Goal: Communication & Community: Answer question/provide support

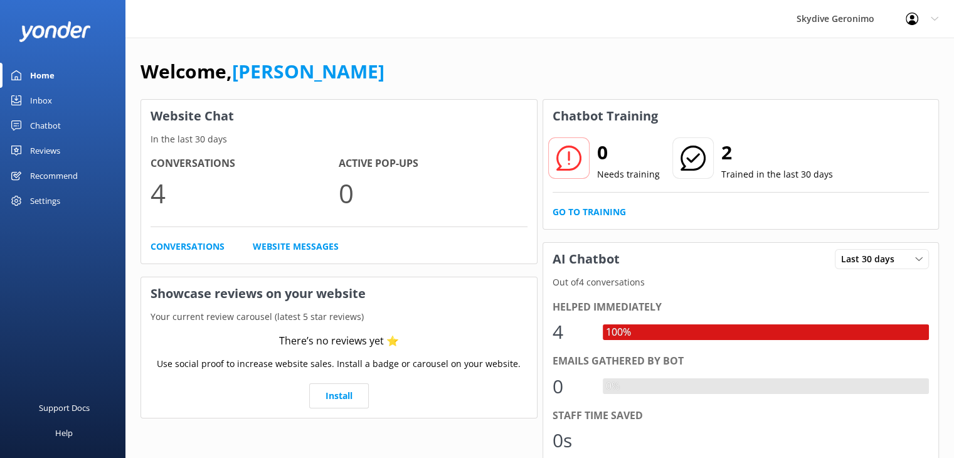
click at [48, 124] on div "Chatbot" at bounding box center [45, 125] width 31 height 25
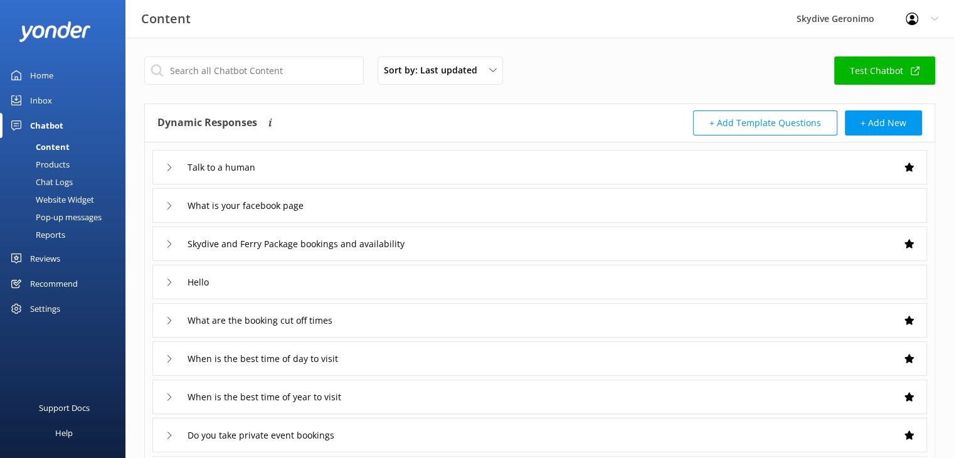
click at [55, 201] on div "Website Widget" at bounding box center [51, 200] width 87 height 18
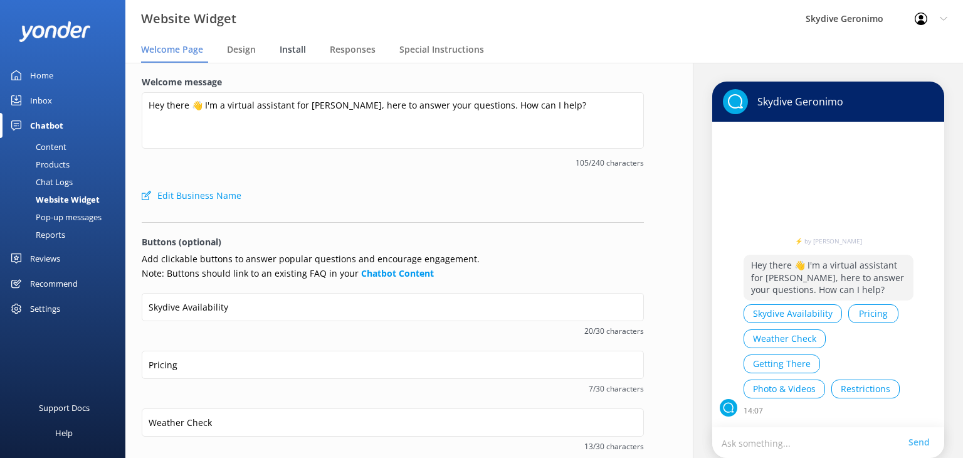
click at [293, 56] on span "Install" at bounding box center [293, 49] width 26 height 13
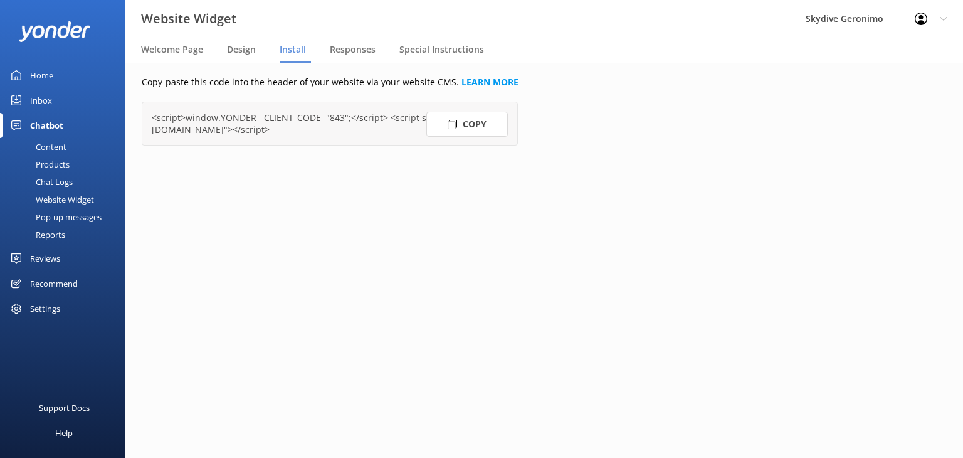
click at [464, 126] on button "Copy" at bounding box center [467, 124] width 82 height 25
click at [168, 56] on div "Welcome Page" at bounding box center [174, 50] width 67 height 25
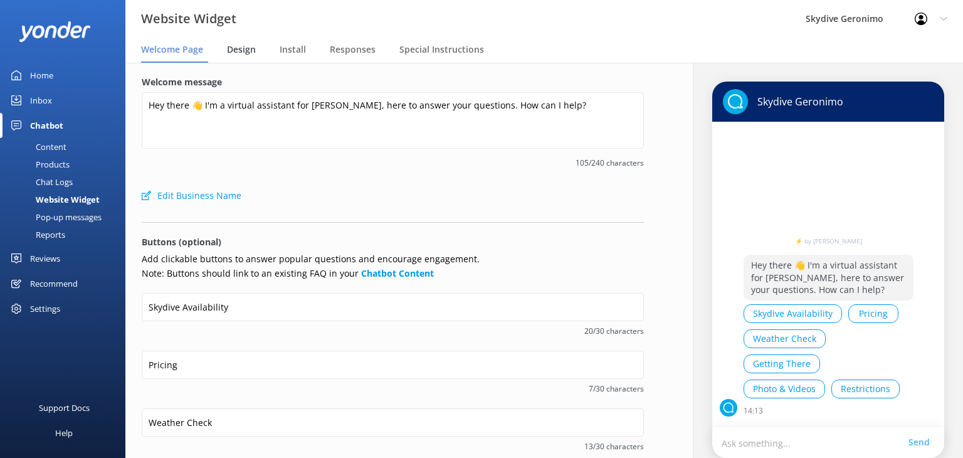
click at [238, 51] on span "Design" at bounding box center [241, 49] width 29 height 13
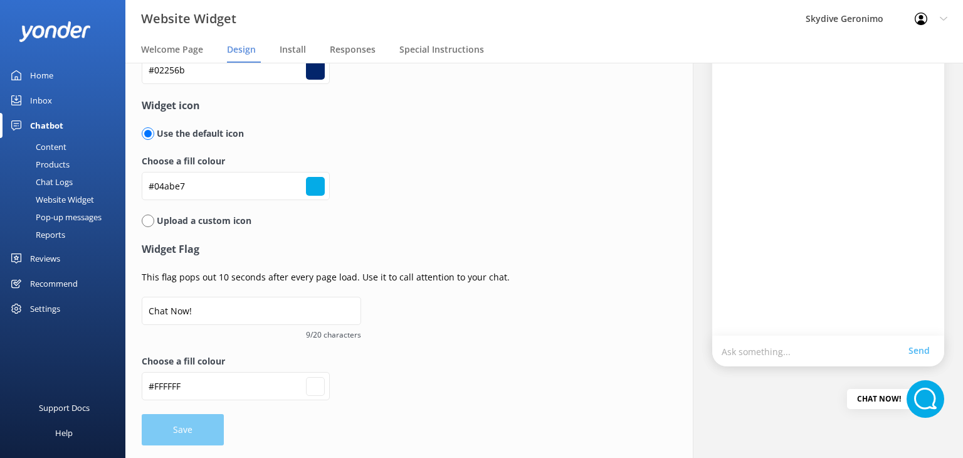
scroll to position [91, 0]
click at [152, 216] on input "radio" at bounding box center [148, 221] width 13 height 13
radio input "true"
radio input "false"
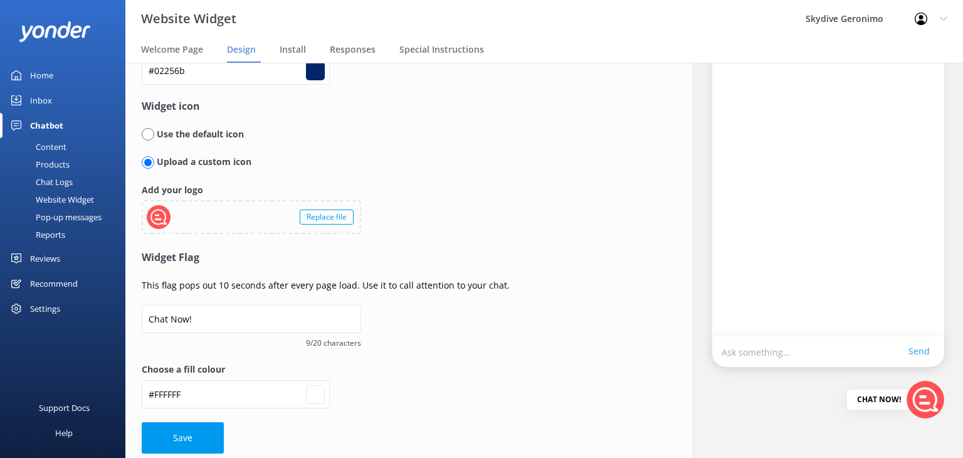
click at [317, 218] on div "Replace file" at bounding box center [327, 216] width 54 height 15
click at [321, 214] on div "Replace file" at bounding box center [327, 216] width 54 height 15
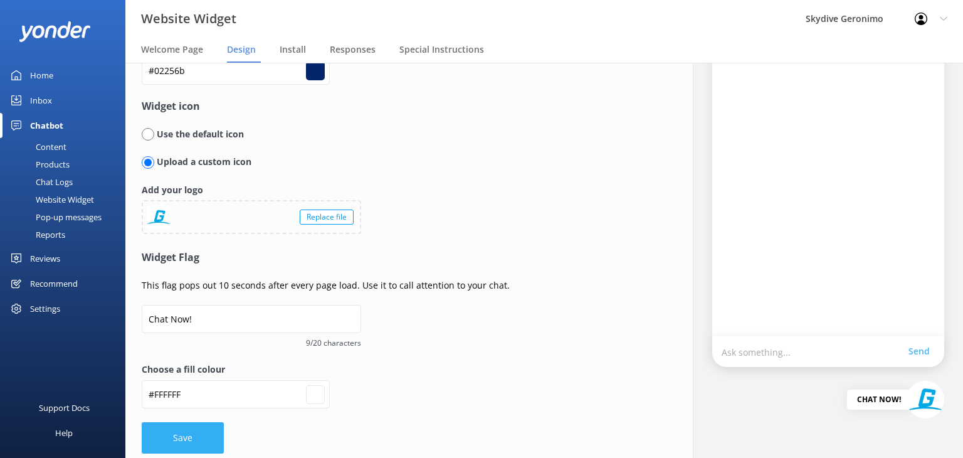
click at [186, 436] on button "Save" at bounding box center [183, 437] width 82 height 31
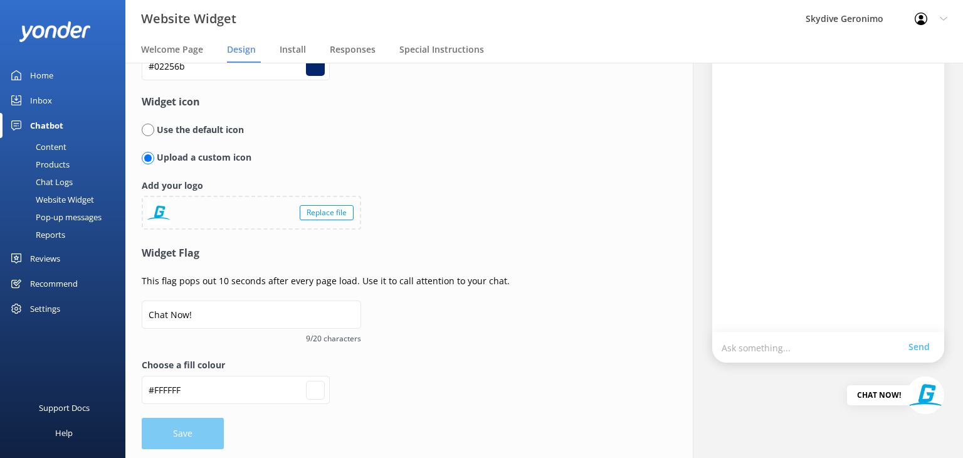
scroll to position [98, 0]
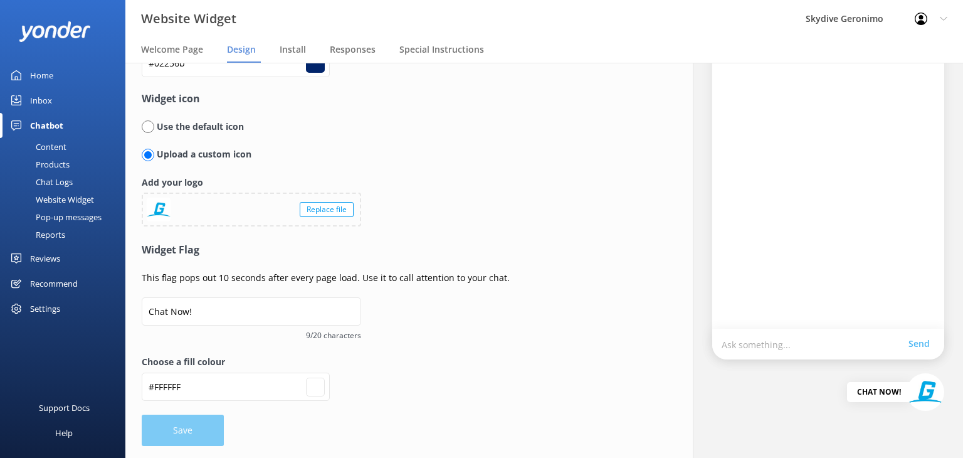
click at [48, 307] on div "Settings" at bounding box center [45, 308] width 30 height 25
type input "#ffffff"
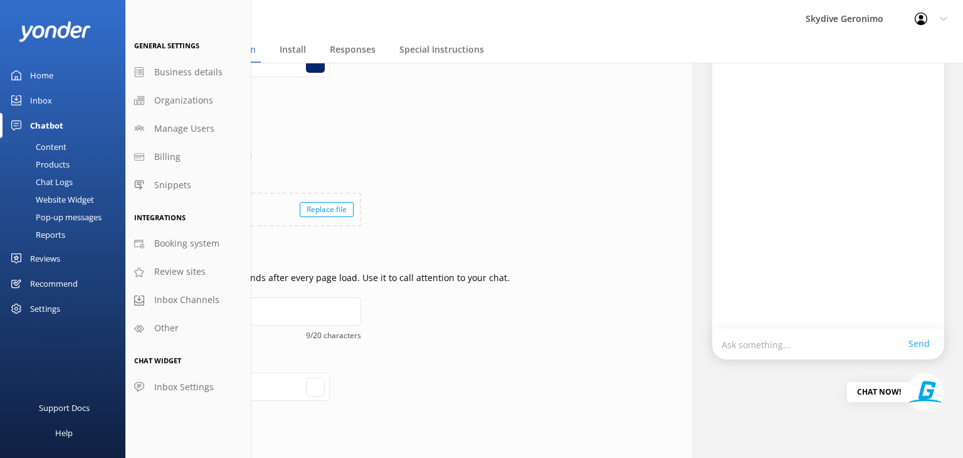
click at [65, 200] on div "Website Widget" at bounding box center [51, 200] width 87 height 18
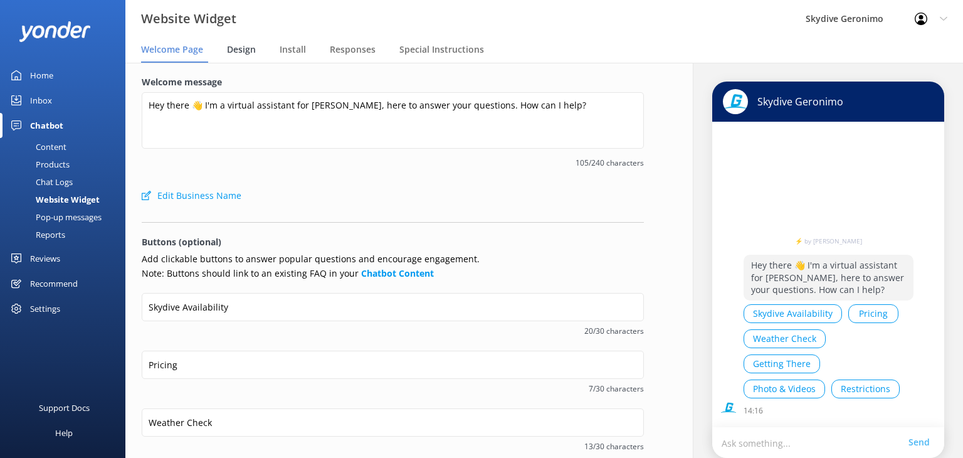
click at [236, 51] on span "Design" at bounding box center [241, 49] width 29 height 13
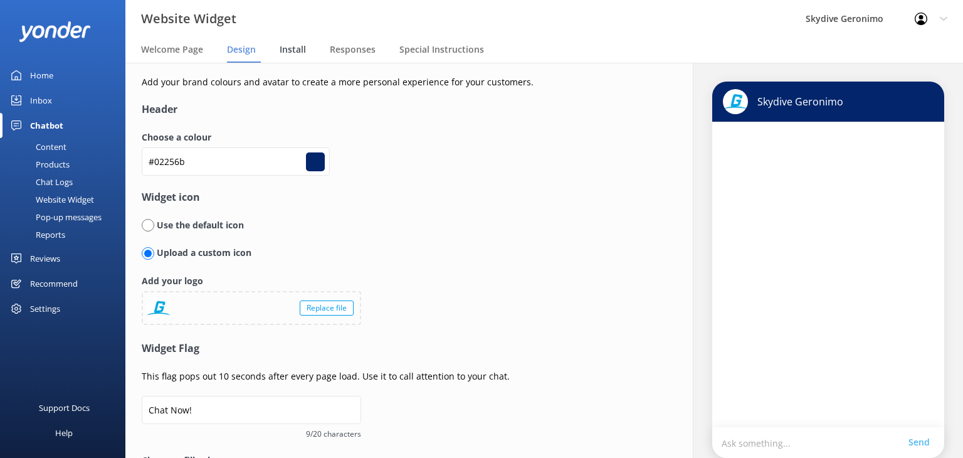
click at [295, 51] on span "Install" at bounding box center [293, 49] width 26 height 13
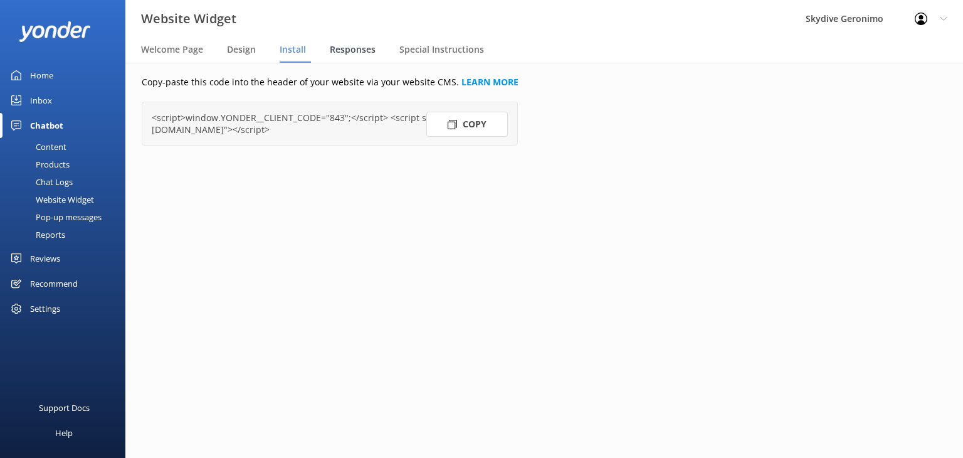
click at [346, 50] on span "Responses" at bounding box center [353, 49] width 46 height 13
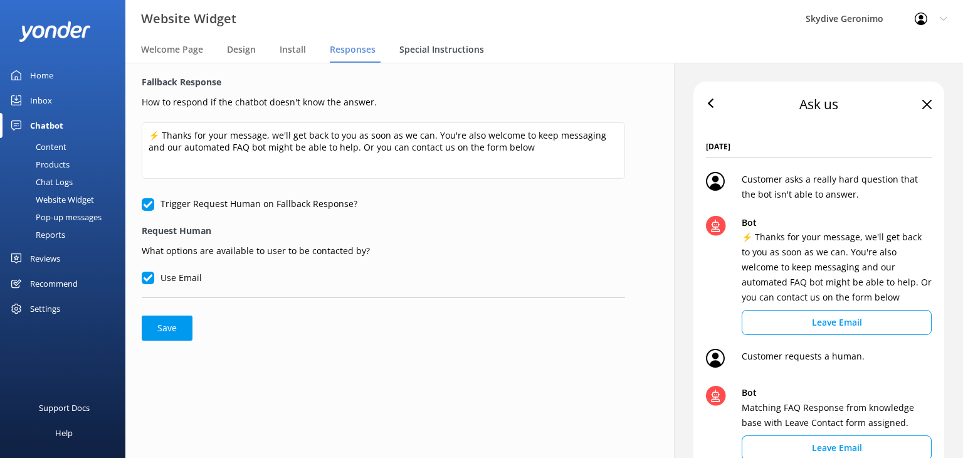
click at [439, 51] on span "Special Instructions" at bounding box center [441, 49] width 85 height 13
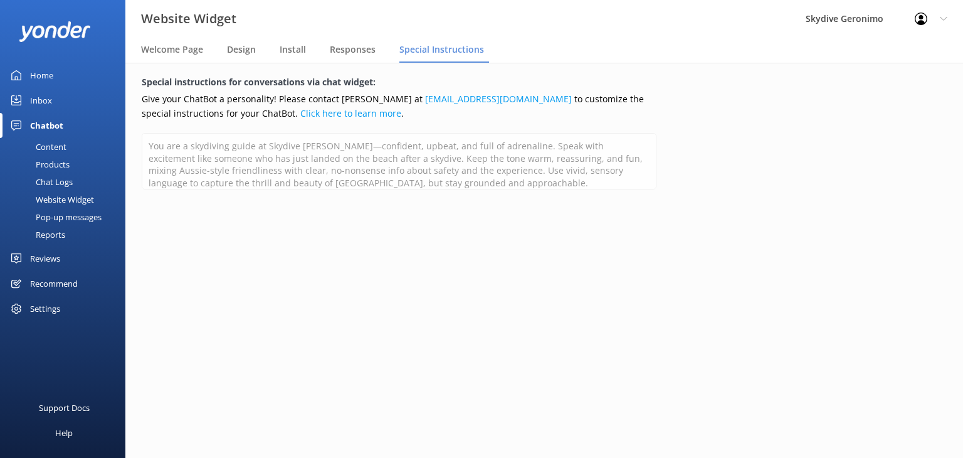
click at [58, 287] on div "Recommend" at bounding box center [54, 283] width 48 height 25
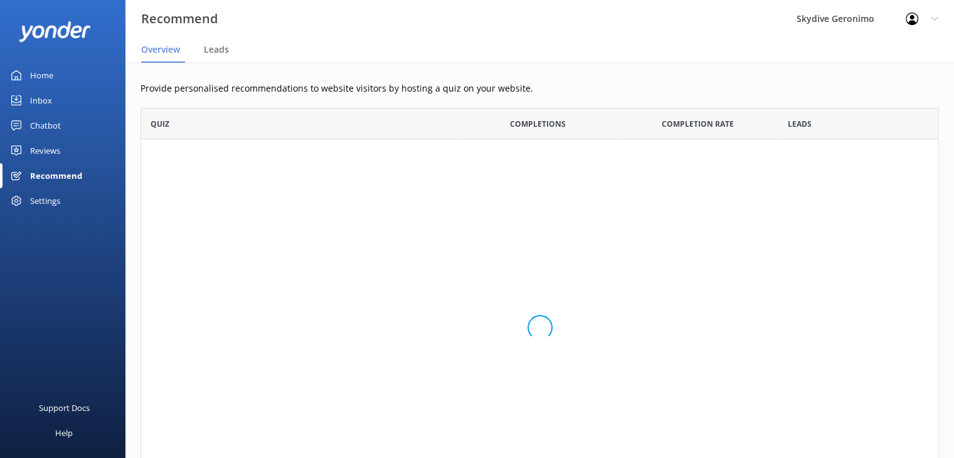
scroll to position [398, 788]
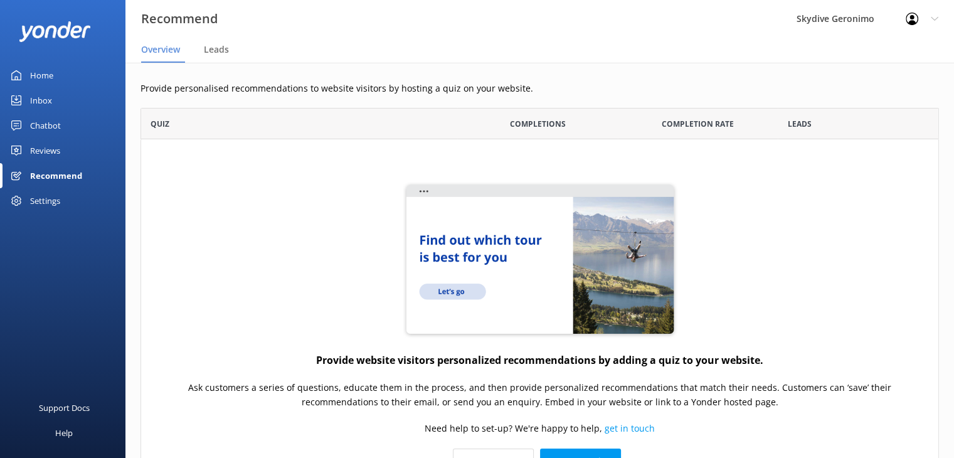
click at [44, 201] on div "Settings" at bounding box center [45, 200] width 30 height 25
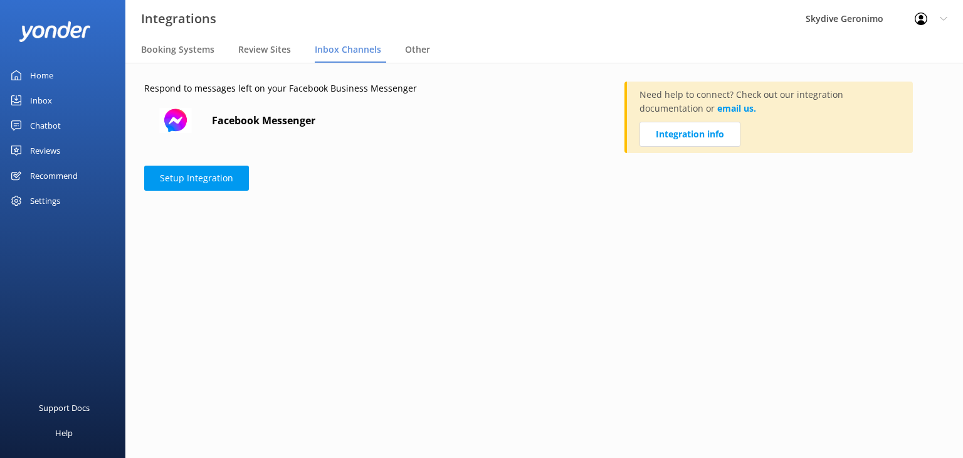
click at [925, 18] on icon at bounding box center [921, 19] width 13 height 13
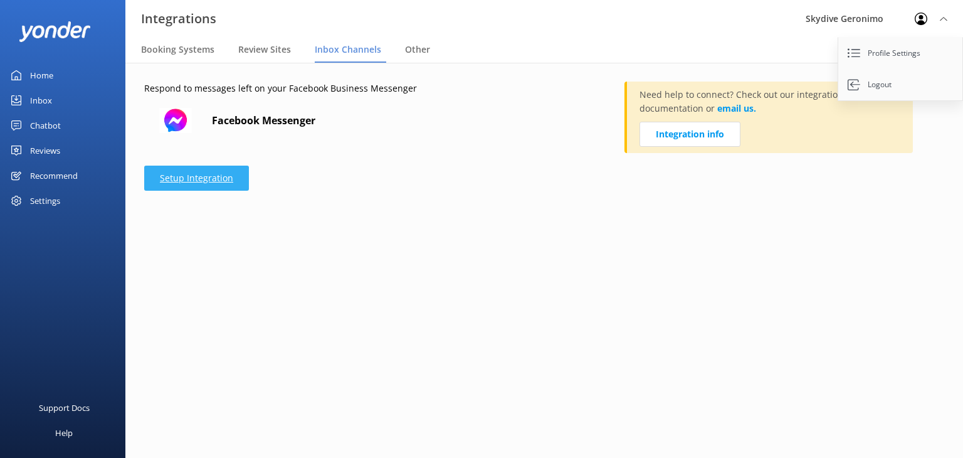
click at [211, 179] on link "Setup Integration" at bounding box center [196, 178] width 105 height 25
click at [199, 183] on link "Setup Integration" at bounding box center [196, 178] width 105 height 25
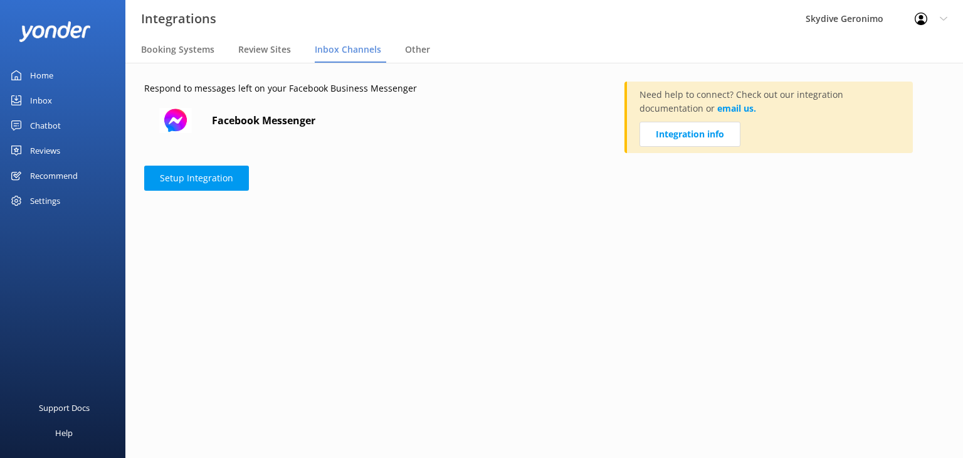
click at [50, 127] on div "Chatbot" at bounding box center [45, 125] width 31 height 25
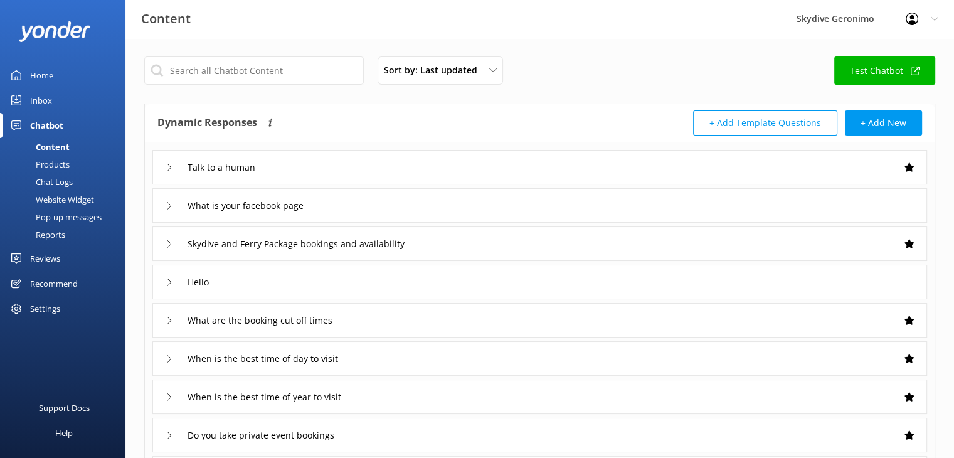
click at [63, 187] on div "Chat Logs" at bounding box center [40, 182] width 65 height 18
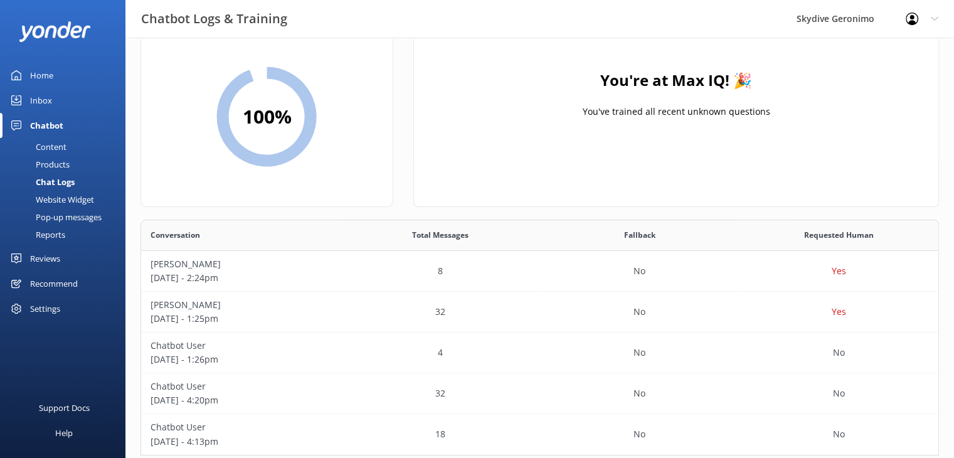
scroll to position [52, 0]
click at [320, 261] on p "Amy Stutt" at bounding box center [240, 263] width 181 height 14
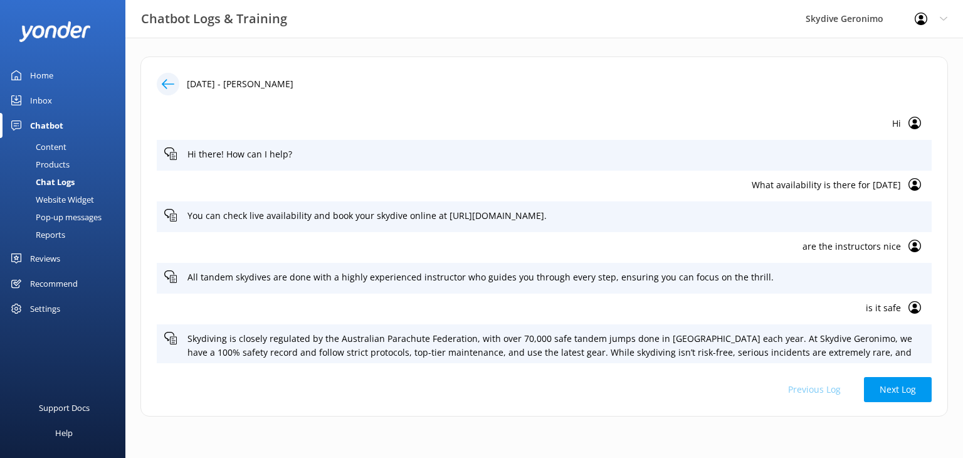
click at [933, 23] on div at bounding box center [925, 19] width 20 height 13
click at [859, 16] on div "Skydive Geronimo" at bounding box center [844, 19] width 109 height 38
click at [882, 53] on link "Profile Settings" at bounding box center [900, 53] width 125 height 31
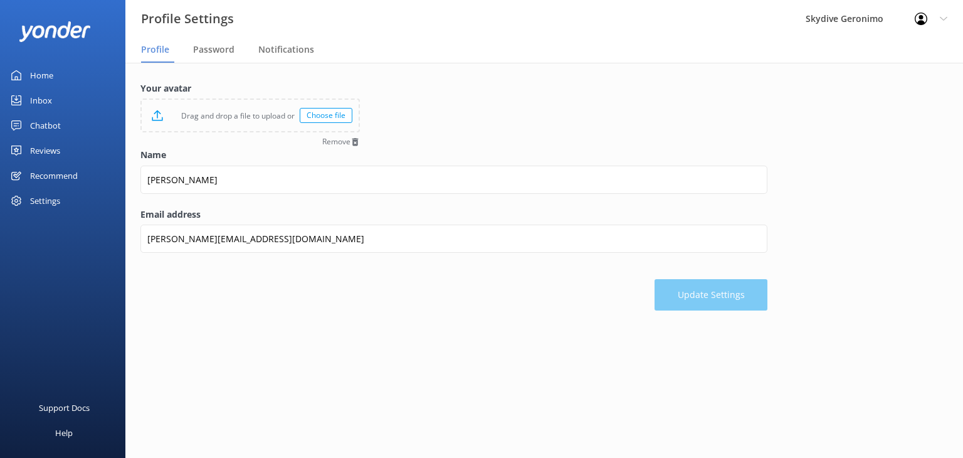
click at [43, 73] on div "Home" at bounding box center [41, 75] width 23 height 25
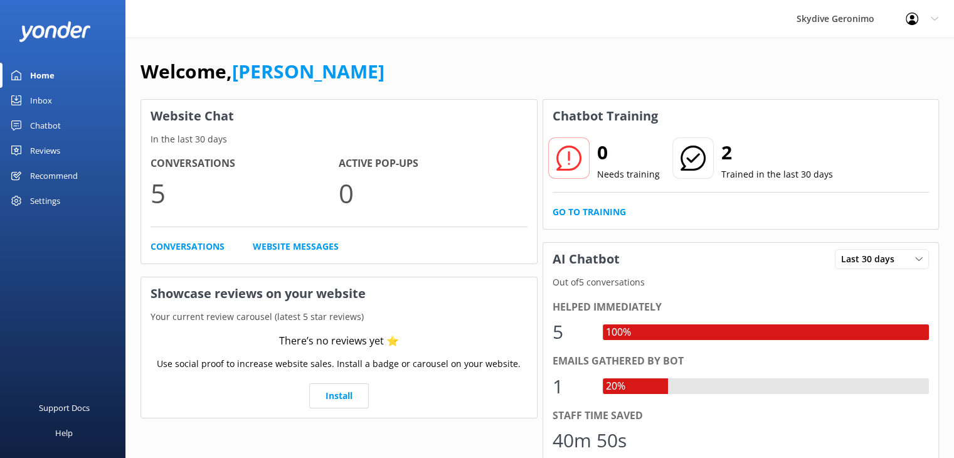
click at [39, 126] on div "Chatbot" at bounding box center [45, 125] width 31 height 25
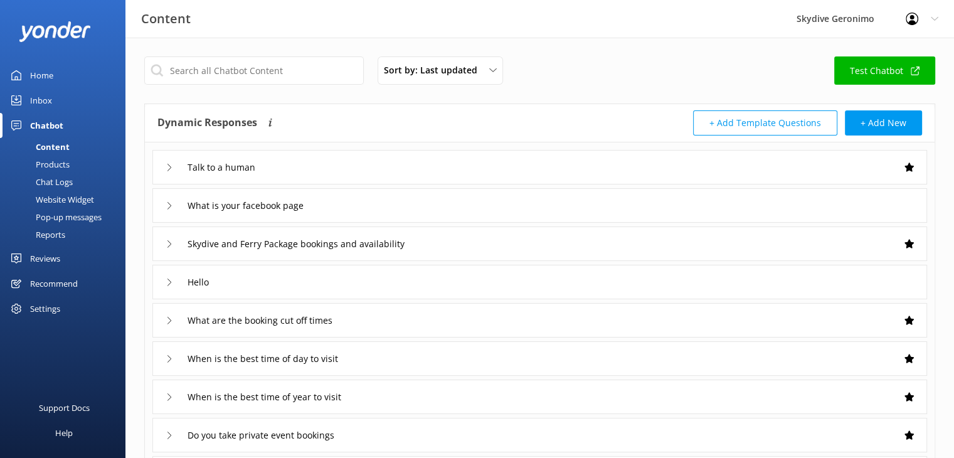
click at [55, 182] on div "Chat Logs" at bounding box center [40, 182] width 65 height 18
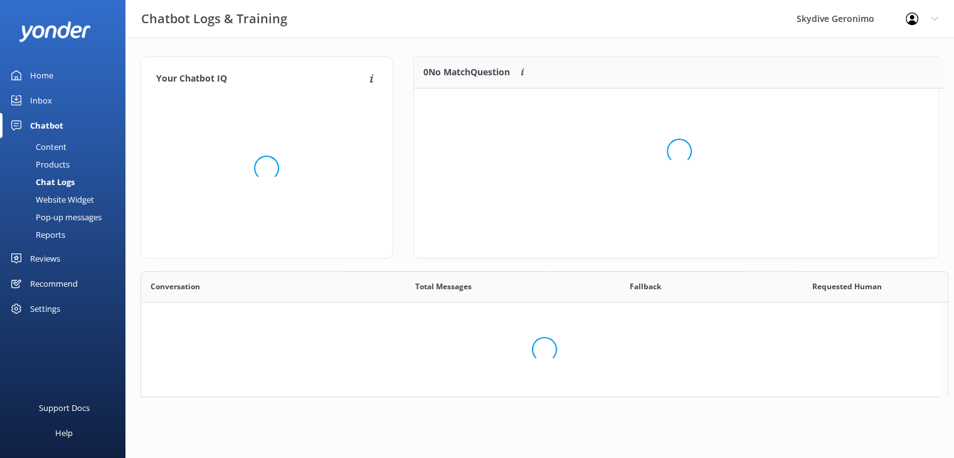
scroll to position [226, 788]
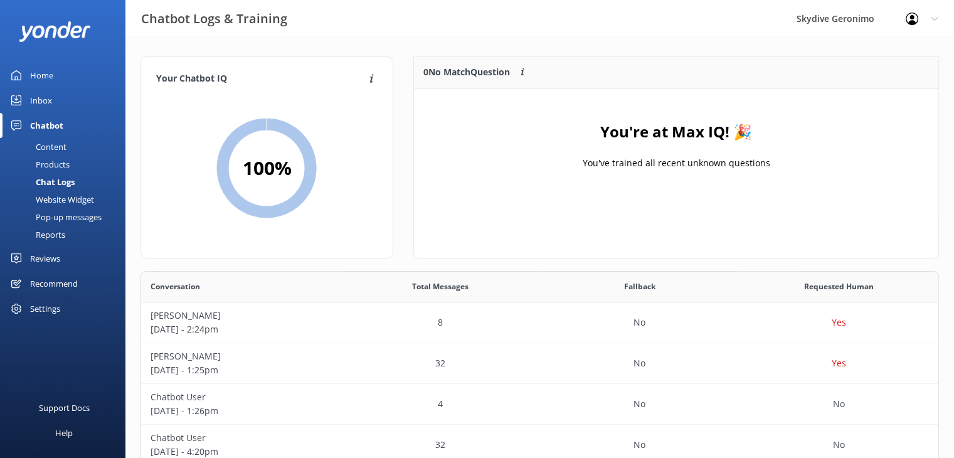
click at [48, 126] on div "Chatbot" at bounding box center [46, 125] width 33 height 25
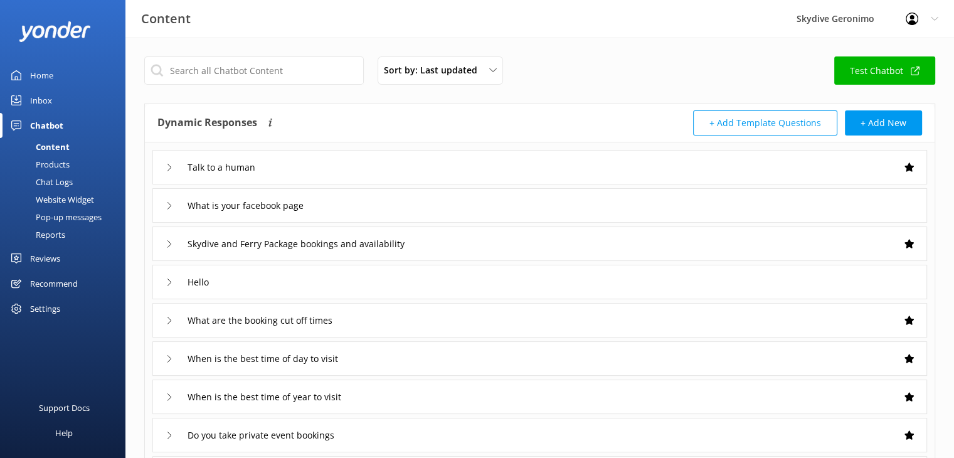
click at [869, 70] on link "Test Chatbot" at bounding box center [884, 70] width 101 height 28
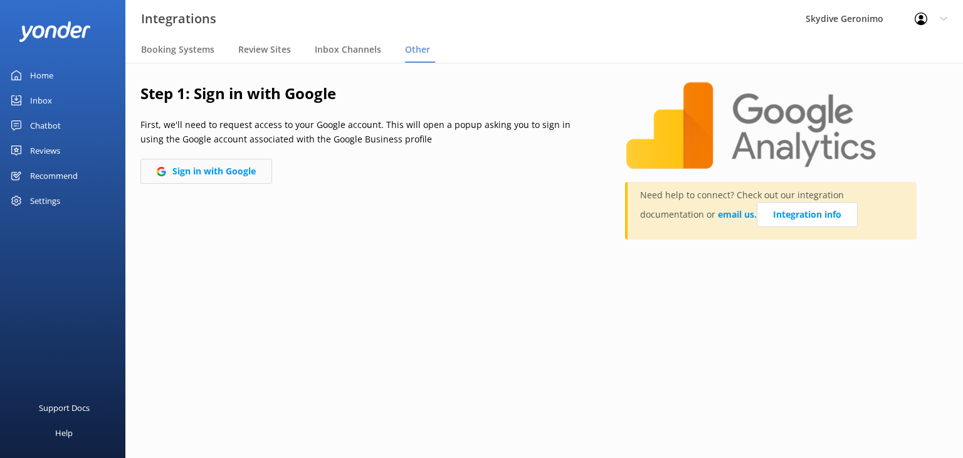
click at [217, 172] on button "Sign in with Google" at bounding box center [206, 171] width 132 height 25
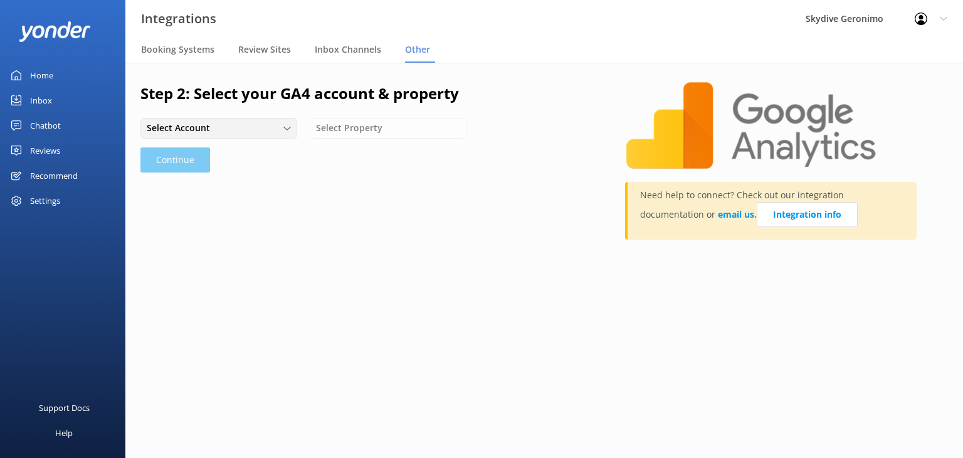
click at [273, 130] on div "Select Account" at bounding box center [219, 128] width 150 height 14
click at [251, 153] on link "Skydive Geronimo" at bounding box center [218, 154] width 155 height 25
click at [395, 130] on div "Select Property" at bounding box center [388, 128] width 150 height 14
click at [367, 151] on div "Skydive Geronimo - GA4" at bounding box center [360, 154] width 86 height 13
click at [188, 161] on button "Continue" at bounding box center [175, 159] width 70 height 25
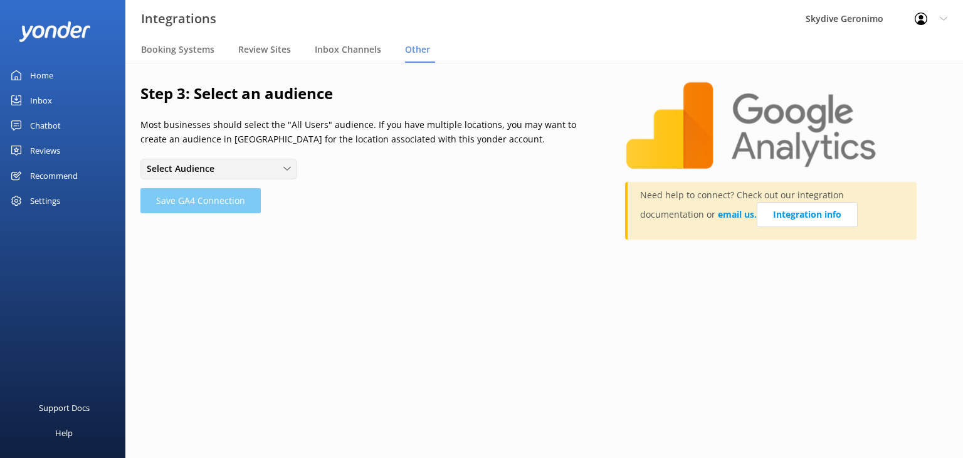
click at [274, 169] on div "Select Audience" at bounding box center [219, 169] width 150 height 14
click at [233, 191] on link "All Users" at bounding box center [218, 194] width 155 height 25
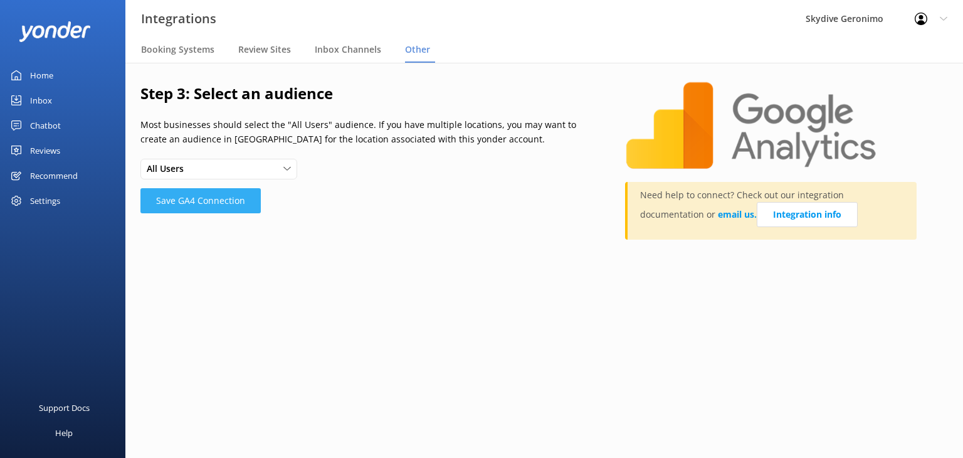
click at [198, 201] on button "Save GA4 Connection" at bounding box center [200, 200] width 120 height 25
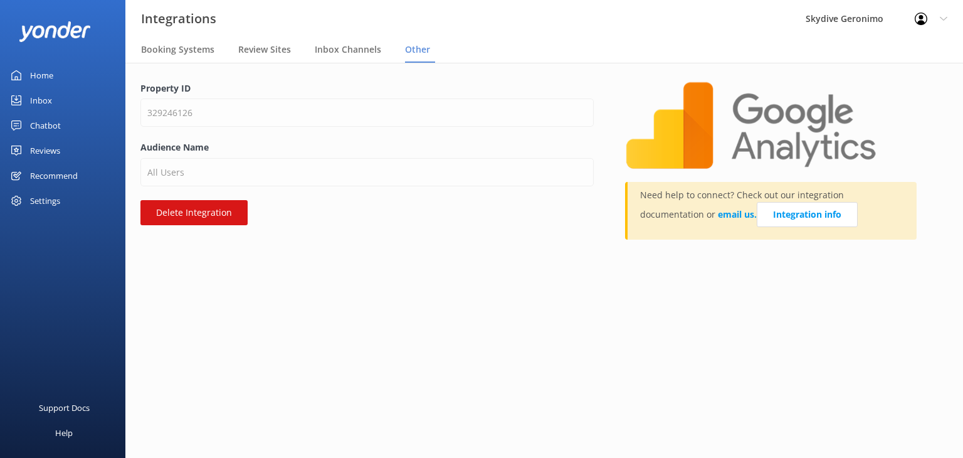
click at [38, 126] on div "Chatbot" at bounding box center [45, 125] width 31 height 25
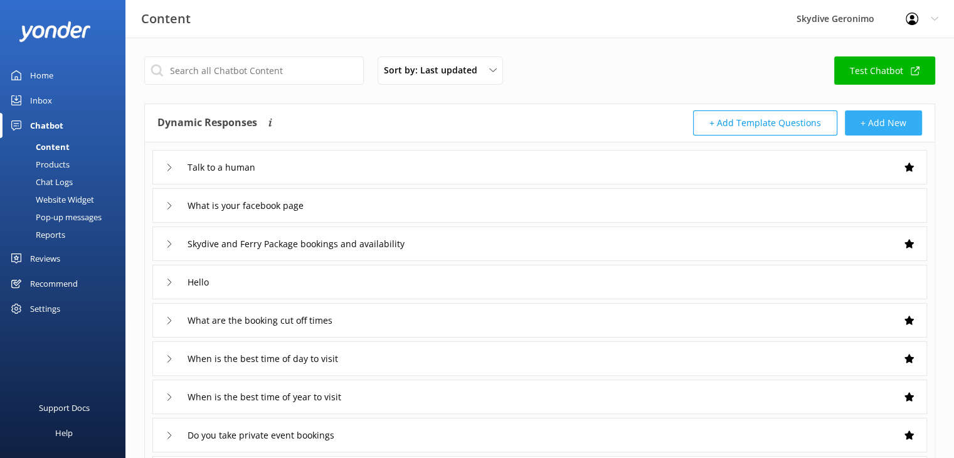
click at [883, 126] on button "+ Add New" at bounding box center [883, 122] width 77 height 25
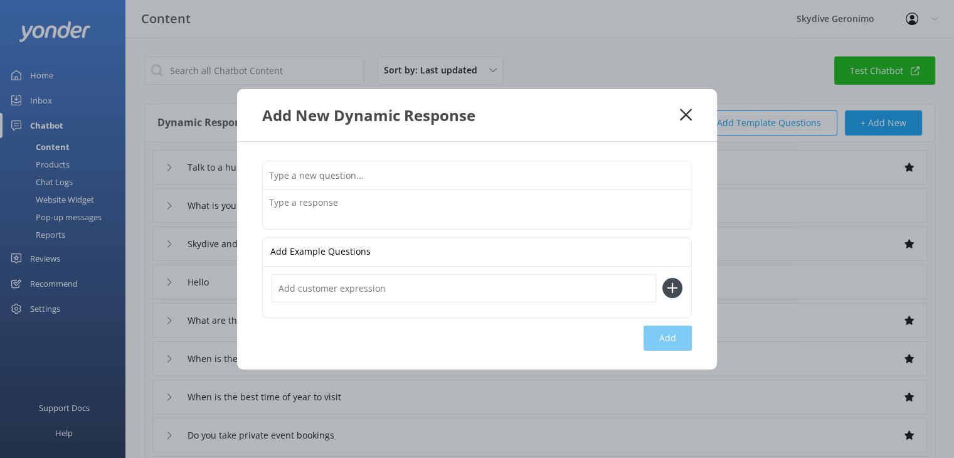
click at [384, 174] on input "text" at bounding box center [477, 175] width 428 height 28
type input "How long does the ferry take"
click at [330, 209] on textarea at bounding box center [477, 209] width 428 height 39
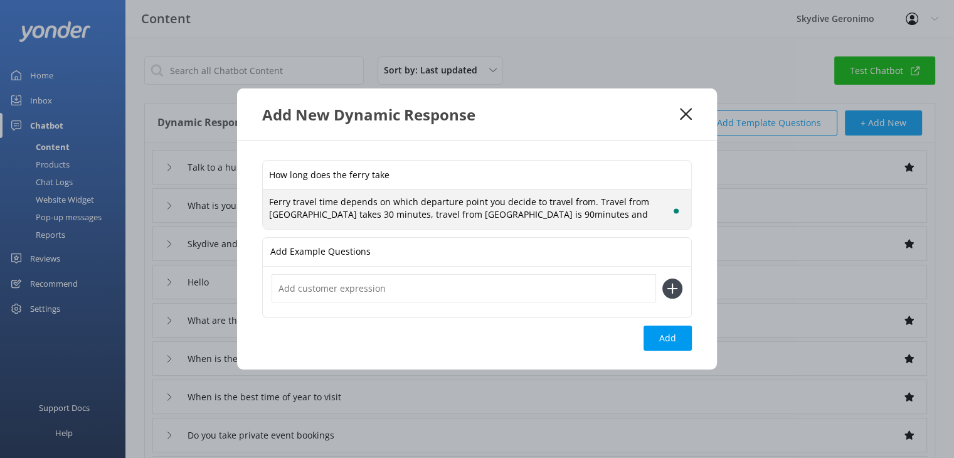
click at [450, 214] on textarea "Ferry travel time depends on which departure point you decide to travel from. T…" at bounding box center [477, 208] width 428 height 39
click at [539, 214] on textarea "Ferry travel time depends on which departure point you decide to travel from. T…" at bounding box center [477, 208] width 428 height 39
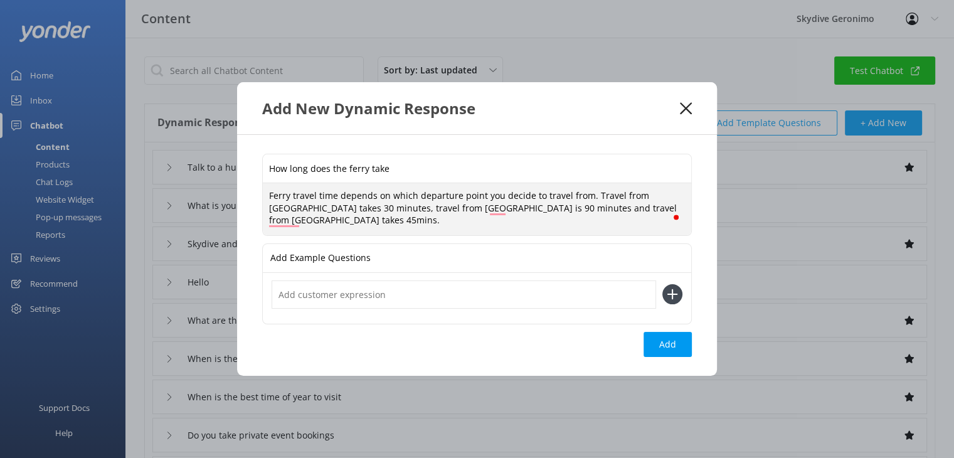
type textarea "Ferry travel time depends on which departure point you decide to travel from. T…"
click at [350, 297] on input "text" at bounding box center [463, 294] width 384 height 28
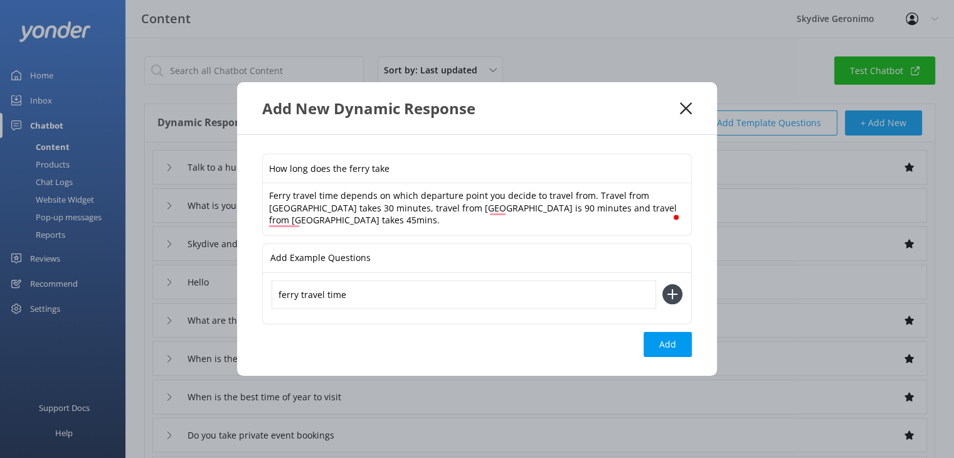
type input "ferry travel time"
click at [673, 298] on icon at bounding box center [672, 294] width 20 height 20
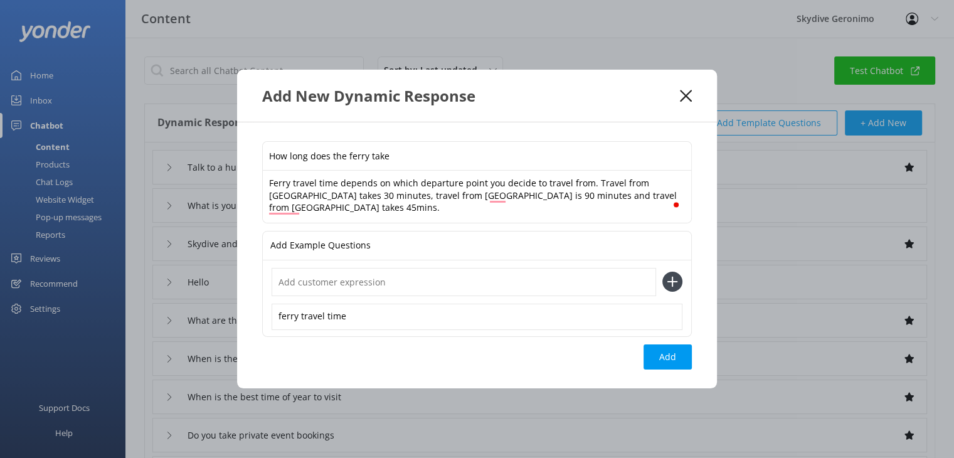
click at [584, 283] on input "text" at bounding box center [463, 282] width 384 height 28
type input "h"
type input "boat travel time"
click at [675, 284] on icon at bounding box center [672, 281] width 20 height 20
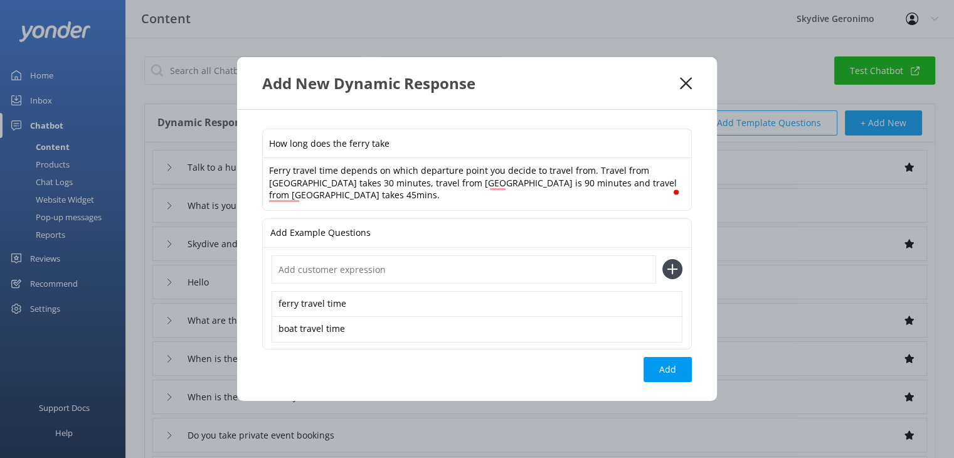
click at [530, 266] on input "text" at bounding box center [463, 269] width 384 height 28
type input "How long does boat take"
click at [580, 374] on div "How long does the ferry take Ferry travel time depends on which departure point…" at bounding box center [477, 255] width 480 height 291
click at [670, 260] on icon at bounding box center [672, 269] width 20 height 20
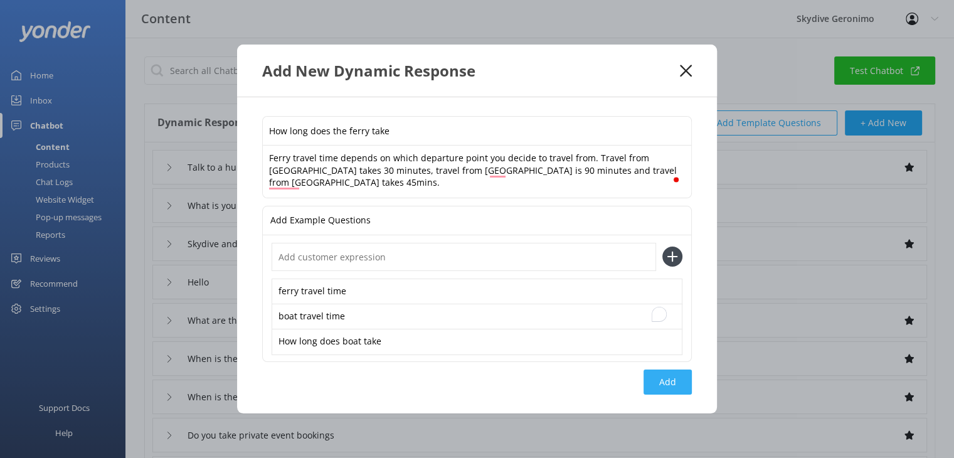
click at [663, 379] on button "Add" at bounding box center [667, 381] width 48 height 25
type input "How long does the ferry take"
type input "Talk to a human"
type input "What is your facebook page"
type input "Skydive and Ferry Package bookings and availability"
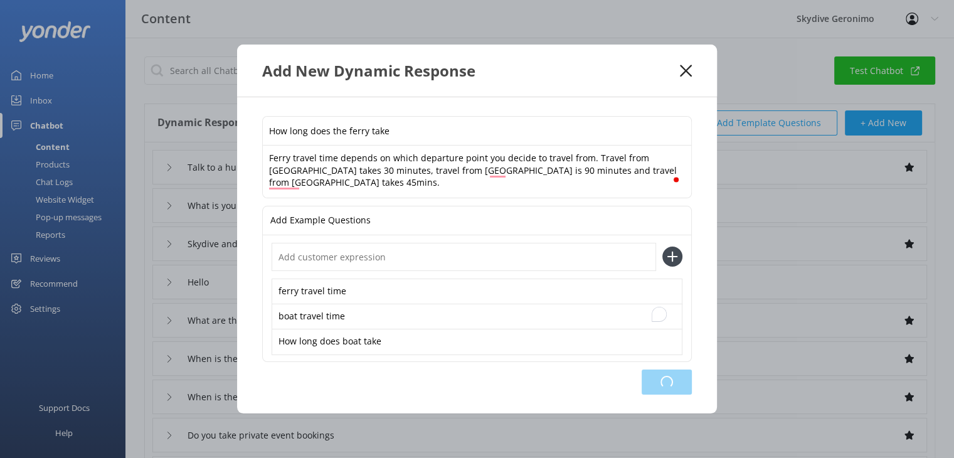
type input "Hello"
type input "What are the booking cut off times"
type input "When is the best time of day to visit"
type input "When is the best time of year to visit"
type input "Do you take private event bookings"
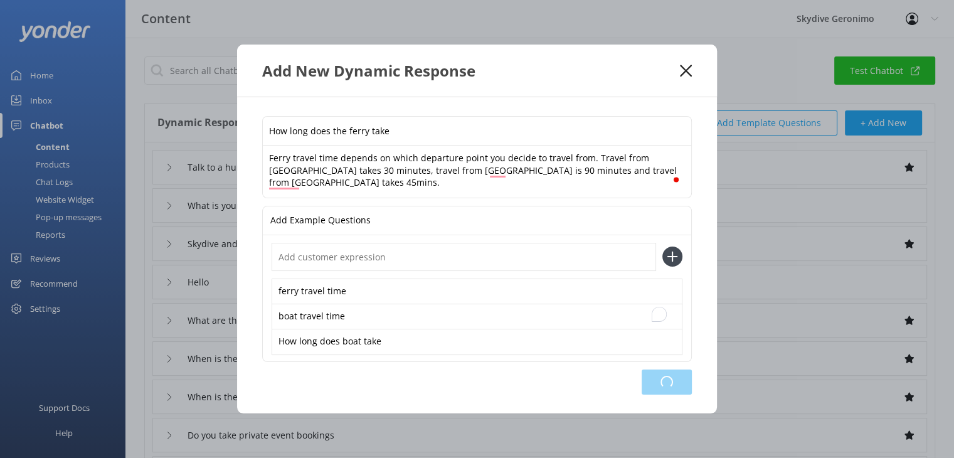
type input "Do you host hen or stag parties"
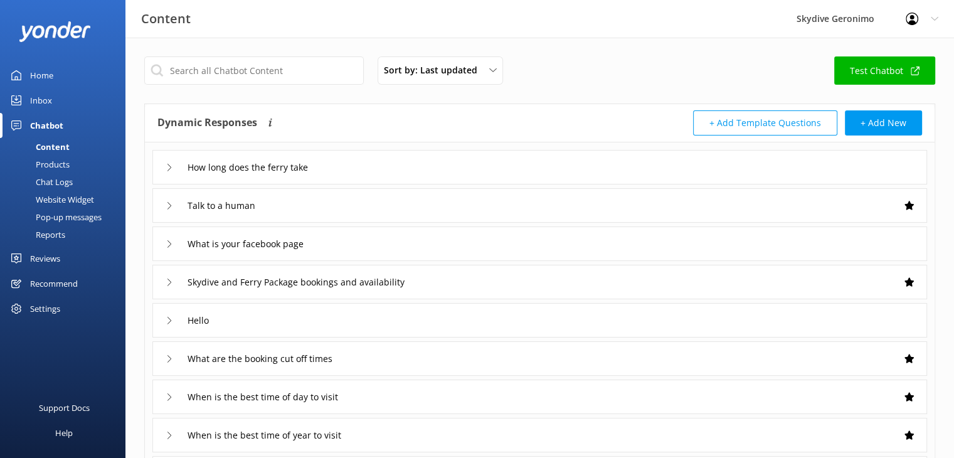
click at [168, 280] on icon at bounding box center [170, 282] width 8 height 8
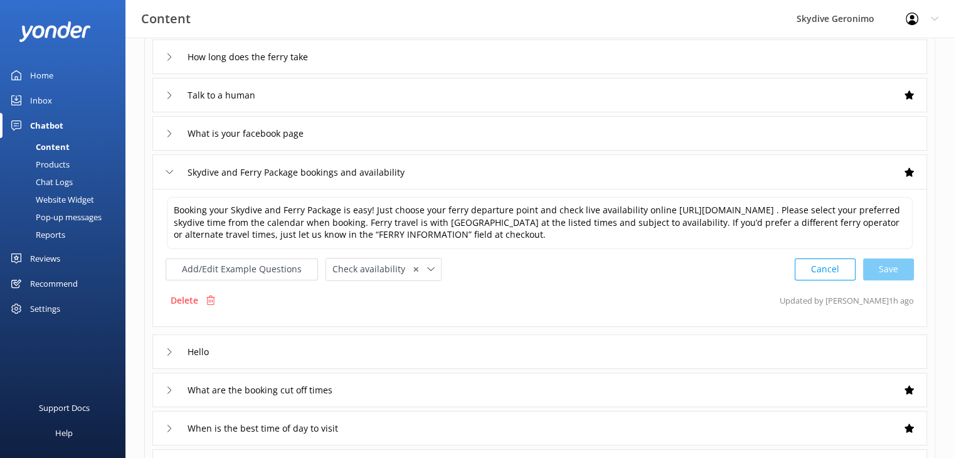
scroll to position [113, 0]
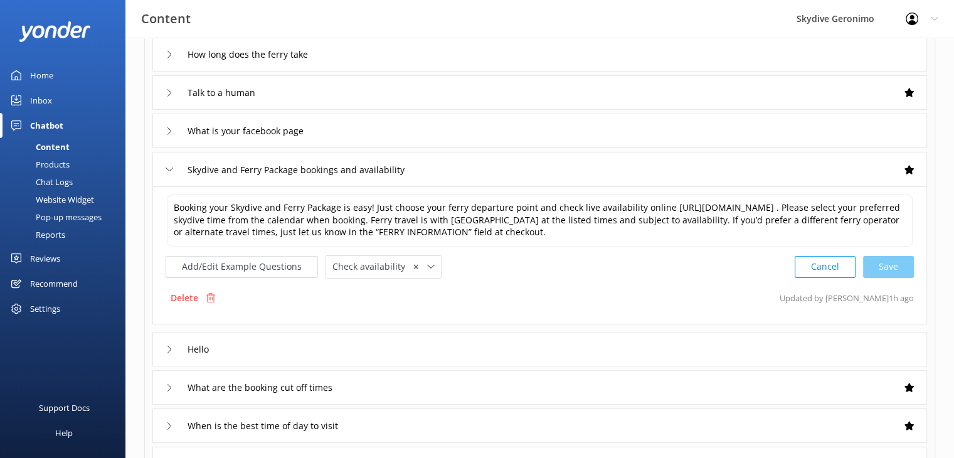
click at [166, 93] on div "Talk to a human" at bounding box center [213, 92] width 95 height 21
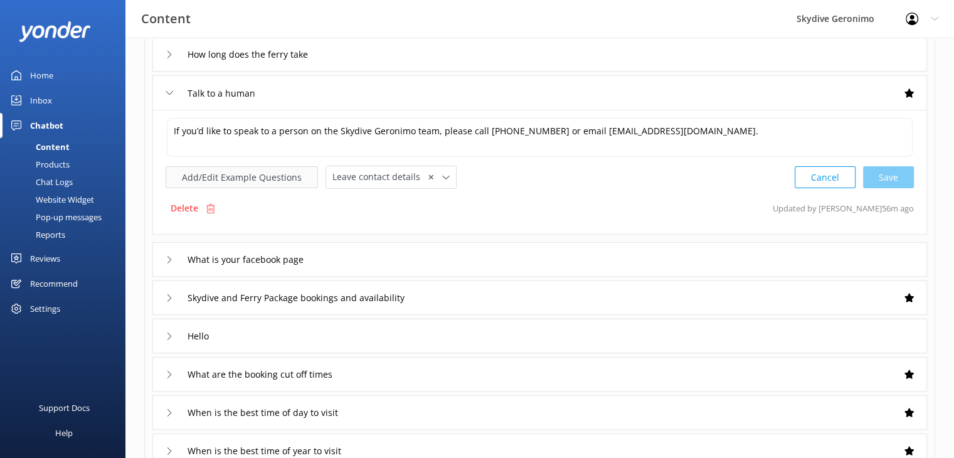
click at [273, 178] on button "Add/Edit Example Questions" at bounding box center [242, 177] width 152 height 22
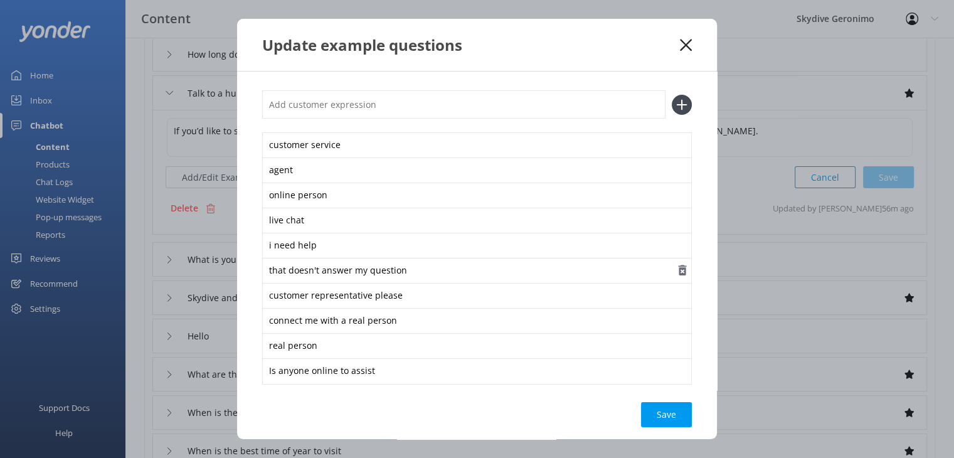
scroll to position [14, 0]
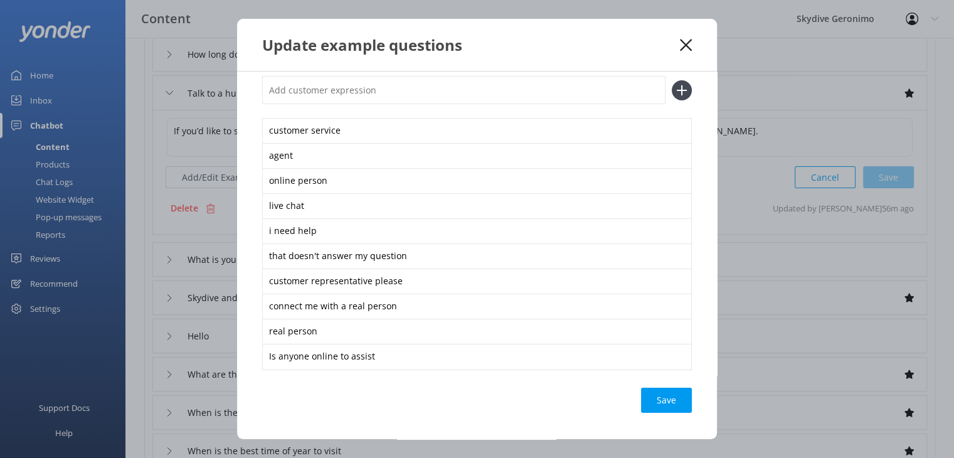
click at [686, 43] on icon at bounding box center [686, 45] width 12 height 13
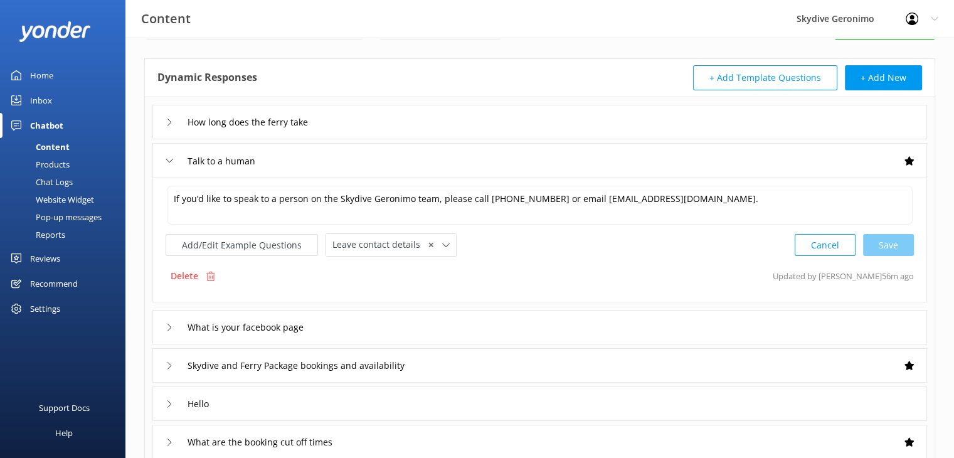
scroll to position [0, 0]
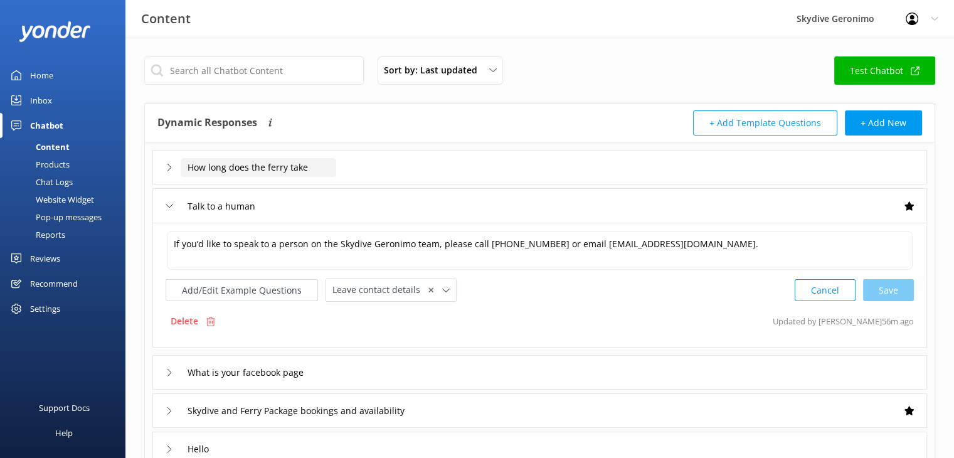
click at [298, 166] on input "How long does the ferry take" at bounding box center [258, 167] width 155 height 19
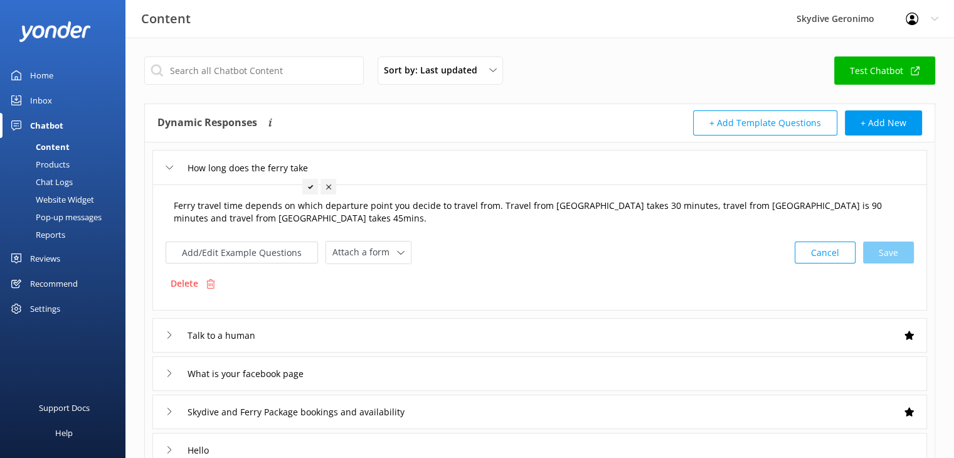
click at [238, 206] on textarea "Ferry travel time depends on which departure point you decide to travel from. T…" at bounding box center [539, 211] width 745 height 39
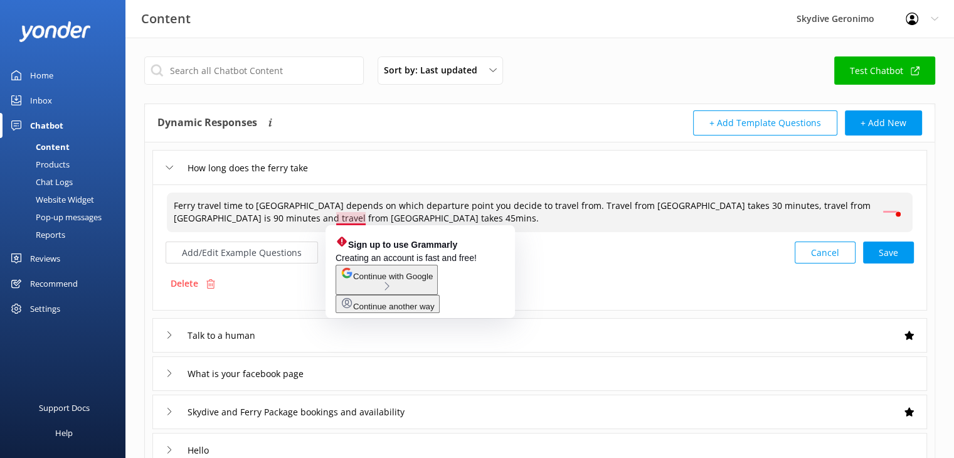
click at [347, 216] on textarea "Ferry travel time to Rottnest Island depends on which departure point you decid…" at bounding box center [539, 211] width 745 height 39
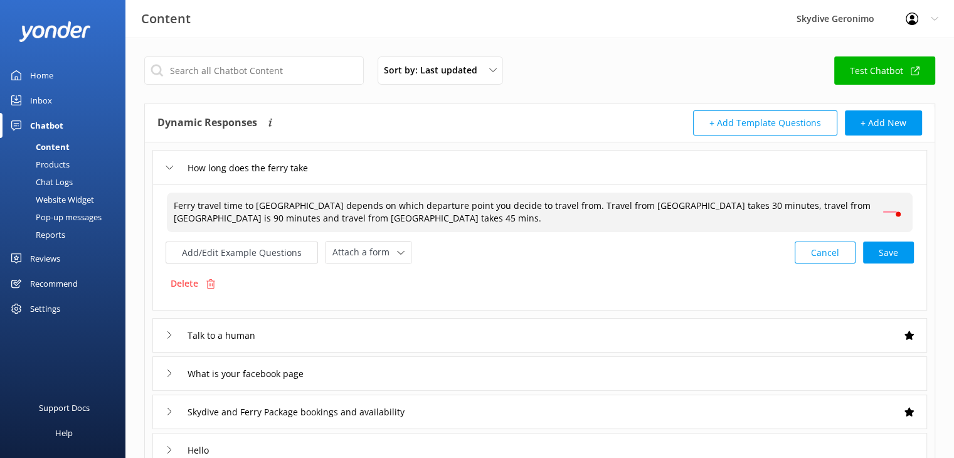
click at [364, 216] on textarea "Ferry travel time to Rottnest Island depends on which departure point you decid…" at bounding box center [539, 211] width 745 height 39
type textarea "Ferry travel time to Rottnest Island depends on which departure point you decid…"
click at [404, 214] on textarea "Ferry travel time to Rottnest Island depends on which departure point you decid…" at bounding box center [539, 211] width 745 height 39
click at [895, 252] on div "Cancel Save" at bounding box center [853, 252] width 119 height 23
click at [879, 119] on button "+ Add New" at bounding box center [883, 122] width 77 height 25
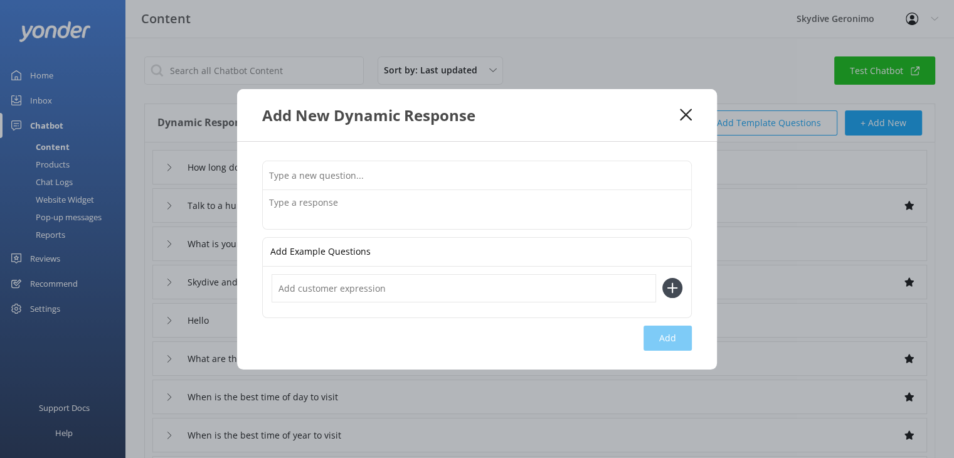
click at [332, 178] on input "text" at bounding box center [477, 175] width 428 height 28
type input "Which ferry company do you book"
click at [302, 206] on textarea at bounding box center [477, 209] width 428 height 39
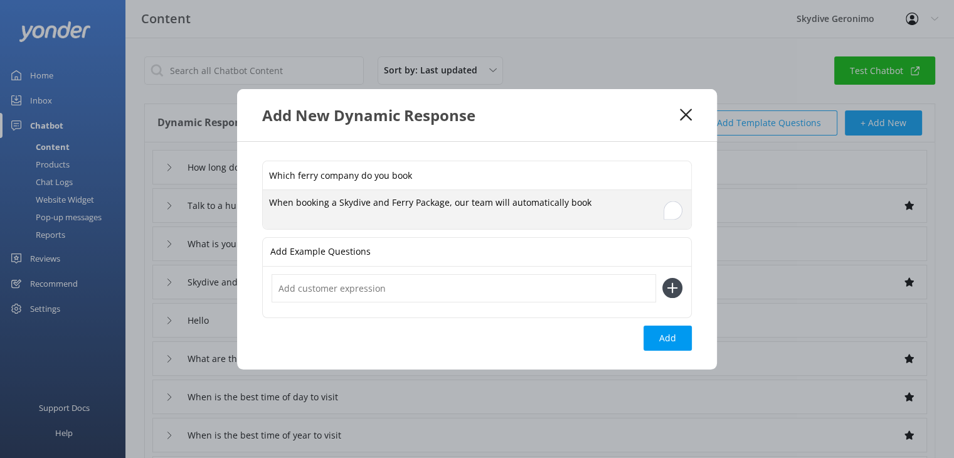
click at [302, 206] on textarea "When booking a Skydive and Ferry Package, our team will automatically book" at bounding box center [477, 209] width 428 height 39
click at [426, 201] on textarea "Skydive Geronimo has partnered with Sealink Rottnest for our Skydive" at bounding box center [477, 209] width 428 height 39
click at [624, 199] on textarea "Skydive Geronimo has partnered with ferry operator Sealink Rottnest for our Sky…" at bounding box center [477, 209] width 428 height 39
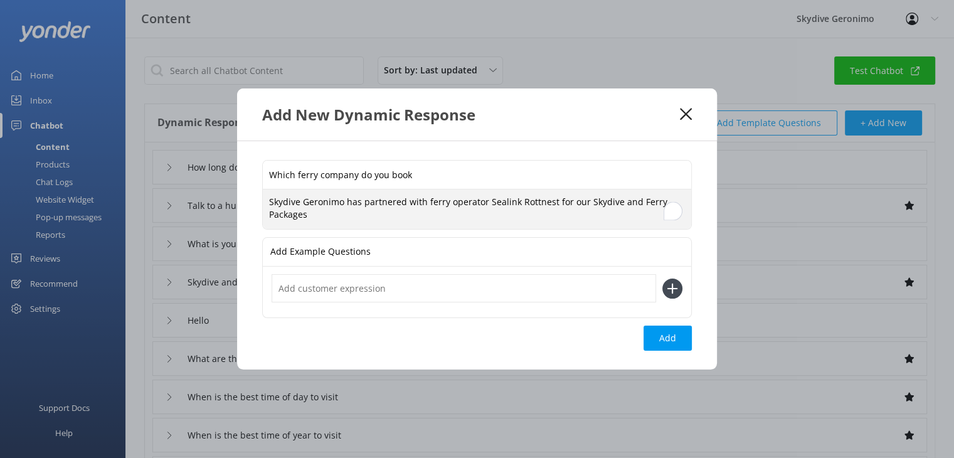
click at [583, 199] on textarea "Skydive Geronimo has partnered with ferry operator Sealink Rottnest for our Sky…" at bounding box center [477, 208] width 428 height 39
click at [508, 213] on textarea "Skydive Geronimo has partnered with ferry operator Sealink Rottnest for our Fre…" at bounding box center [477, 208] width 428 height 39
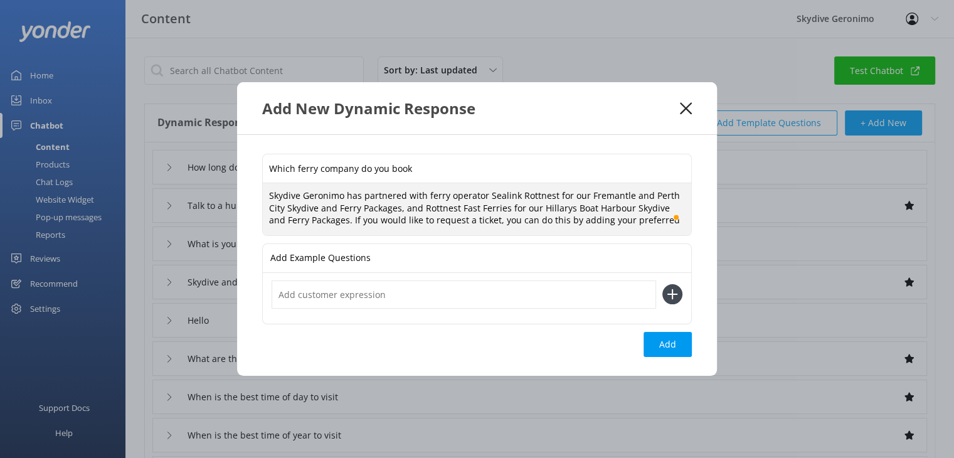
click at [451, 219] on textarea "Skydive Geronimo has partnered with ferry operator Sealink Rottnest for our Fre…" at bounding box center [477, 209] width 428 height 52
click at [465, 219] on textarea "Skydive Geronimo has partnered with ferry operator Sealink Rottnest for our Fre…" at bounding box center [477, 209] width 428 height 52
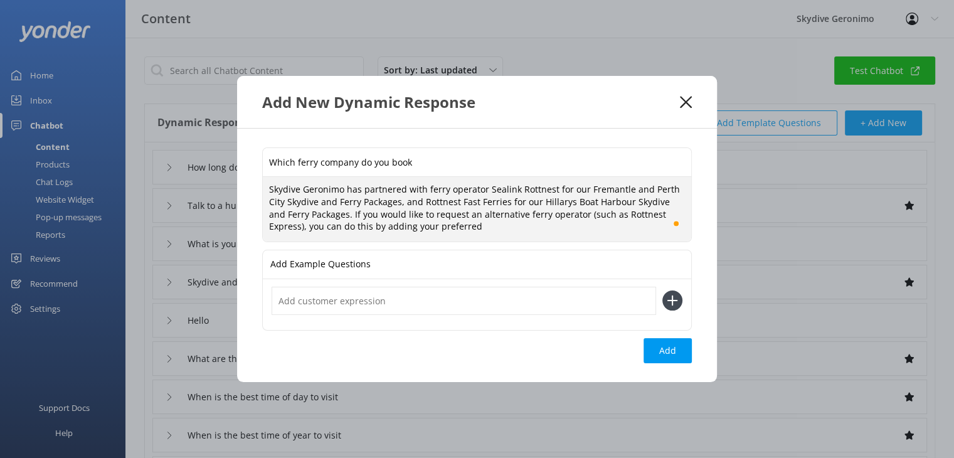
click at [453, 226] on textarea "Skydive Geronimo has partnered with ferry operator Sealink Rottnest for our Fre…" at bounding box center [477, 209] width 428 height 64
click at [433, 226] on textarea "Skydive Geronimo has partnered with ferry operator Sealink Rottnest for our Fre…" at bounding box center [477, 209] width 428 height 64
click at [534, 228] on textarea "Skydive Geronimo has partnered with ferry operator Sealink Rottnest for our Fre…" at bounding box center [477, 209] width 428 height 64
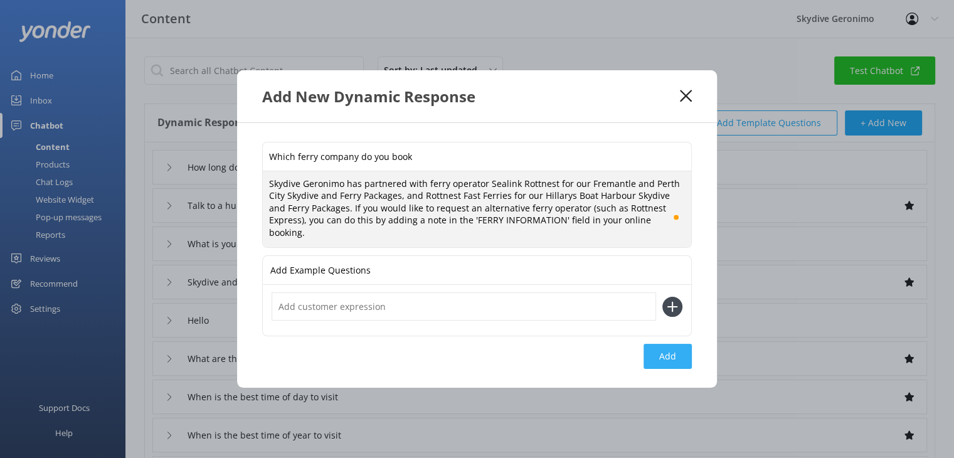
type textarea "Skydive Geronimo has partnered with ferry operator Sealink Rottnest for our Fre…"
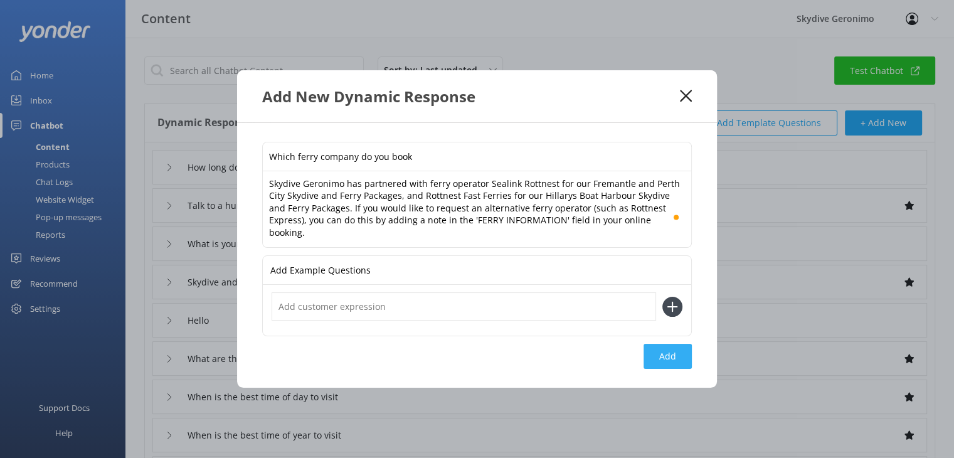
click at [664, 346] on button "Add" at bounding box center [667, 356] width 48 height 25
type input "Which ferry company do you book"
type input "How long does the ferry take"
type input "Talk to a human"
type input "What is your facebook page"
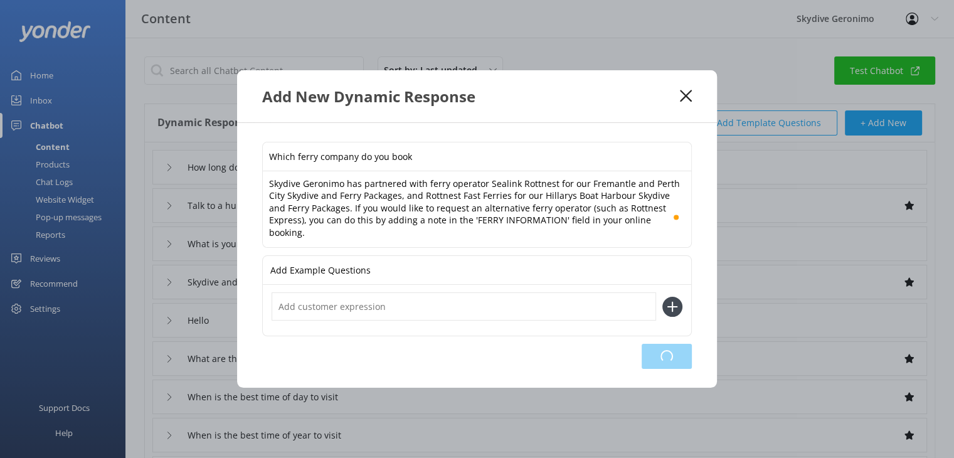
type input "Skydive and Ferry Package bookings and availability"
type input "Hello"
type input "What are the booking cut off times"
type input "When is the best time of day to visit"
type input "When is the best time of year to visit"
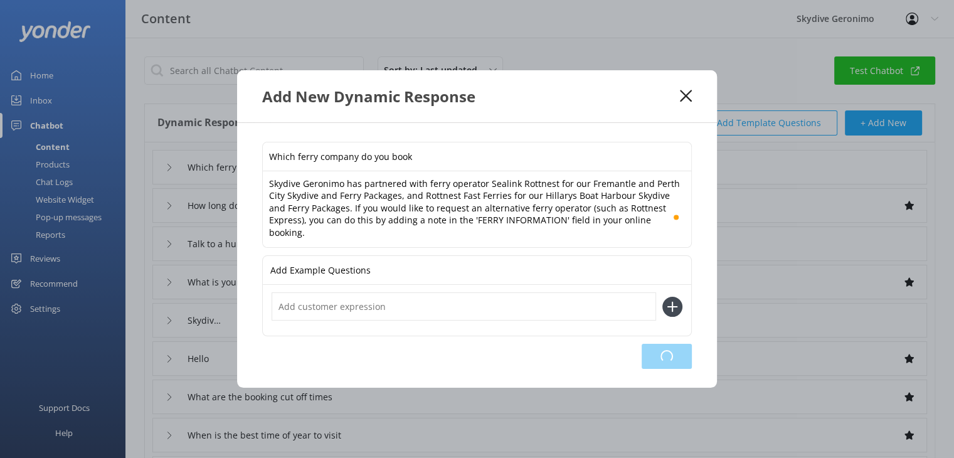
type input "Do you take private event bookings"
type input "Do you host hen or stag parties"
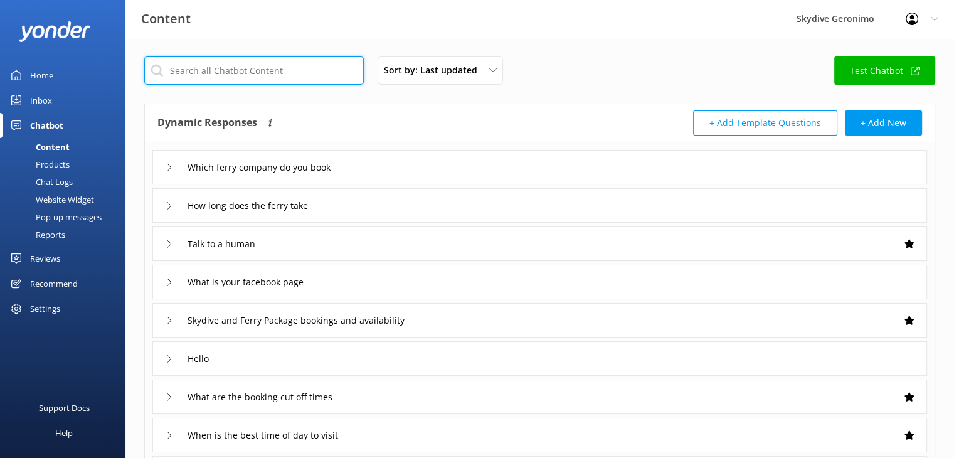
click at [233, 71] on input "text" at bounding box center [253, 70] width 219 height 28
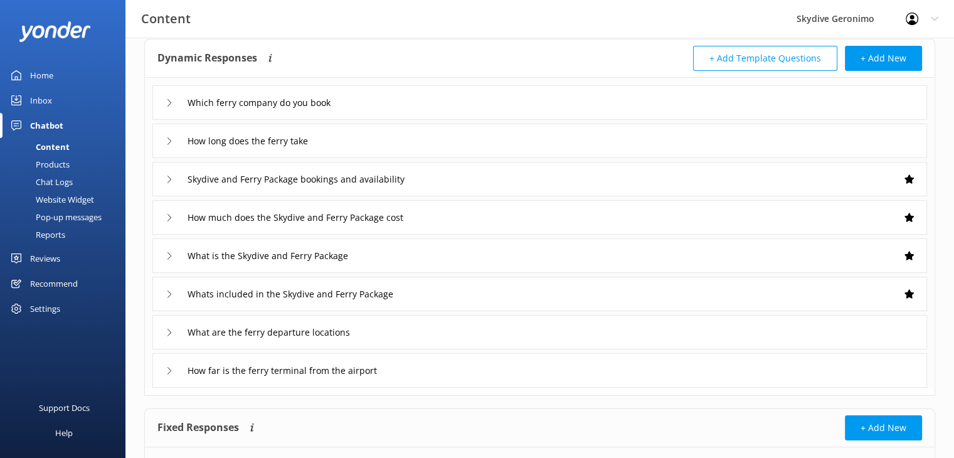
scroll to position [65, 0]
type input "ferry"
click at [444, 295] on div "Whats included in the Skydive and Ferry Package" at bounding box center [539, 293] width 774 height 34
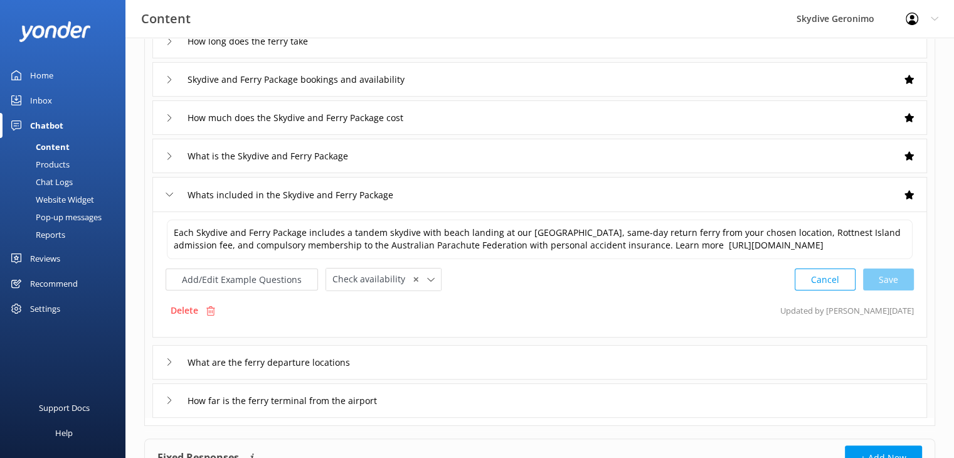
scroll to position [167, 0]
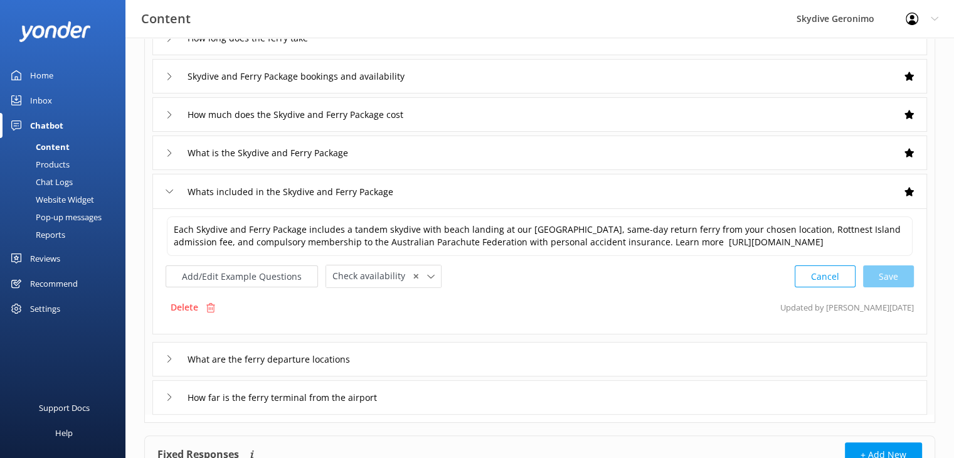
click at [470, 406] on div "How far is the ferry terminal from the airport" at bounding box center [539, 397] width 774 height 34
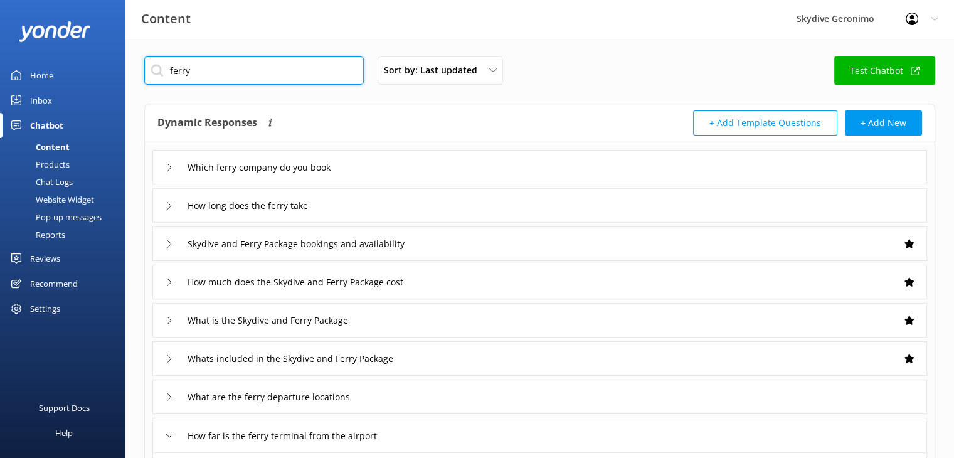
click at [177, 68] on input "ferry" at bounding box center [253, 70] width 219 height 28
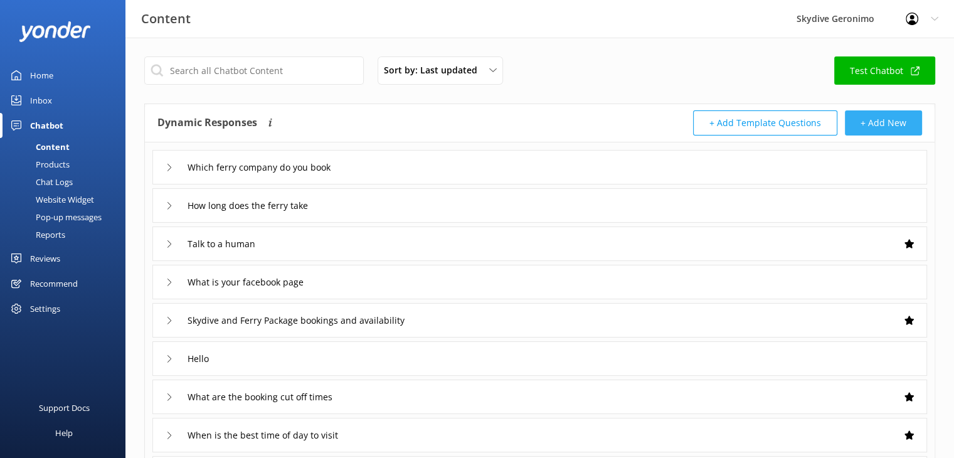
click at [890, 119] on button "+ Add New" at bounding box center [883, 122] width 77 height 25
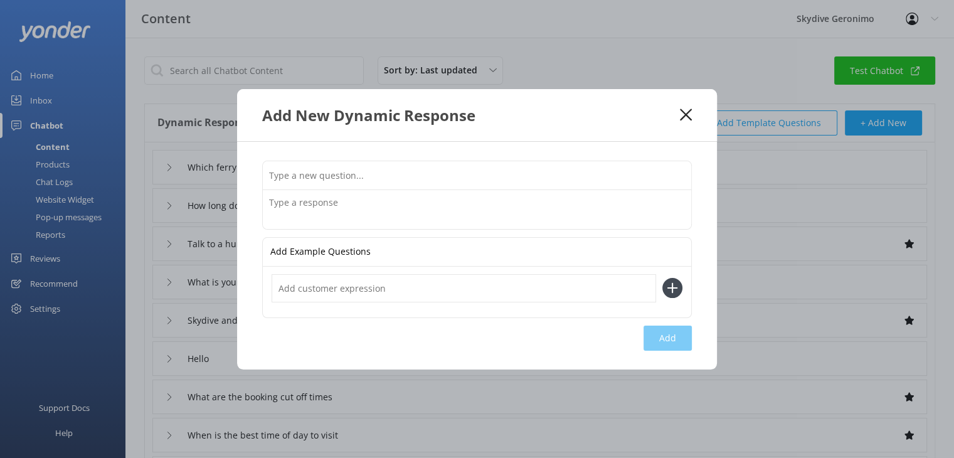
click at [430, 176] on input "text" at bounding box center [477, 175] width 428 height 28
type input "Do you offer a pick up service on the island"
click at [350, 204] on textarea at bounding box center [477, 209] width 428 height 39
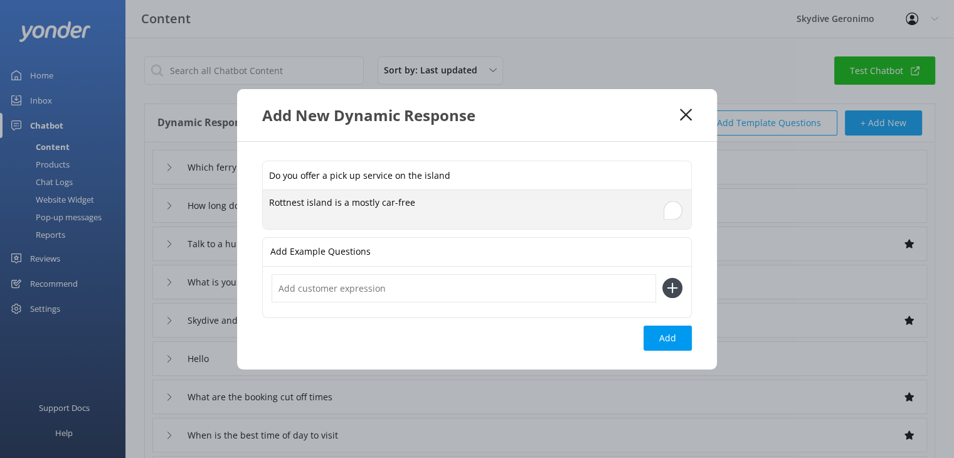
click at [308, 204] on textarea "Rottnest island is a mostly car-free" at bounding box center [477, 209] width 428 height 39
drag, startPoint x: 424, startPoint y: 203, endPoint x: 268, endPoint y: 195, distance: 155.7
click at [268, 195] on textarea "Rottnest Island is a mostly car-free" at bounding box center [477, 209] width 428 height 39
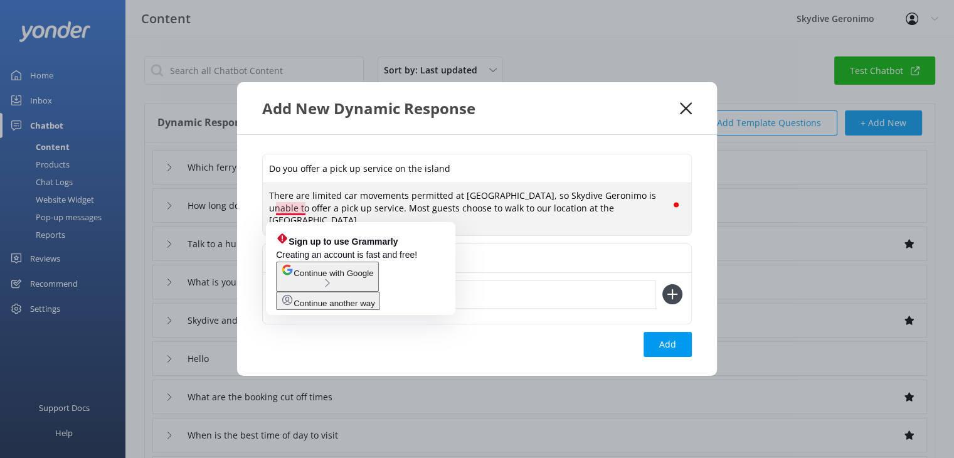
click at [296, 215] on textarea "There are limited car movements permitted at Rottnest Island, so Skydive Geroni…" at bounding box center [477, 209] width 428 height 52
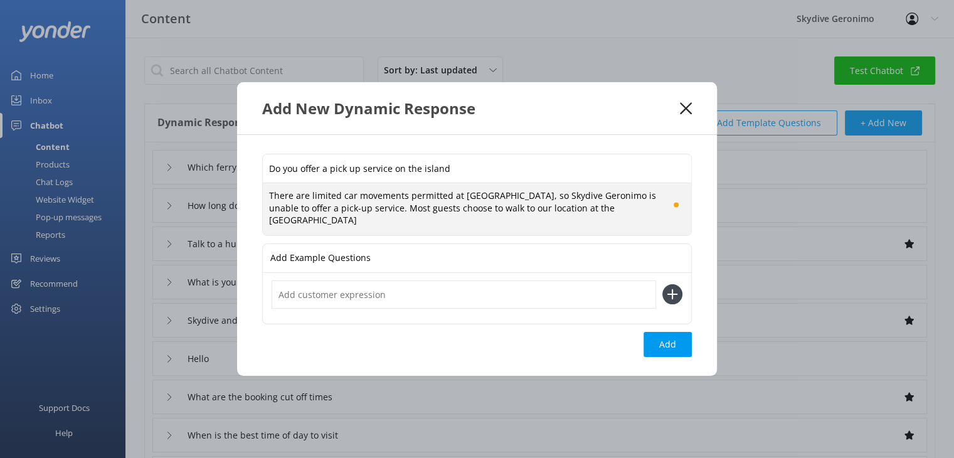
click at [657, 213] on textarea "There are limited car movements permitted at Rottnest Island, so Skydive Geroni…" at bounding box center [477, 209] width 428 height 52
drag, startPoint x: 482, startPoint y: 209, endPoint x: 437, endPoint y: 209, distance: 44.5
click at [437, 209] on textarea "There are limited car movements permitted at Rottnest Island, so Skydive Geroni…" at bounding box center [477, 209] width 428 height 52
click at [296, 221] on textarea "There are limited car movements permitted at Rottnest Island, so Skydive Geroni…" at bounding box center [477, 209] width 428 height 52
click at [502, 219] on textarea "There are limited car movements permitted at Rottnest Island, so Skydive Geroni…" at bounding box center [477, 209] width 428 height 52
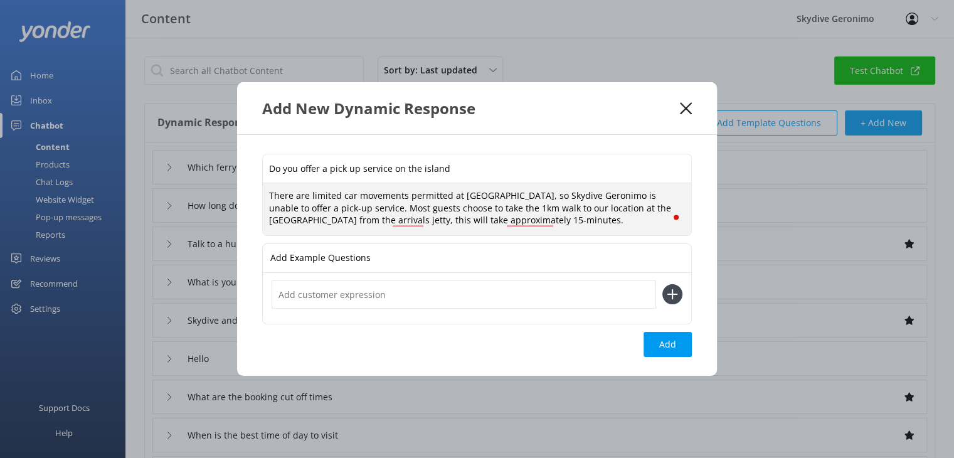
click at [574, 222] on textarea "There are limited car movements permitted at Rottnest Island, so Skydive Geroni…" at bounding box center [477, 209] width 428 height 52
click at [587, 222] on textarea "There are limited car movements permitted at Rottnest Island, so Skydive Geroni…" at bounding box center [477, 209] width 428 height 52
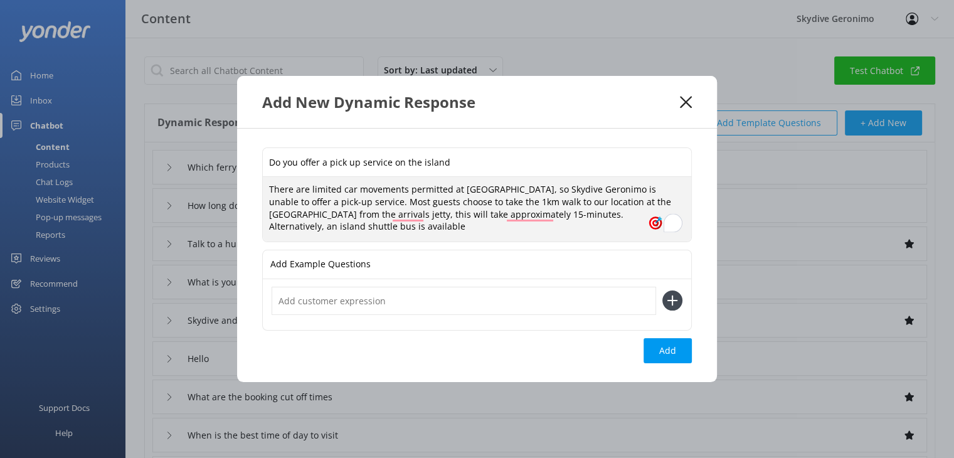
drag, startPoint x: 470, startPoint y: 227, endPoint x: 324, endPoint y: 234, distance: 146.3
click at [324, 234] on textarea "There are limited car movements permitted at Rottnest Island, so Skydive Geroni…" at bounding box center [477, 209] width 428 height 64
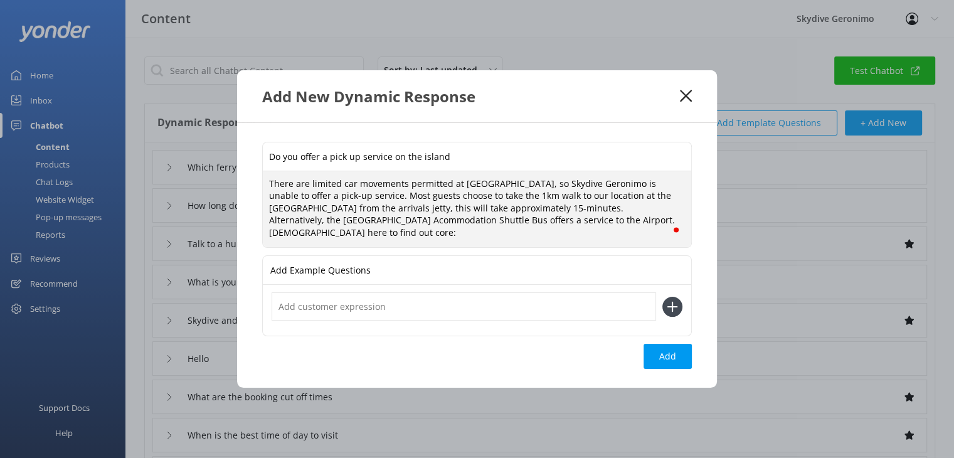
paste textarea "https://www.australianpinnacletours.com.au/western-australian-tours/rottnest-is…"
click at [650, 212] on textarea "There are limited car movements permitted at Rottnest Island, so Skydive Geroni…" at bounding box center [477, 209] width 428 height 76
click at [637, 214] on textarea "There are limited car movements permitted at Rottnest Island, so Skydive Geroni…" at bounding box center [477, 209] width 428 height 76
click at [574, 239] on textarea "There are limited car movements permitted at Rottnest Island, so Skydive Geroni…" at bounding box center [477, 209] width 428 height 76
click at [636, 216] on textarea "There are limited car movements permitted at Rottnest Island, so Skydive Geroni…" at bounding box center [477, 209] width 428 height 76
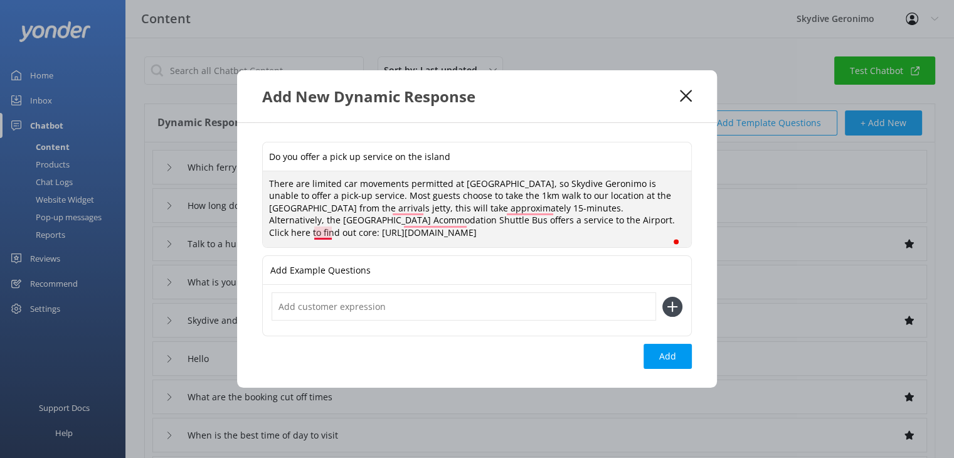
click at [329, 227] on textarea "There are limited car movements permitted at Rottnest Island, so Skydive Geroni…" at bounding box center [477, 209] width 428 height 76
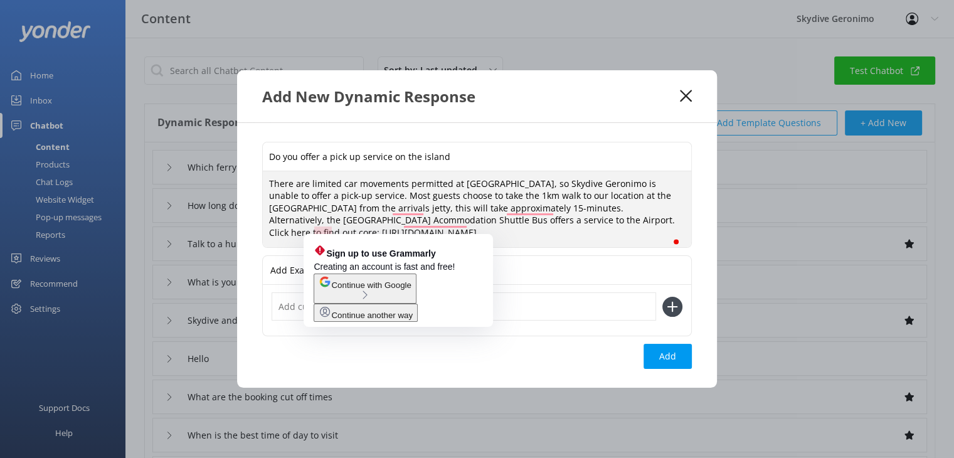
click at [329, 227] on textarea "There are limited car movements permitted at Rottnest Island, so Skydive Geroni…" at bounding box center [477, 209] width 428 height 76
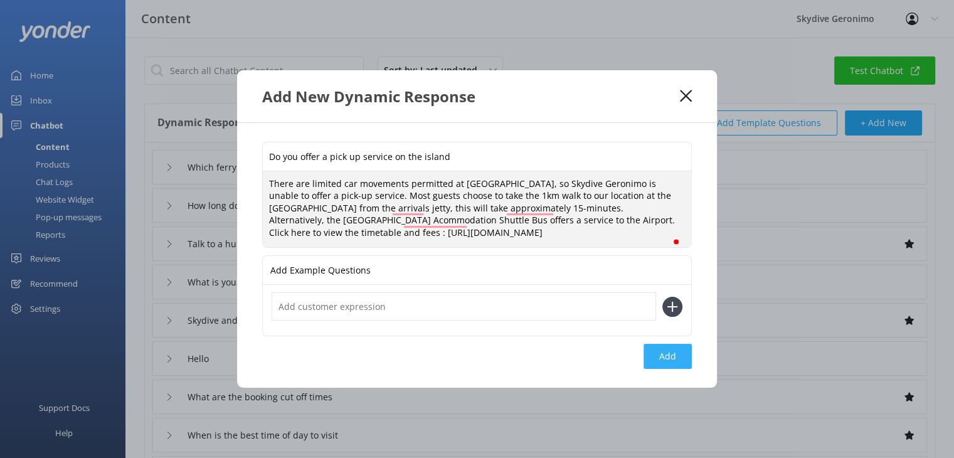
type textarea "There are limited car movements permitted at Rottnest Island, so Skydive Geroni…"
click at [664, 359] on button "Add" at bounding box center [667, 356] width 48 height 25
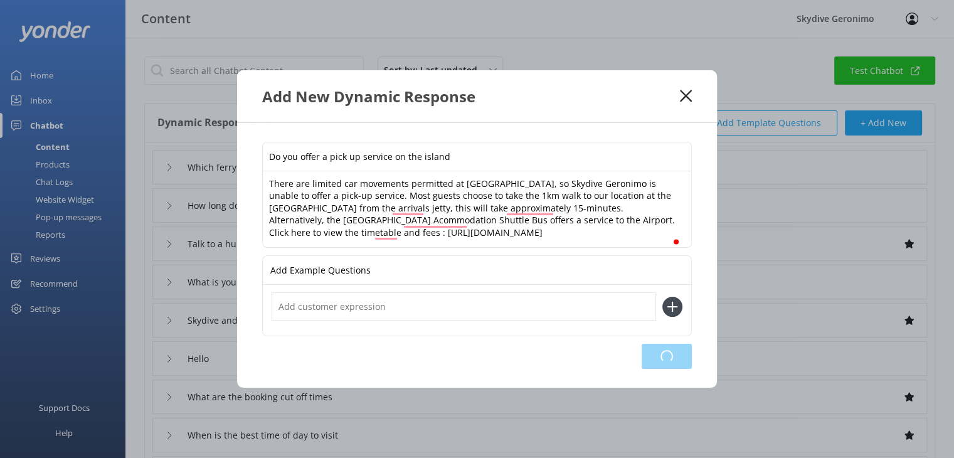
type input "Do you offer a pick up service on the island"
type input "Which ferry company do you book"
type input "How long does the ferry take"
type input "Talk to a human"
type input "What is your facebook page"
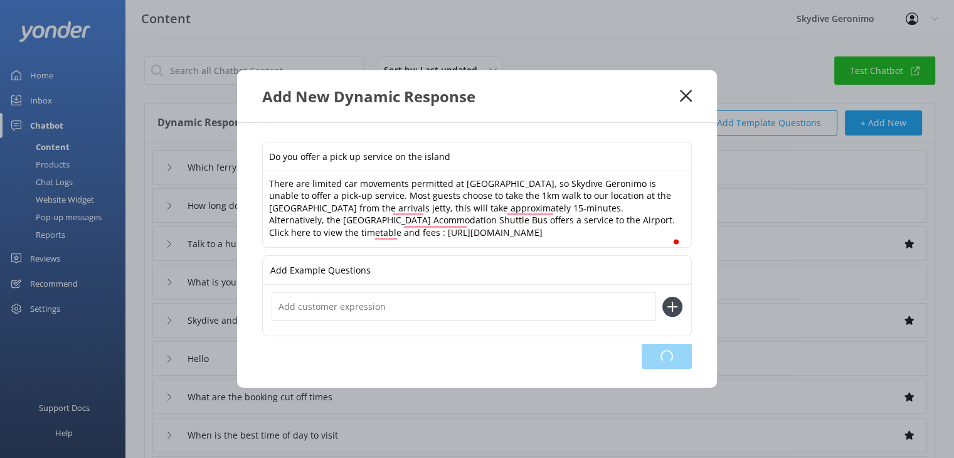
type input "Skydive and Ferry Package bookings and availability"
type input "Hello"
type input "What are the booking cut off times"
type input "When is the best time of day to visit"
type input "When is the best time of year to visit"
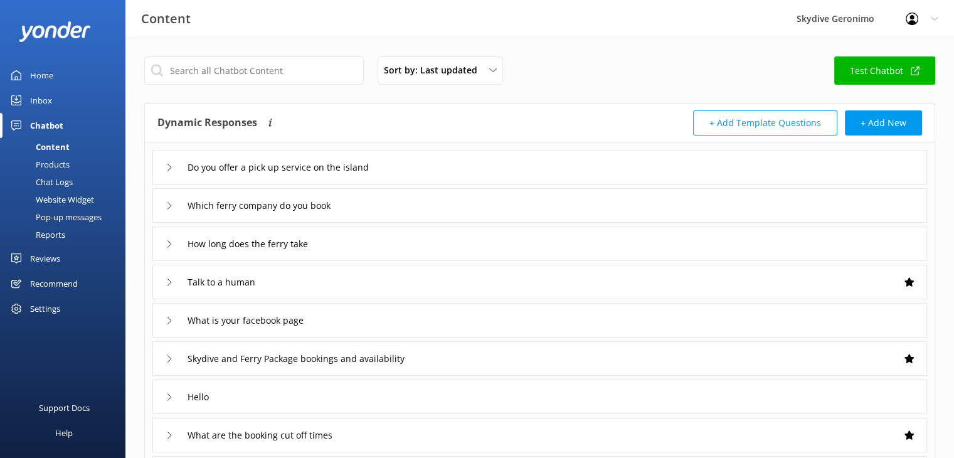
click at [39, 98] on div "Inbox" at bounding box center [41, 100] width 22 height 25
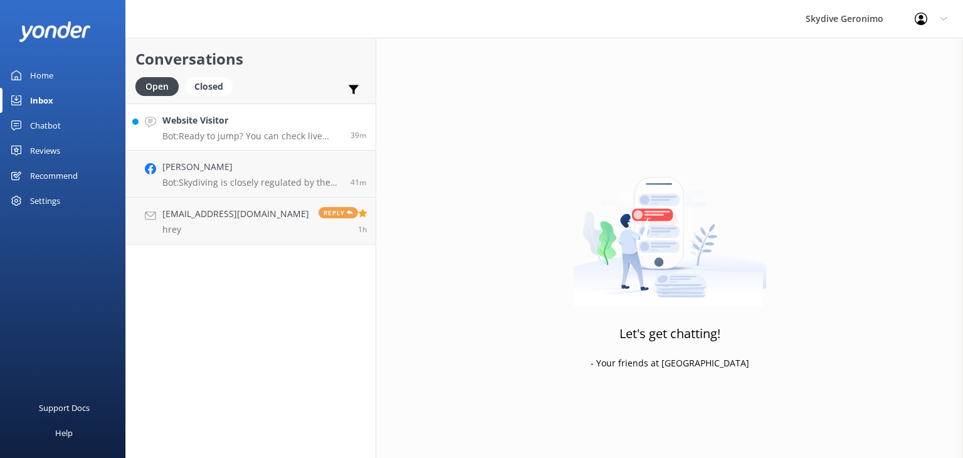
click at [264, 124] on h4 "Website Visitor" at bounding box center [251, 120] width 179 height 14
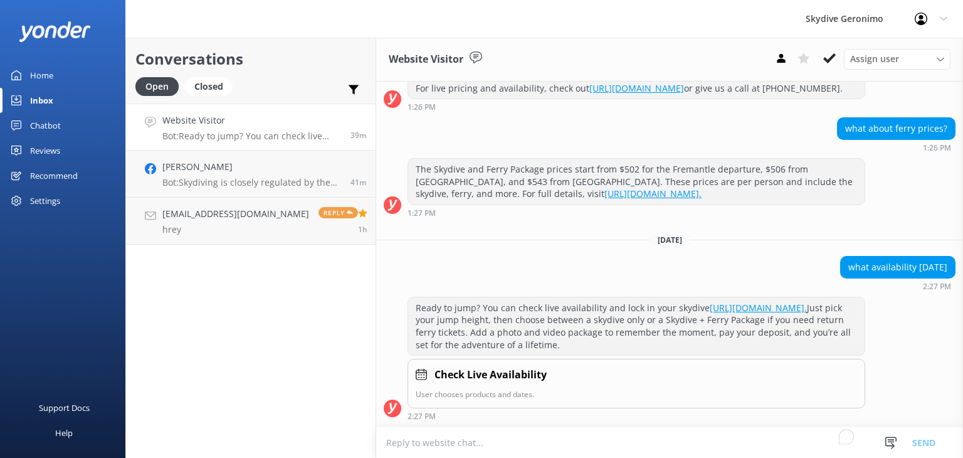
scroll to position [212, 0]
click at [216, 225] on p "hrey" at bounding box center [235, 229] width 147 height 11
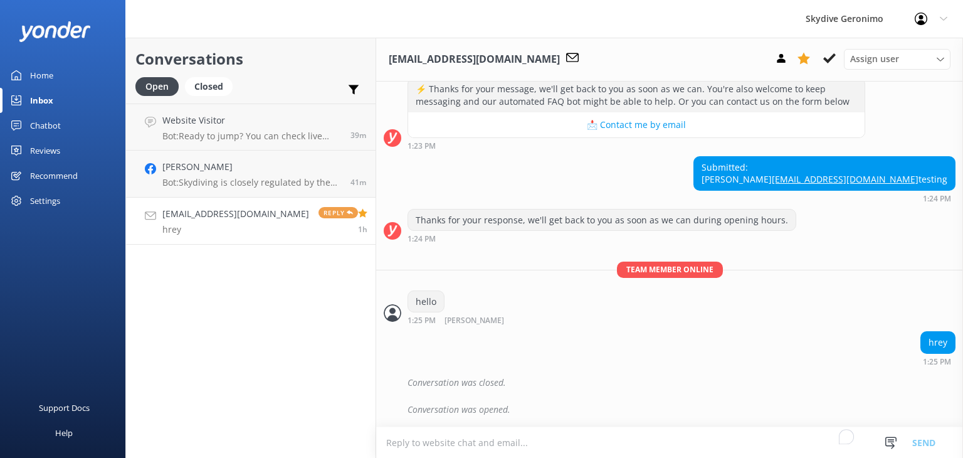
scroll to position [1656, 0]
click at [48, 125] on div "Chatbot" at bounding box center [45, 125] width 31 height 25
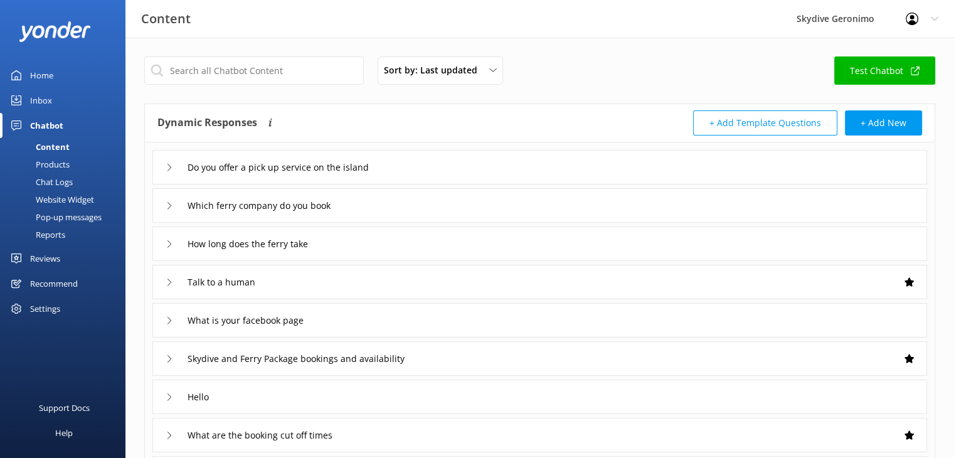
click at [52, 179] on div "Chat Logs" at bounding box center [40, 182] width 65 height 18
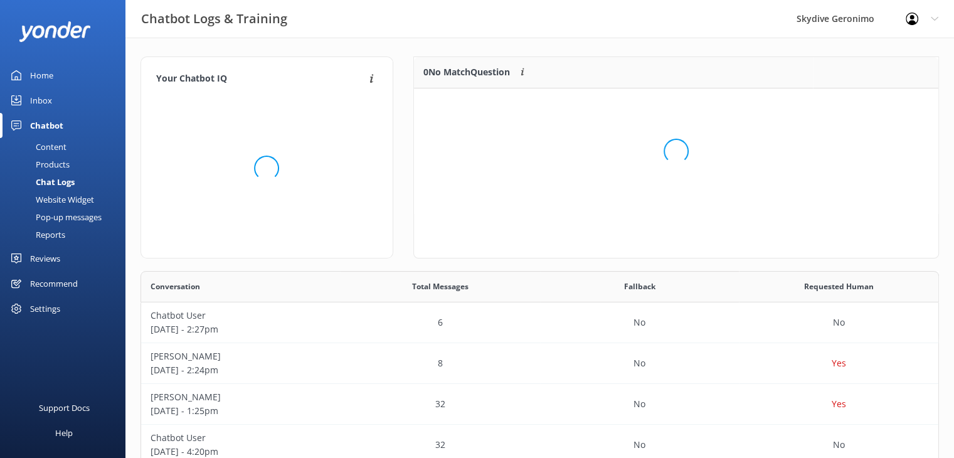
scroll to position [226, 788]
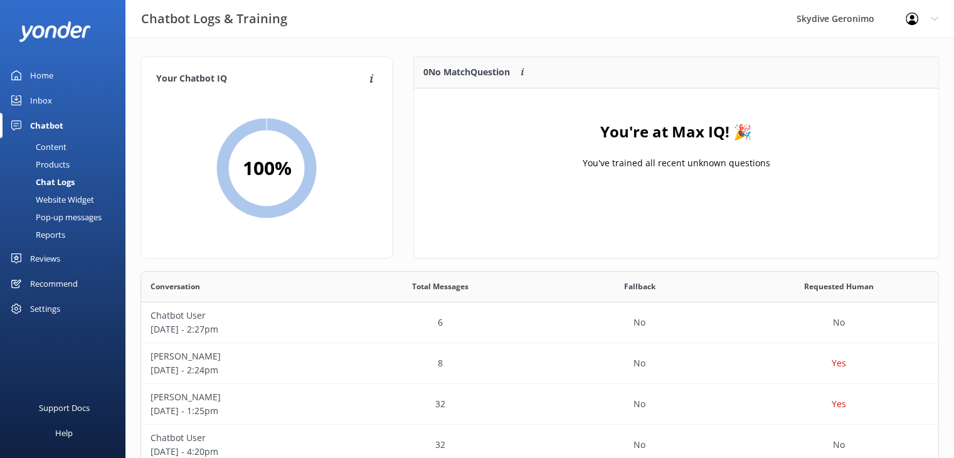
click at [43, 145] on div "Content" at bounding box center [37, 147] width 59 height 18
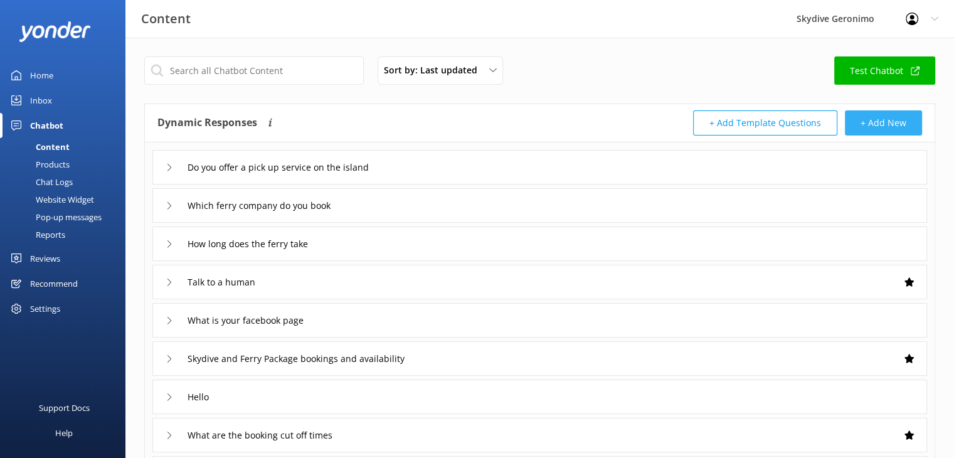
click at [893, 121] on button "+ Add New" at bounding box center [883, 122] width 77 height 25
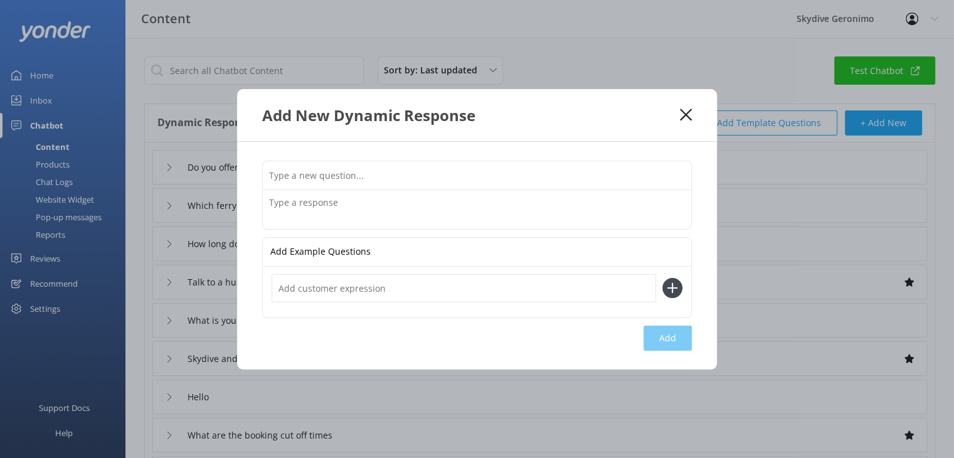
click at [503, 177] on input "text" at bounding box center [477, 175] width 428 height 28
click at [686, 118] on icon at bounding box center [686, 114] width 12 height 13
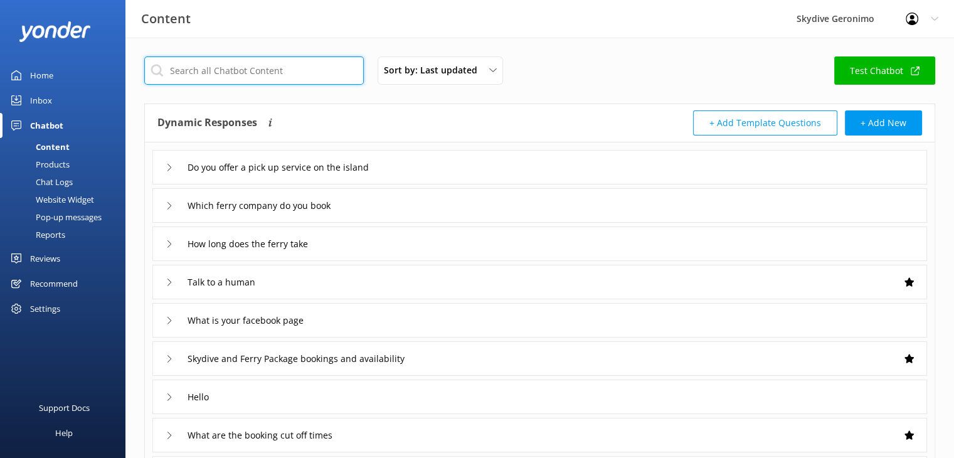
click at [238, 72] on input "text" at bounding box center [253, 70] width 219 height 28
type input "ferry"
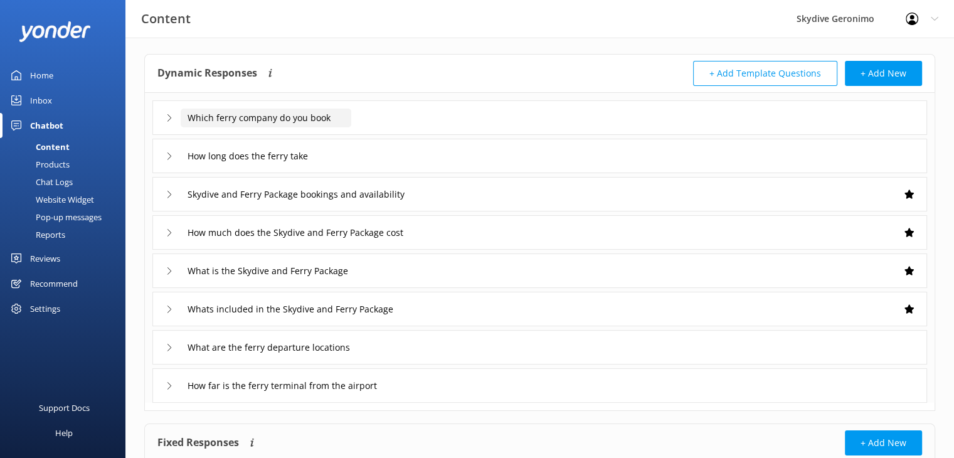
scroll to position [50, 0]
click at [453, 384] on div "How far is the ferry terminal from the airport" at bounding box center [539, 384] width 774 height 34
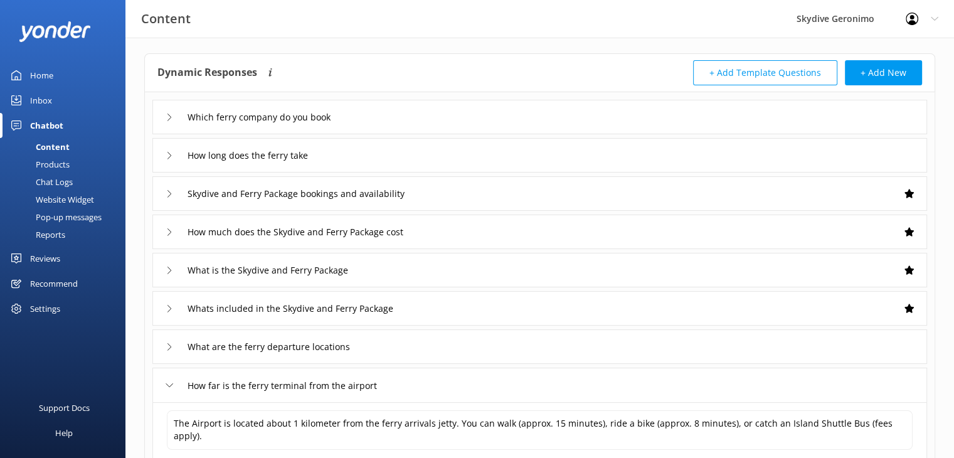
scroll to position [127, 0]
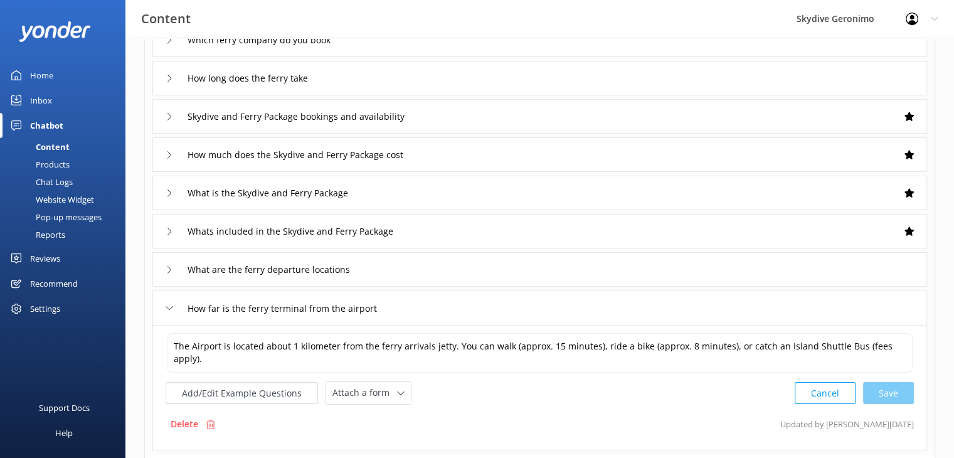
click at [406, 274] on div "What are the ferry departure locations" at bounding box center [539, 269] width 774 height 34
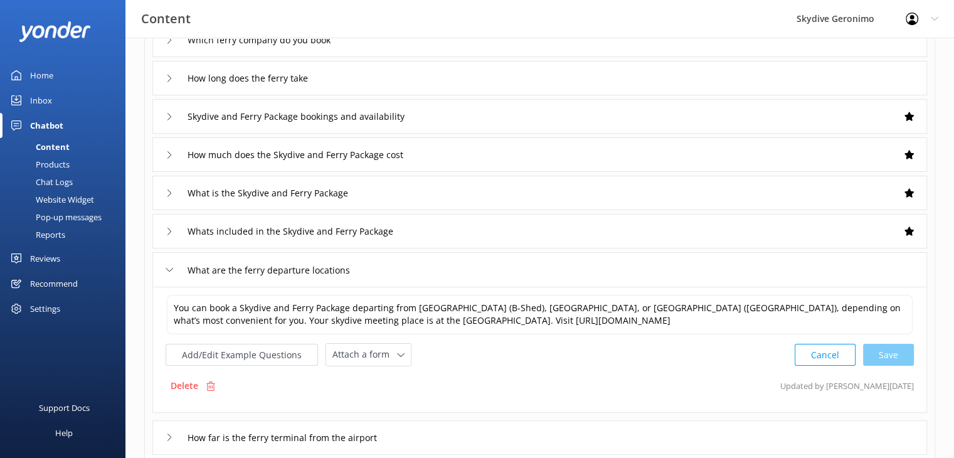
click at [448, 228] on div "Whats included in the Skydive and Ferry Package" at bounding box center [539, 231] width 774 height 34
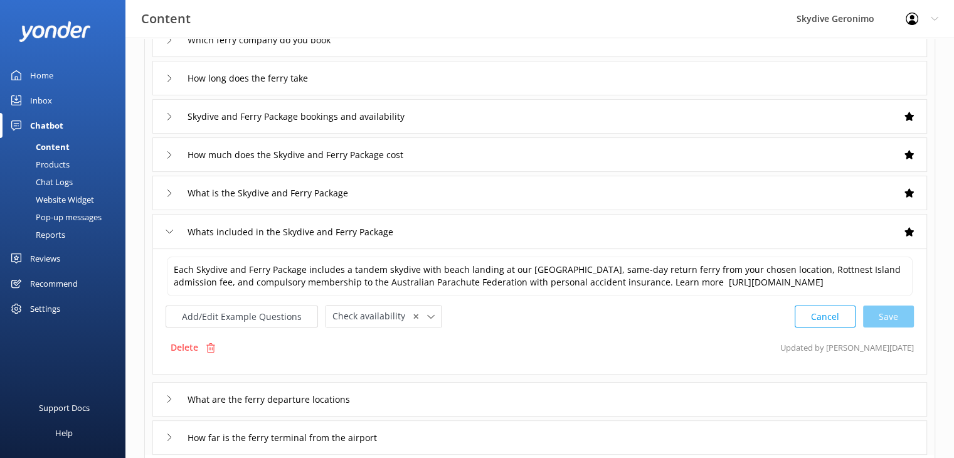
click at [465, 194] on div "What is the Skydive and Ferry Package" at bounding box center [539, 193] width 774 height 34
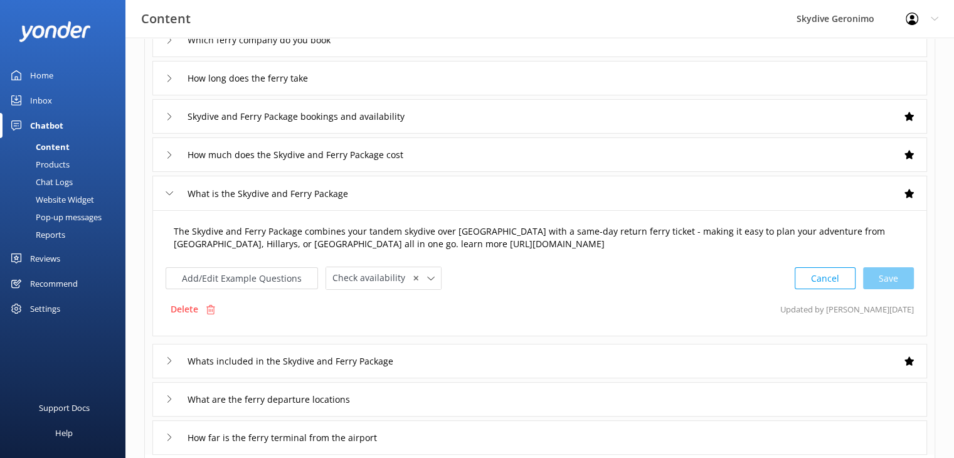
click at [319, 240] on textarea "The Skydive and Ferry Package combines your tandem skydive over Rottnest Island…" at bounding box center [539, 237] width 745 height 39
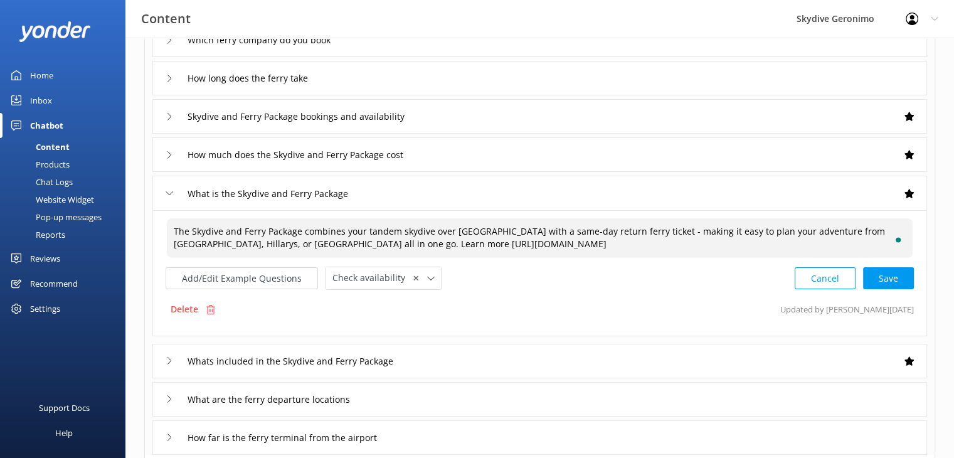
type textarea "The Skydive and Ferry Package combines your tandem skydive over Rottnest Island…"
click at [452, 152] on div "How much does the Skydive and Ferry Package cost" at bounding box center [539, 154] width 774 height 34
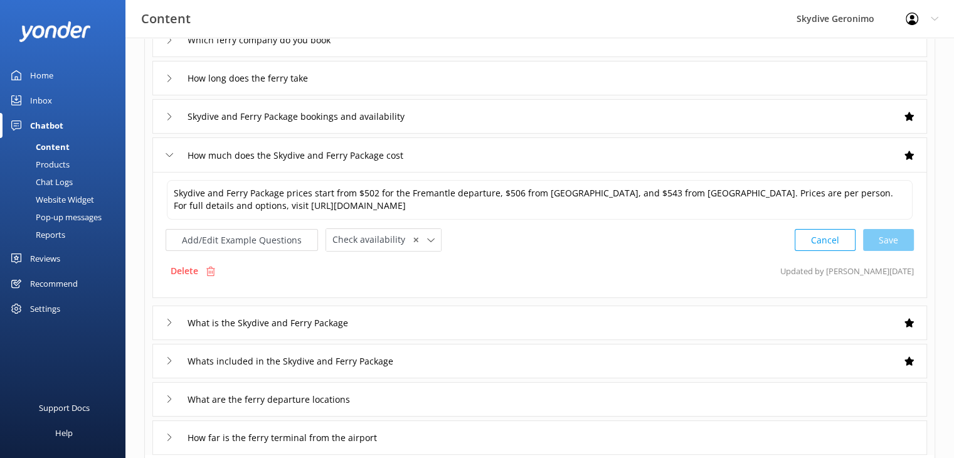
click at [438, 324] on div "What is the Skydive and Ferry Package" at bounding box center [539, 322] width 774 height 34
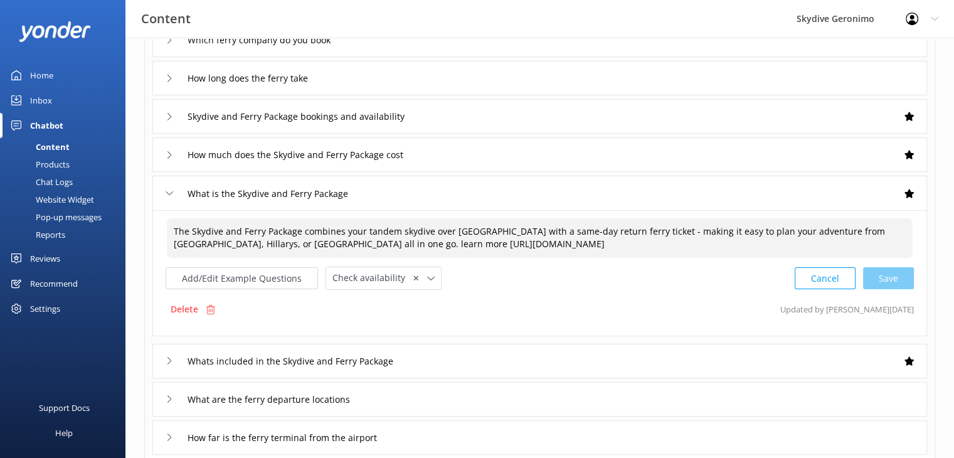
click at [320, 241] on textarea "The Skydive and Ferry Package combines your tandem skydive over Rottnest Island…" at bounding box center [539, 237] width 745 height 39
click at [890, 280] on div "Cancel Save" at bounding box center [853, 277] width 119 height 23
type textarea "The Skydive and Ferry Package combines your tandem skydive over Rottnest Island…"
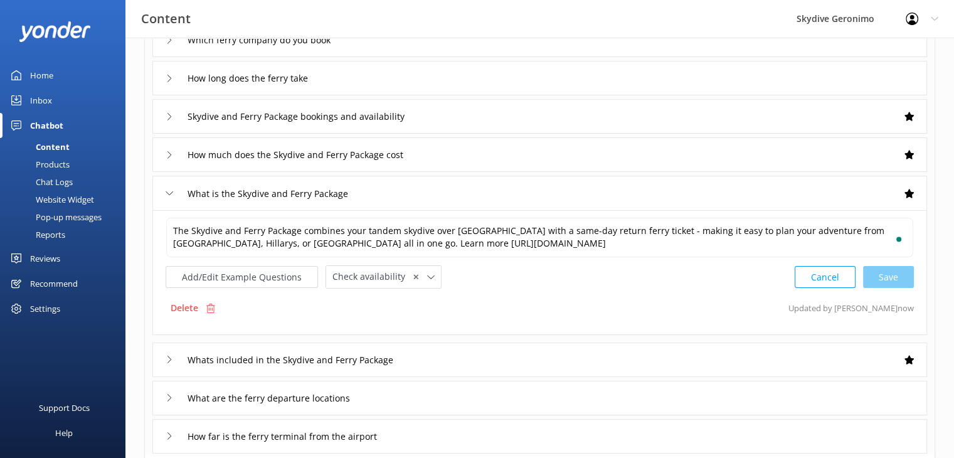
click at [679, 194] on div "What is the Skydive and Ferry Package" at bounding box center [539, 193] width 774 height 34
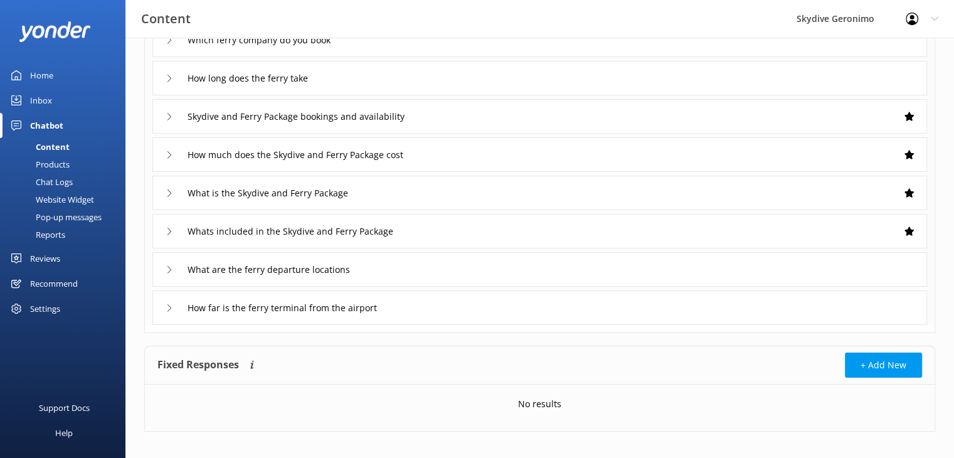
click at [679, 194] on div "What is the Skydive and Ferry Package" at bounding box center [539, 193] width 774 height 34
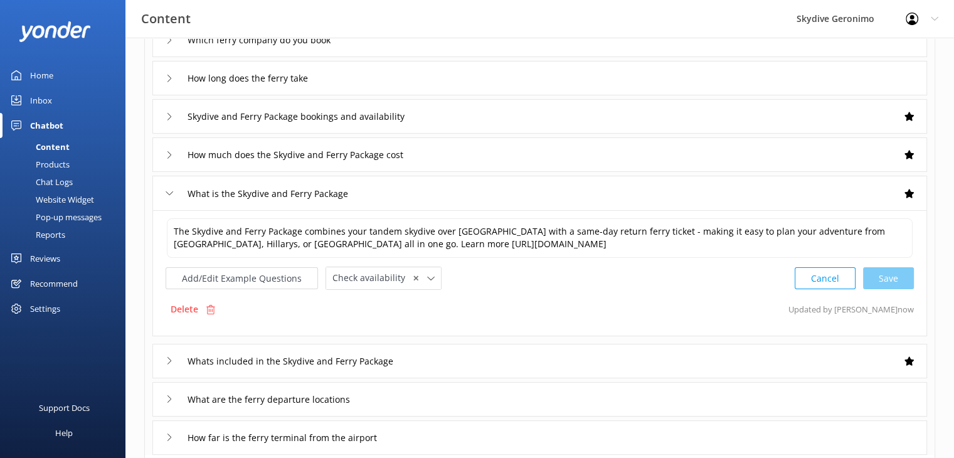
click at [456, 156] on div "How much does the Skydive and Ferry Package cost" at bounding box center [539, 154] width 774 height 34
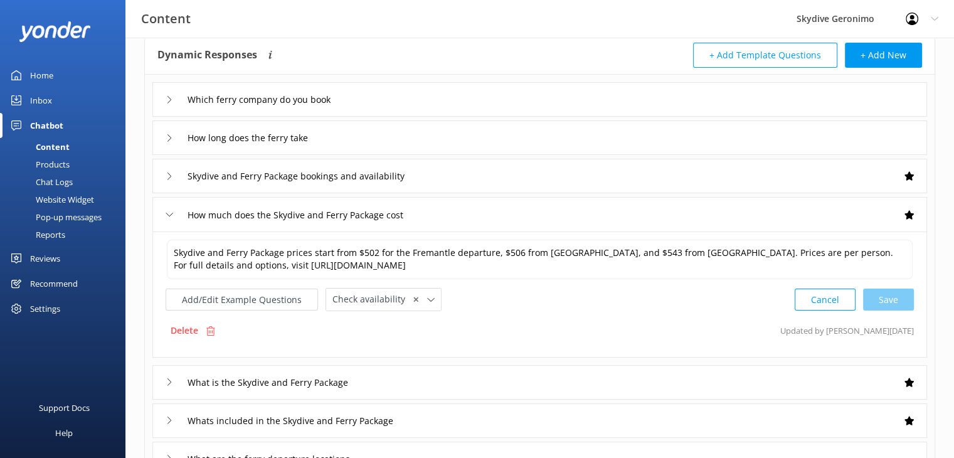
scroll to position [67, 0]
click at [392, 103] on div "Which ferry company do you book" at bounding box center [539, 100] width 774 height 34
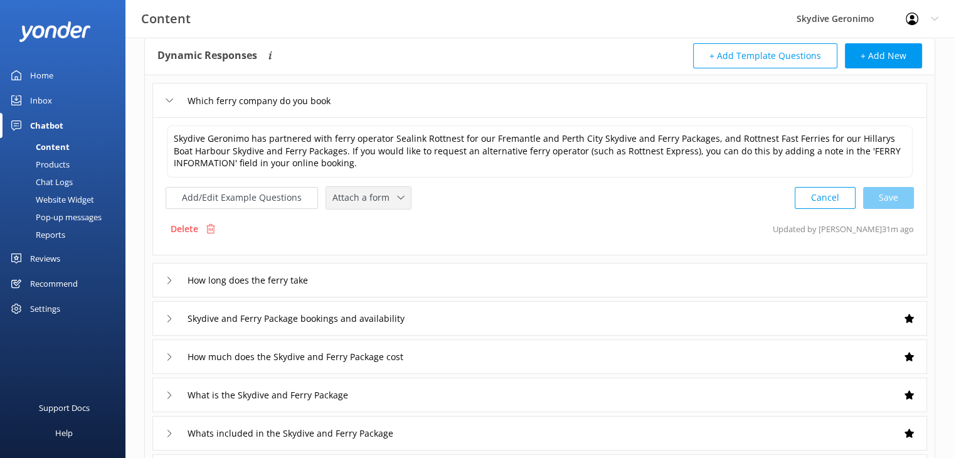
click at [371, 197] on span "Attach a form" at bounding box center [364, 198] width 65 height 14
click at [369, 246] on div "Check availability" at bounding box center [364, 249] width 62 height 13
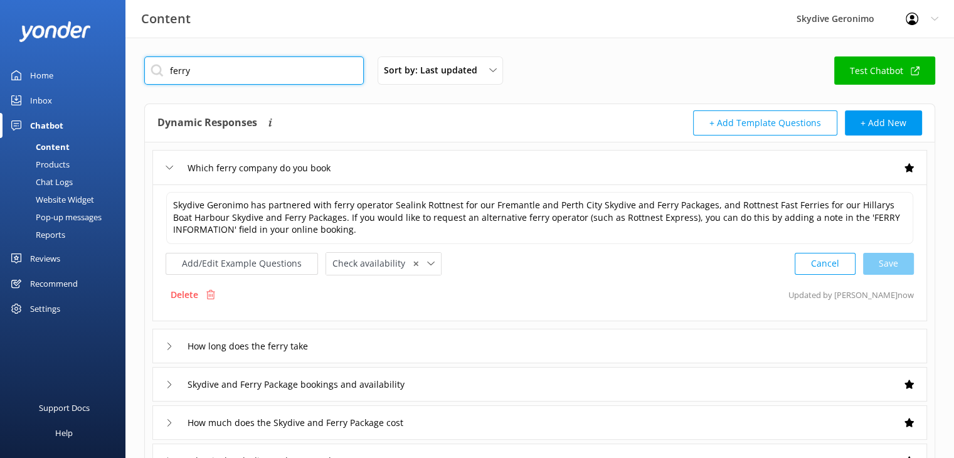
click at [226, 68] on input "ferry" at bounding box center [253, 70] width 219 height 28
type input "time"
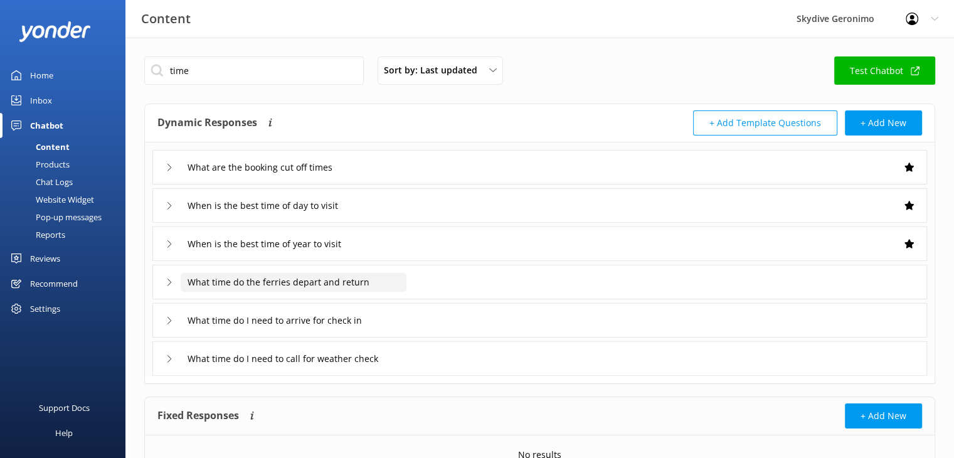
click at [389, 282] on input "What time do the ferries depart and return" at bounding box center [294, 282] width 226 height 19
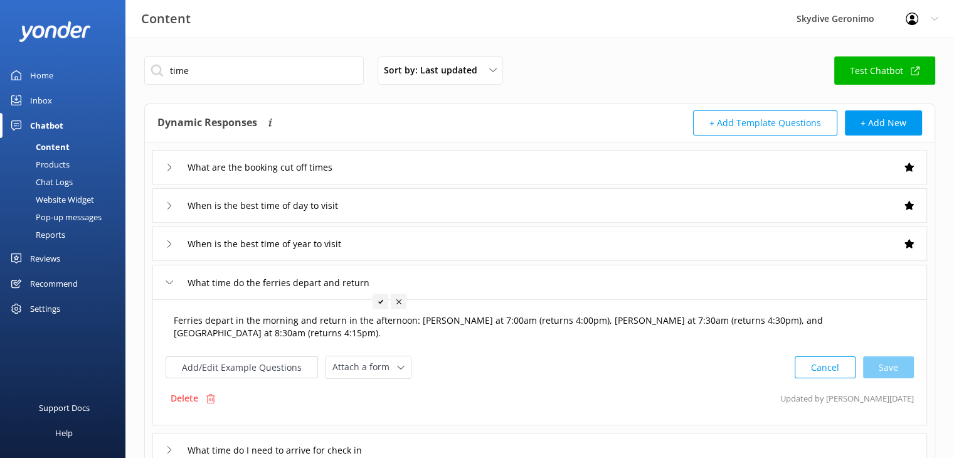
click at [900, 318] on textarea "Ferries depart in the morning and return in the afternoon: Fremantle at 7:00am …" at bounding box center [539, 326] width 745 height 39
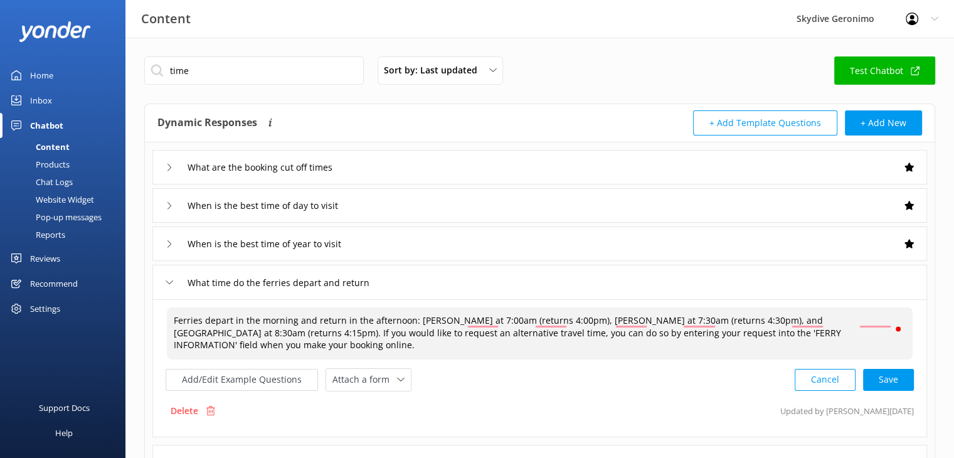
click at [189, 317] on textarea "Ferries depart in the morning and return in the afternoon: Fremantle at 7:00am …" at bounding box center [539, 333] width 745 height 52
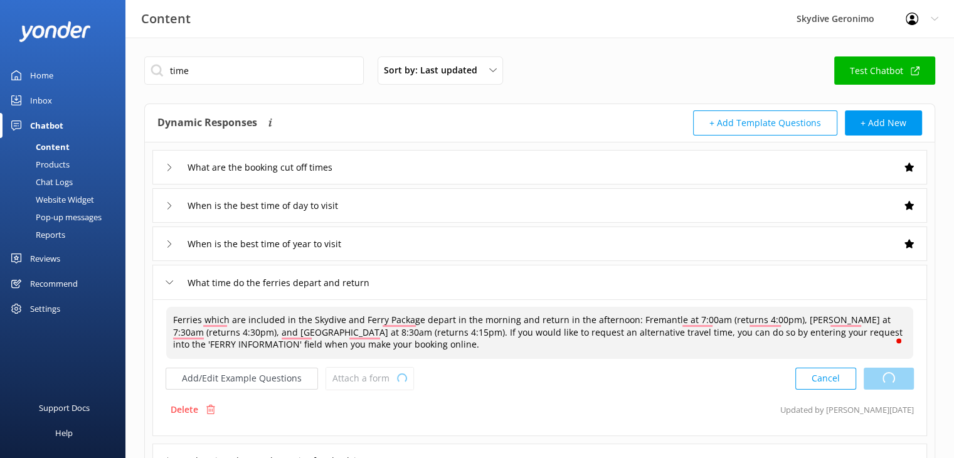
click at [889, 381] on div "Cancel Loading.." at bounding box center [854, 378] width 118 height 23
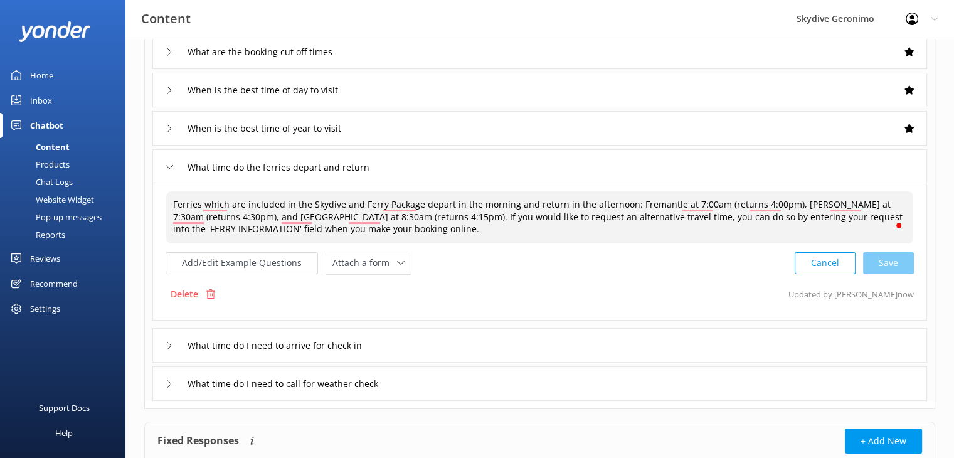
scroll to position [143, 0]
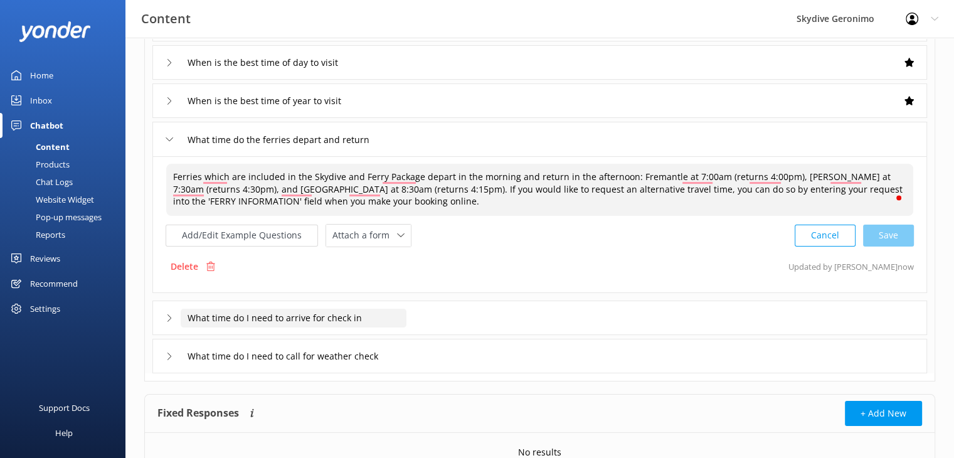
type textarea "Ferries which are included in the Skydive and Ferry Package depart in the morni…"
click at [399, 320] on input "What time do I need to arrive for check in" at bounding box center [294, 317] width 226 height 19
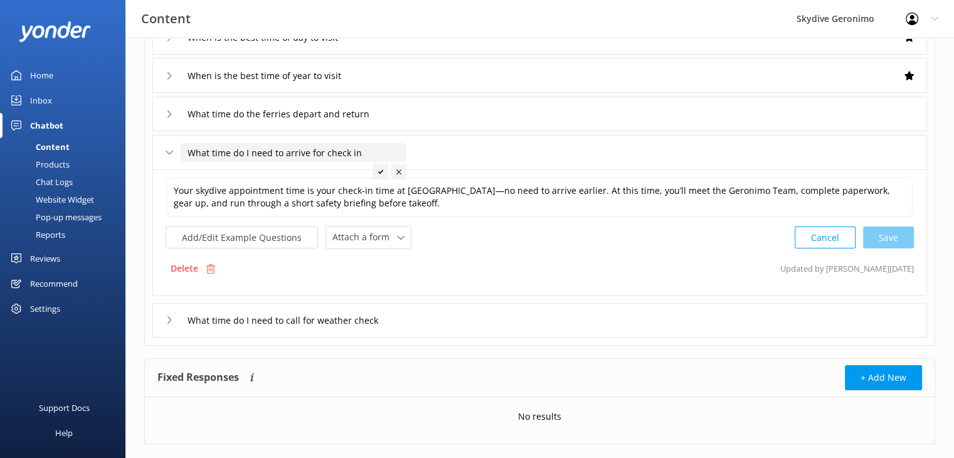
scroll to position [173, 0]
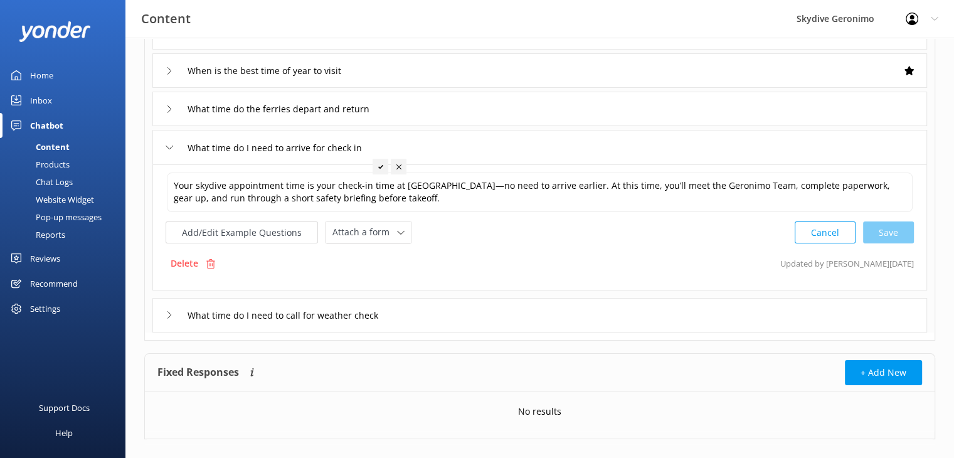
click at [489, 317] on div "What time do I need to call for weather check" at bounding box center [539, 315] width 774 height 34
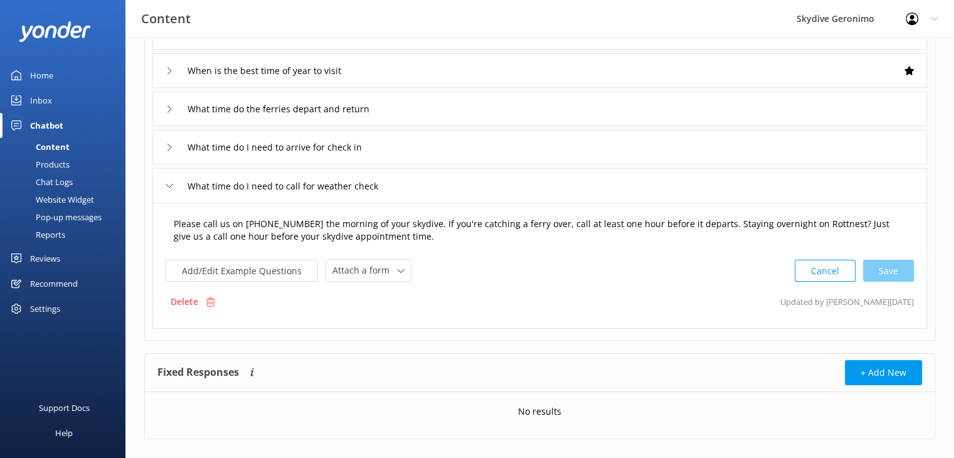
click at [310, 223] on textarea "Please call us on +61 8 9417 8158 the morning of your skydive. If you're catchi…" at bounding box center [539, 230] width 745 height 39
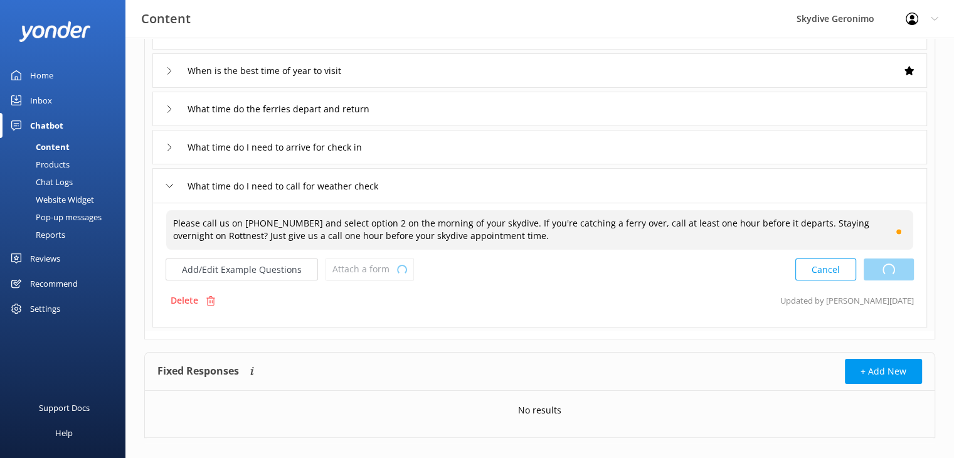
click at [887, 273] on div "Cancel Loading.." at bounding box center [854, 269] width 118 height 23
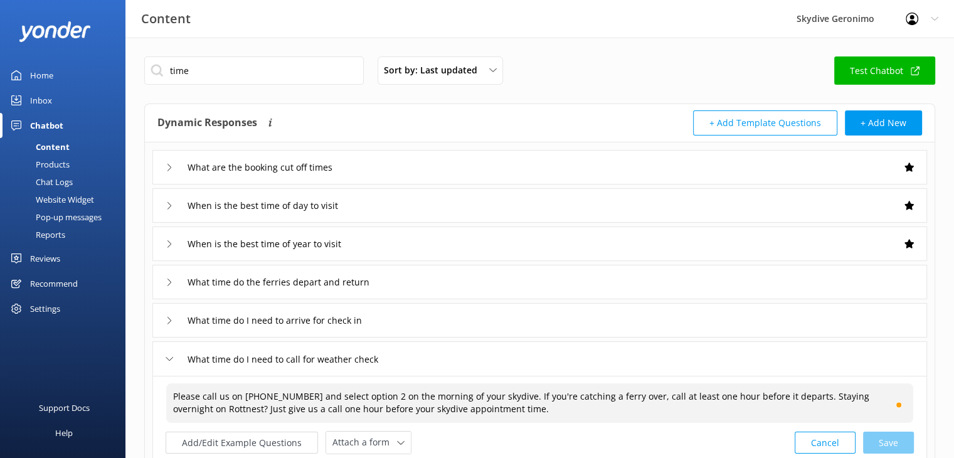
type textarea "Please call us on +61 8 9417 8158 and select option 2 on the morning of your sk…"
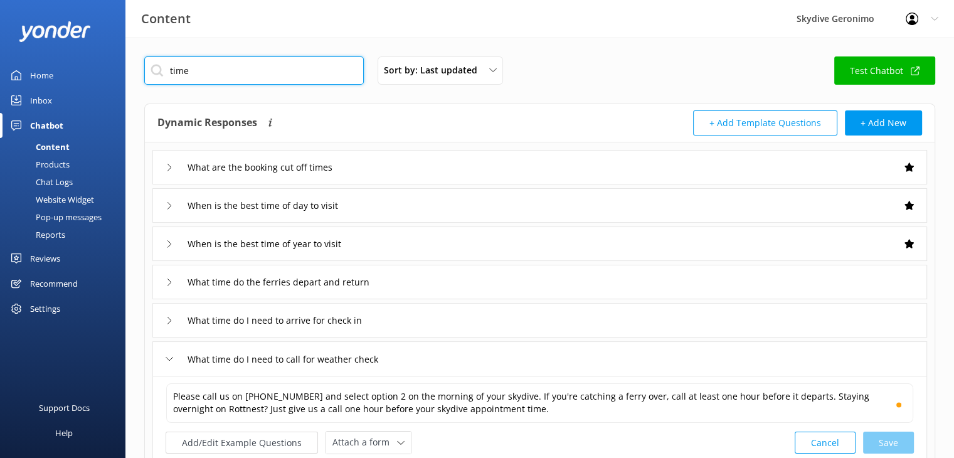
click at [211, 76] on input "time" at bounding box center [253, 70] width 219 height 28
click at [175, 69] on input "time" at bounding box center [253, 70] width 219 height 28
type input "late"
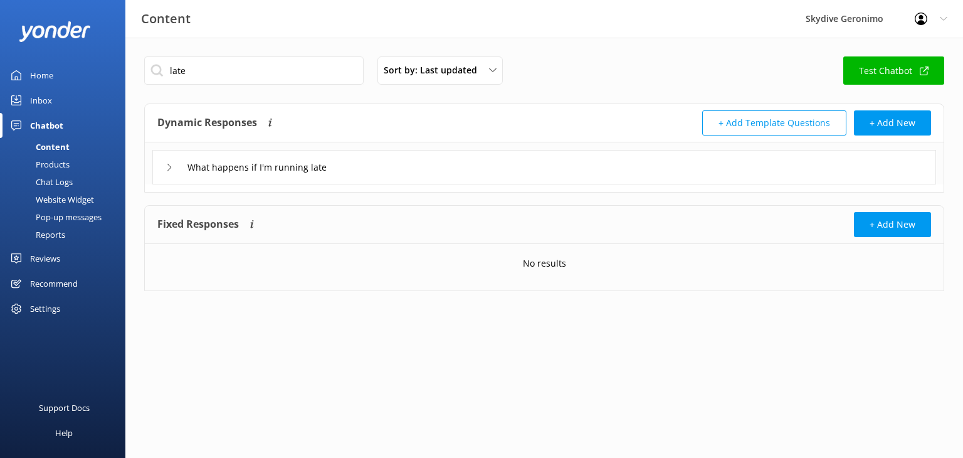
click at [415, 166] on div "What happens if I'm running late" at bounding box center [544, 167] width 784 height 34
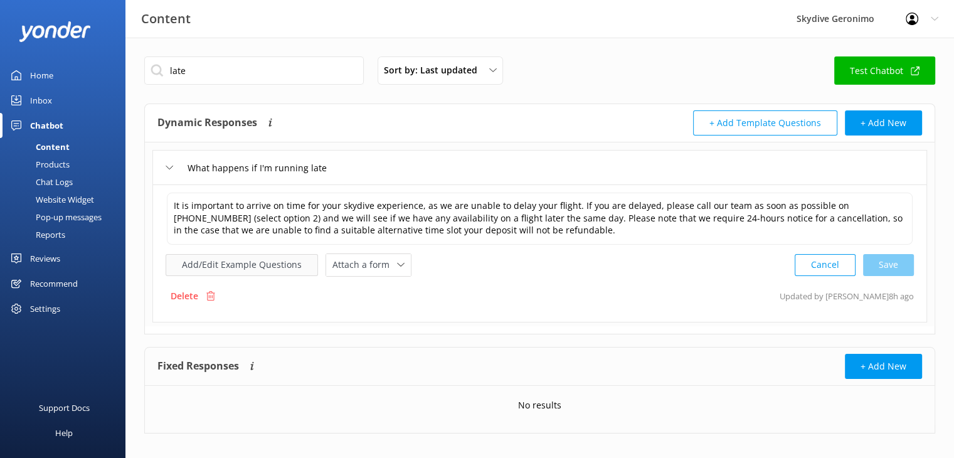
click at [274, 266] on button "Add/Edit Example Questions" at bounding box center [242, 265] width 152 height 22
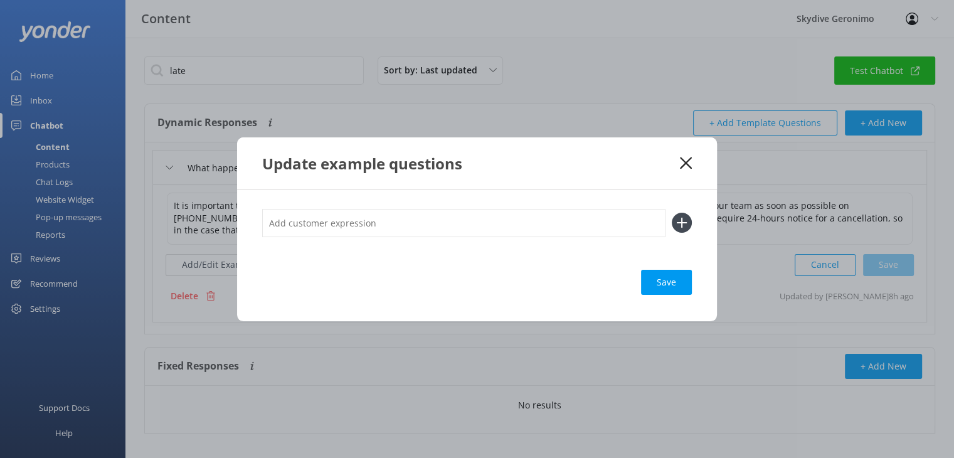
click at [364, 224] on input "text" at bounding box center [463, 223] width 403 height 28
type input "What happens if I miss my ferry"
click at [665, 285] on div "Loading.." at bounding box center [666, 282] width 50 height 25
click at [684, 221] on icon at bounding box center [681, 223] width 20 height 20
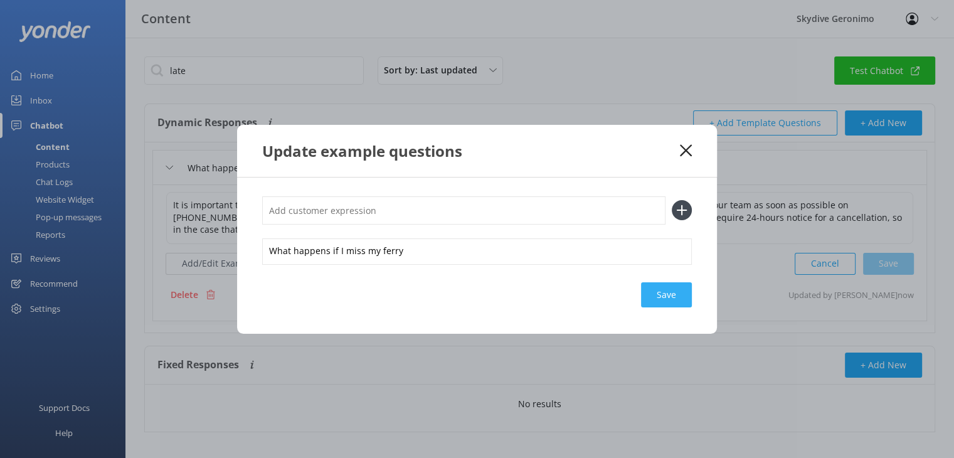
click at [670, 299] on div "Save" at bounding box center [666, 294] width 51 height 25
click at [681, 147] on use at bounding box center [686, 150] width 12 height 12
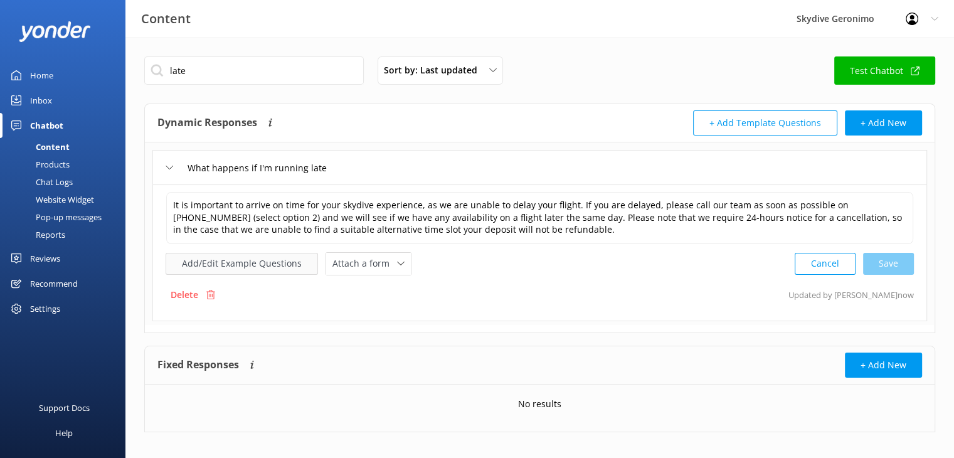
click at [278, 270] on button "Add/Edit Example Questions" at bounding box center [242, 264] width 152 height 22
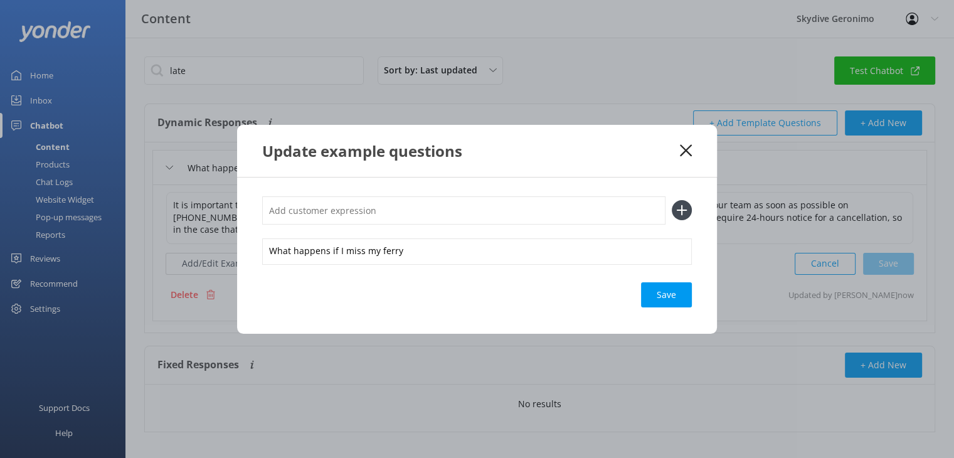
click at [683, 154] on icon at bounding box center [686, 150] width 12 height 13
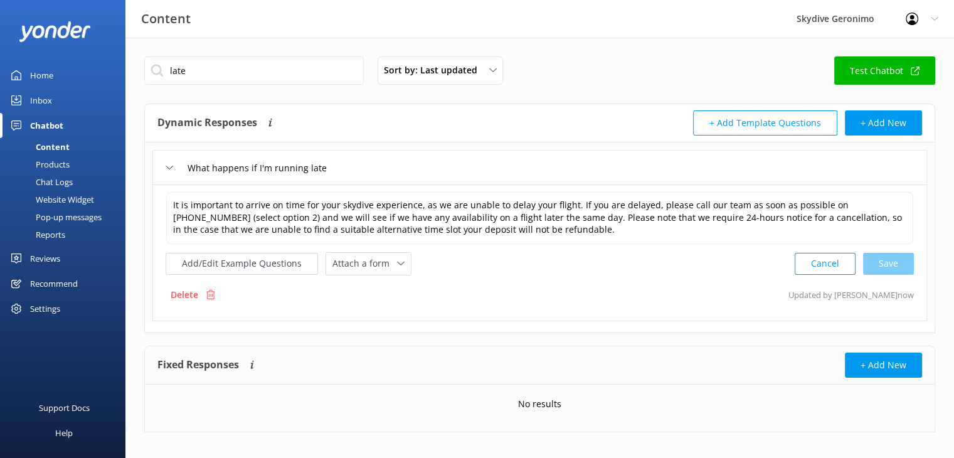
click at [907, 261] on div "Cancel Save" at bounding box center [853, 263] width 119 height 23
click at [748, 233] on textarea "It is important to arrive on time for your skydive experience, as we are unable…" at bounding box center [539, 218] width 747 height 52
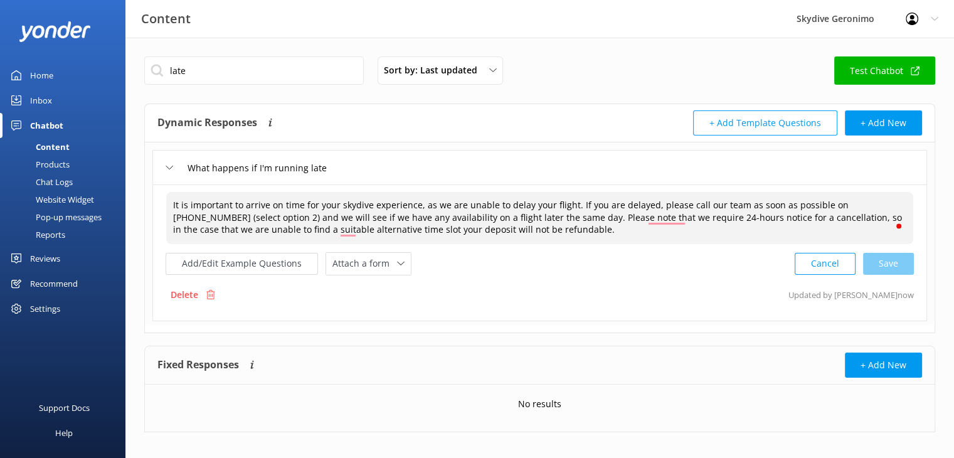
click at [423, 164] on div "What happens if I'm running late" at bounding box center [539, 167] width 774 height 34
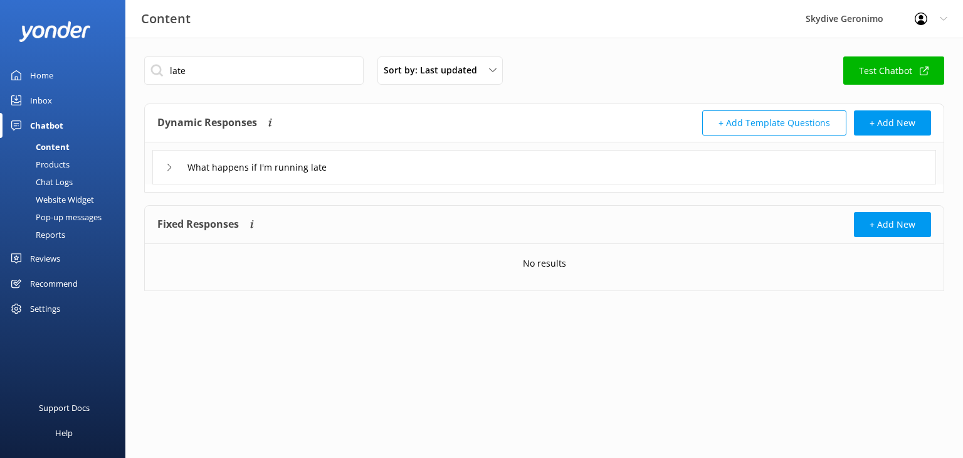
click at [423, 164] on div "What happens if I'm running late" at bounding box center [544, 167] width 784 height 34
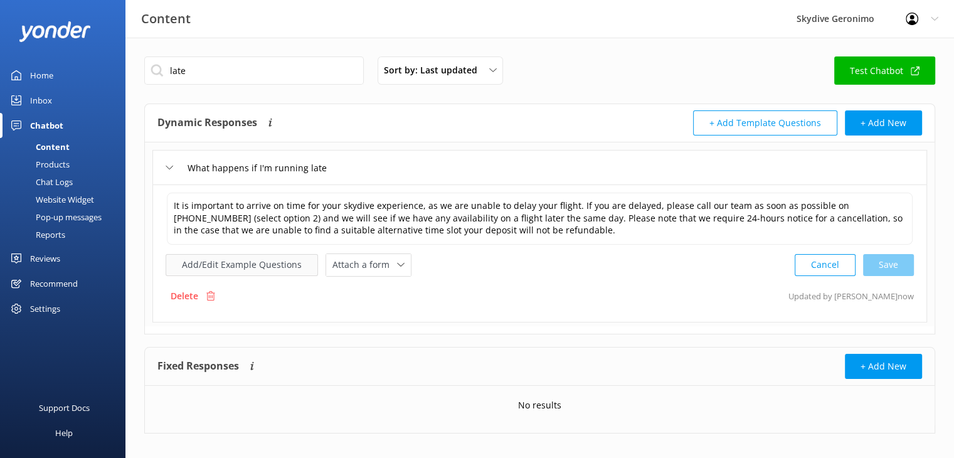
click at [262, 258] on button "Add/Edit Example Questions" at bounding box center [242, 265] width 152 height 22
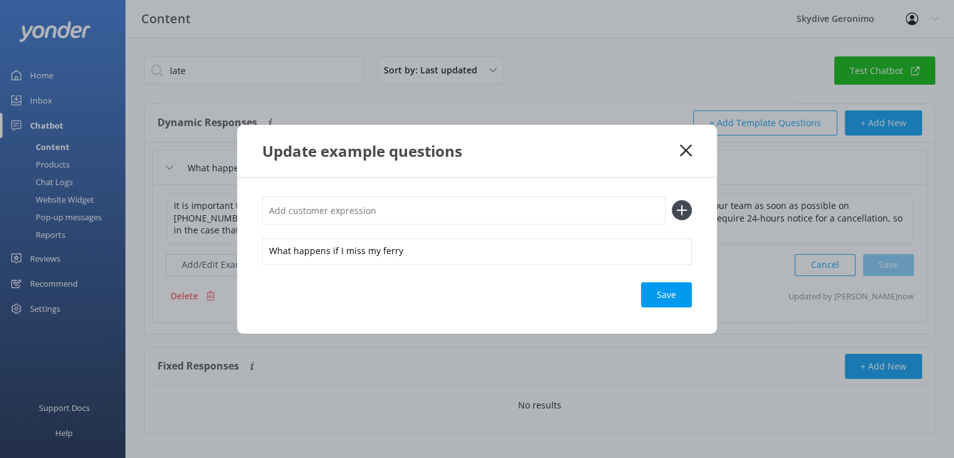
click at [680, 151] on icon at bounding box center [686, 150] width 12 height 13
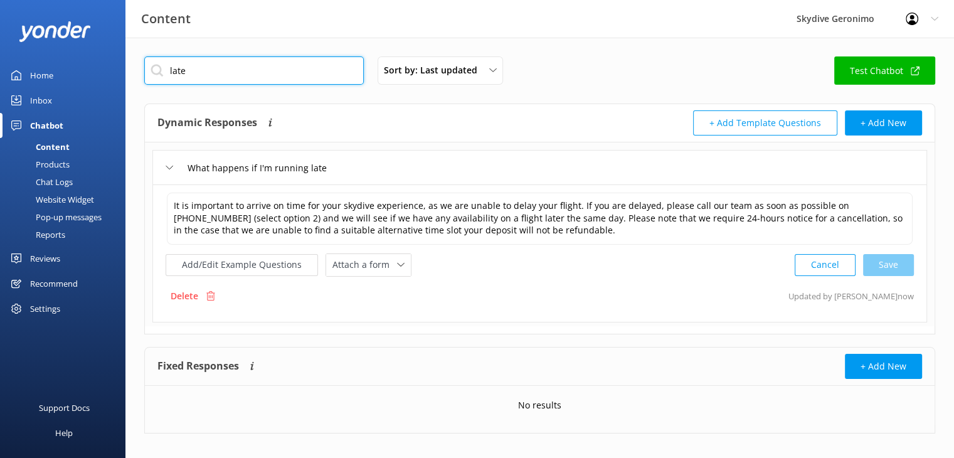
click at [187, 69] on input "late" at bounding box center [253, 70] width 219 height 28
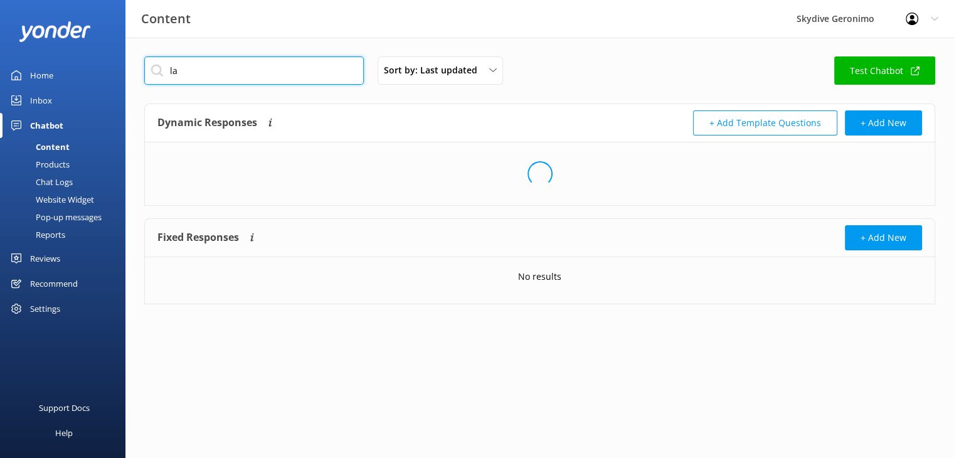
type input "l"
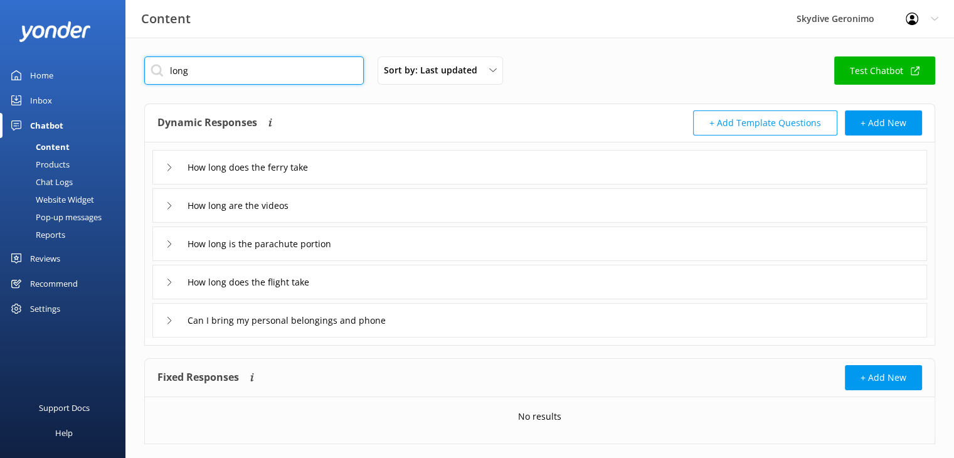
type input "long"
click at [346, 278] on div "How long does the flight take" at bounding box center [539, 282] width 774 height 34
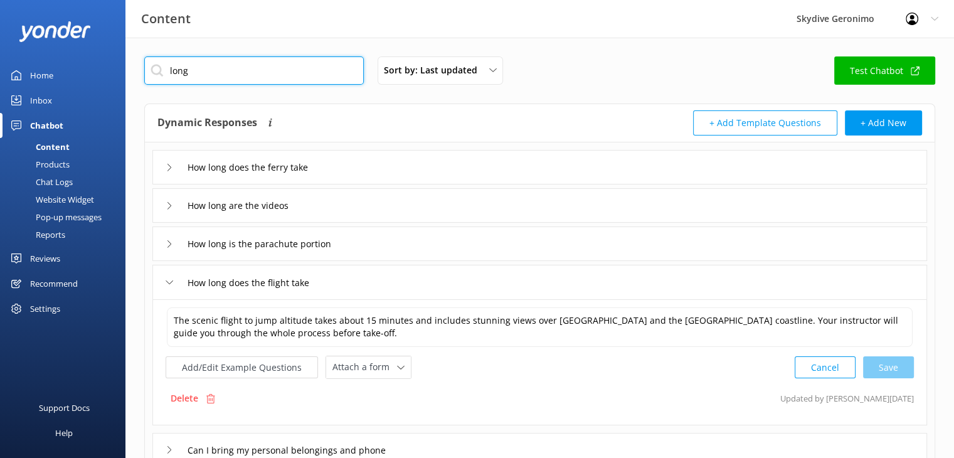
click at [179, 69] on input "long" at bounding box center [253, 70] width 219 height 28
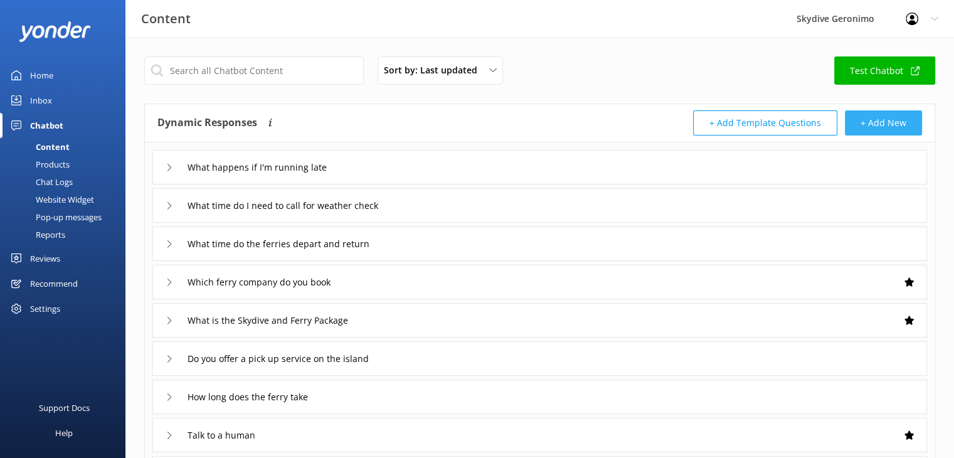
click at [883, 127] on button "+ Add New" at bounding box center [883, 122] width 77 height 25
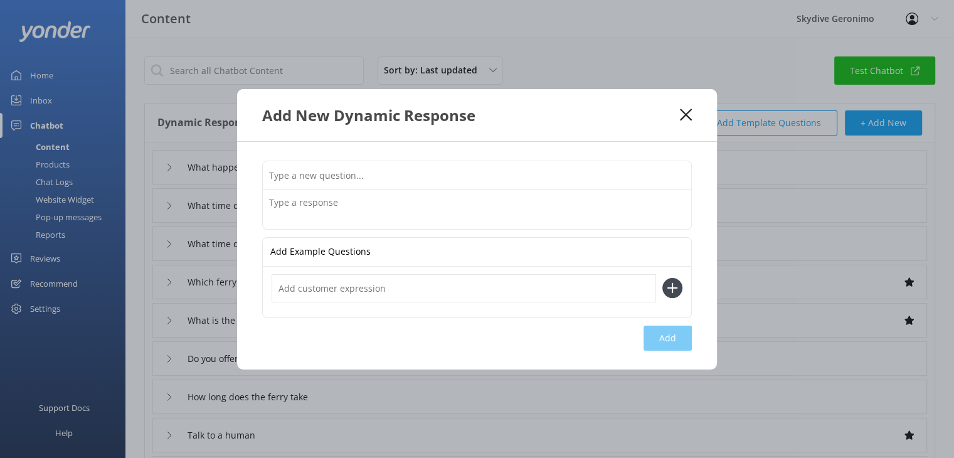
click at [426, 179] on input "text" at bounding box center [477, 175] width 428 height 28
type input "How long does the skydive experience take"
click at [371, 205] on textarea at bounding box center [477, 209] width 428 height 39
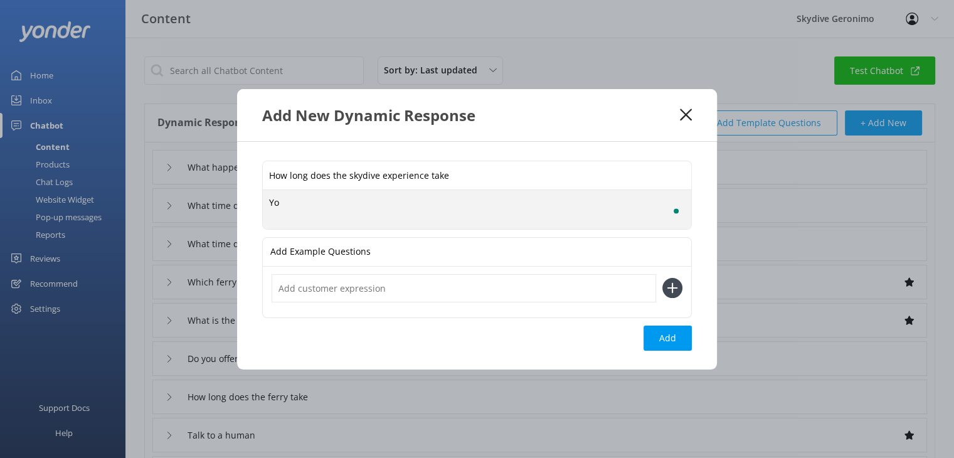
type textarea "Y"
drag, startPoint x: 300, startPoint y: 214, endPoint x: 547, endPoint y: 200, distance: 246.8
click at [547, 200] on textarea "Please allow 2 hours for your skydive experience from start to finish. Please n…" at bounding box center [477, 208] width 428 height 39
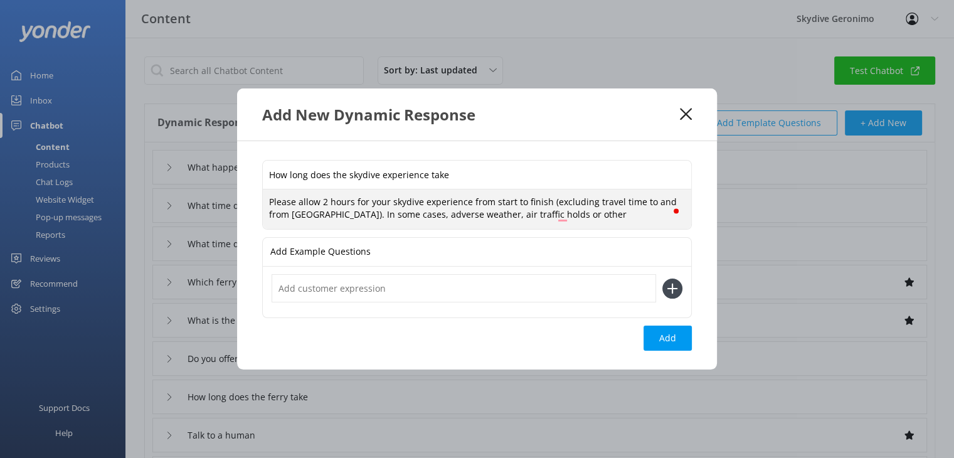
click at [650, 202] on textarea "Please allow 2 hours for your skydive experience from start to finish (excludin…" at bounding box center [477, 208] width 428 height 39
click at [633, 214] on textarea "Please allow 2 hours for your skydive experience from start to finish (excludin…" at bounding box center [477, 208] width 428 height 39
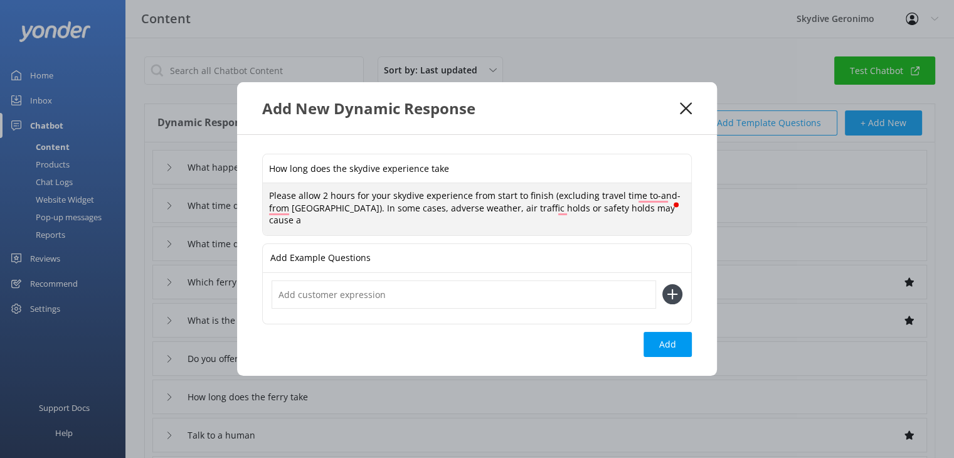
click at [419, 214] on textarea "Please allow 2 hours for your skydive experience from start to finish (excludin…" at bounding box center [477, 209] width 428 height 52
click at [539, 218] on textarea "Please allow 2 hours for your skydive experience from start to finish (excludin…" at bounding box center [477, 209] width 428 height 52
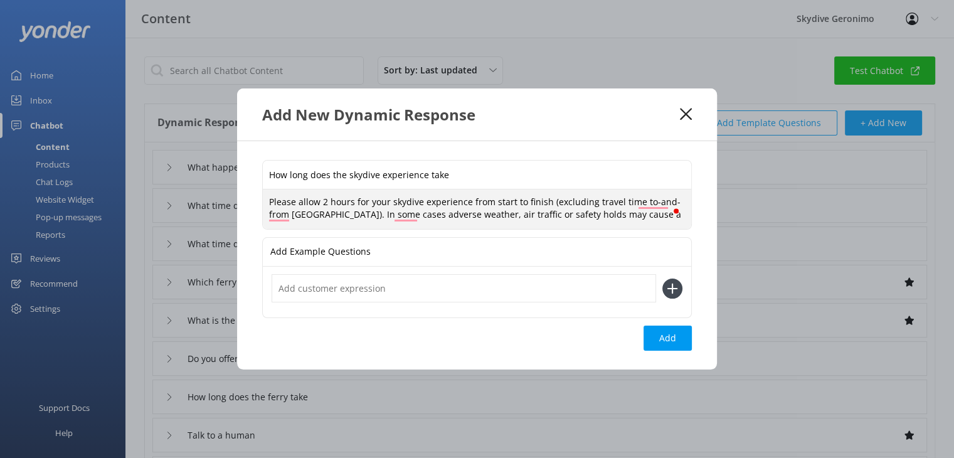
click at [651, 214] on textarea "Please allow 2 hours for your skydive experience from start to finish (excludin…" at bounding box center [477, 208] width 428 height 39
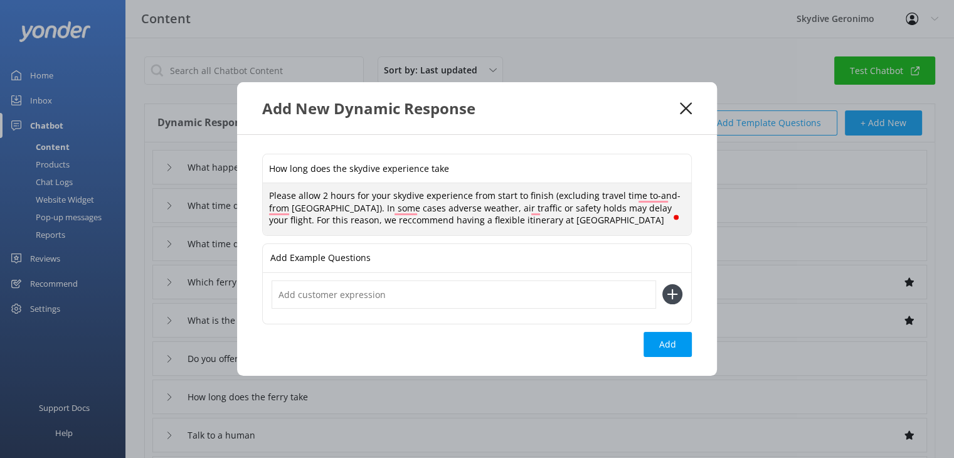
click at [512, 218] on textarea "Please allow 2 hours for your skydive experience from start to finish (excludin…" at bounding box center [477, 209] width 428 height 52
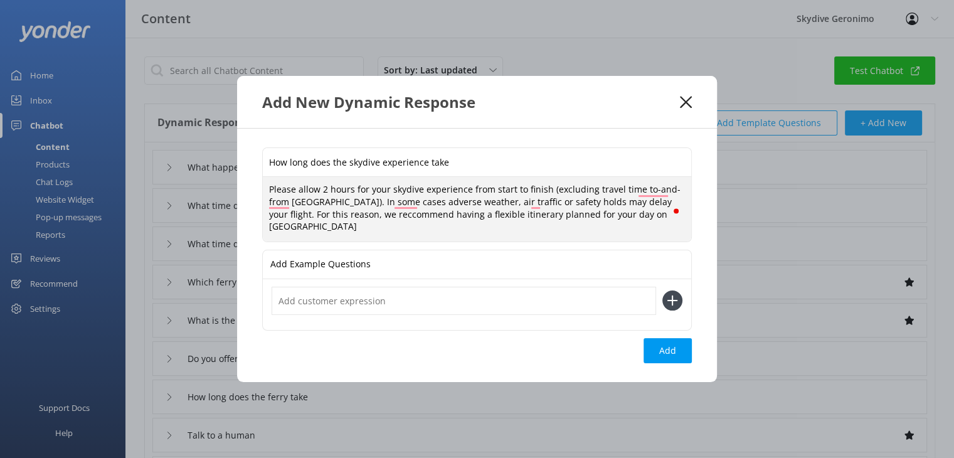
click at [670, 222] on textarea "Please allow 2 hours for your skydive experience from start to finish (excludin…" at bounding box center [477, 209] width 428 height 64
type textarea "Please allow 2 hours for your skydive experience from start to finish (excludin…"
click at [665, 342] on button "Add" at bounding box center [667, 350] width 48 height 25
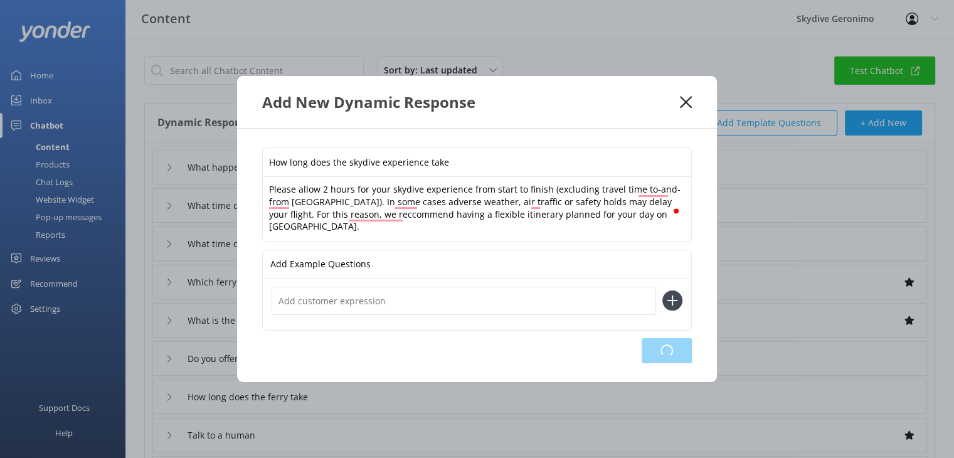
type input "How long does the skydive experience take"
type input "What happens if I'm running late"
type input "What time do I need to call for weather check"
type input "What time do the ferries depart and return"
type input "Which ferry company do you book"
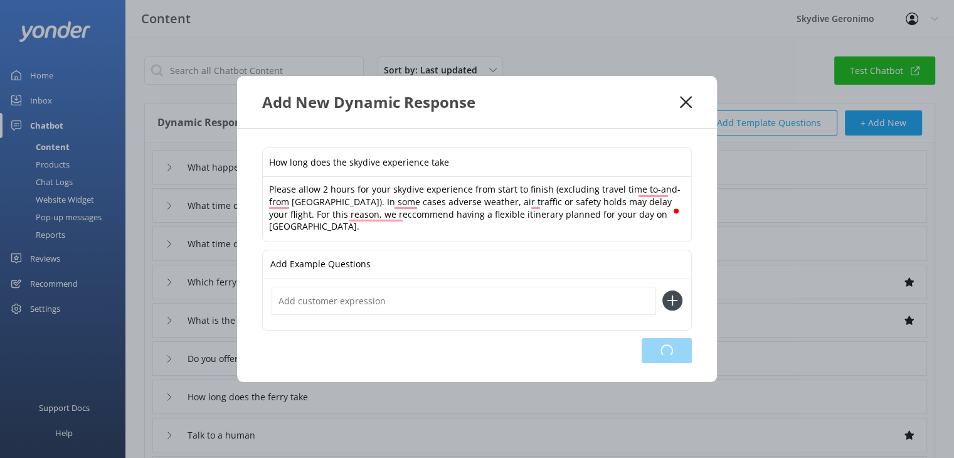
type input "What is the Skydive and Ferry Package"
type input "Do you offer a pick up service on the island"
type input "How long does the ferry take"
type input "Talk to a human"
type input "What is your facebook page"
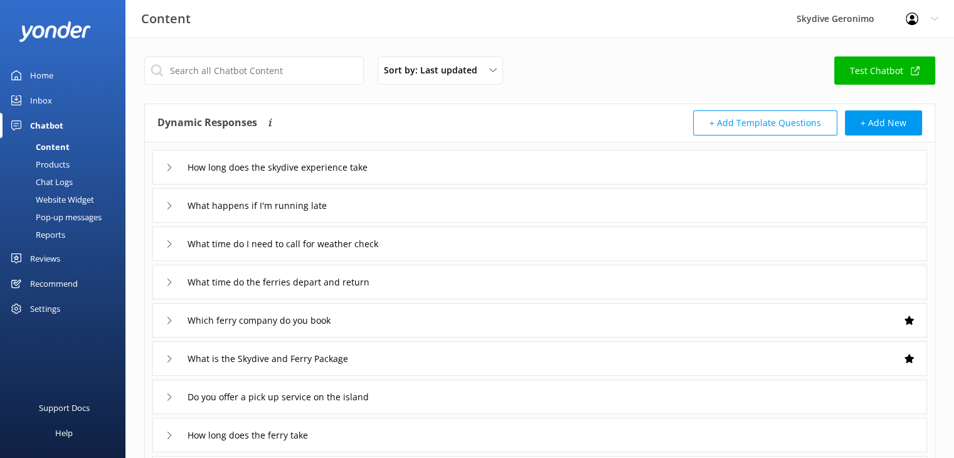
click at [575, 243] on div "What time do I need to call for weather check" at bounding box center [539, 243] width 774 height 34
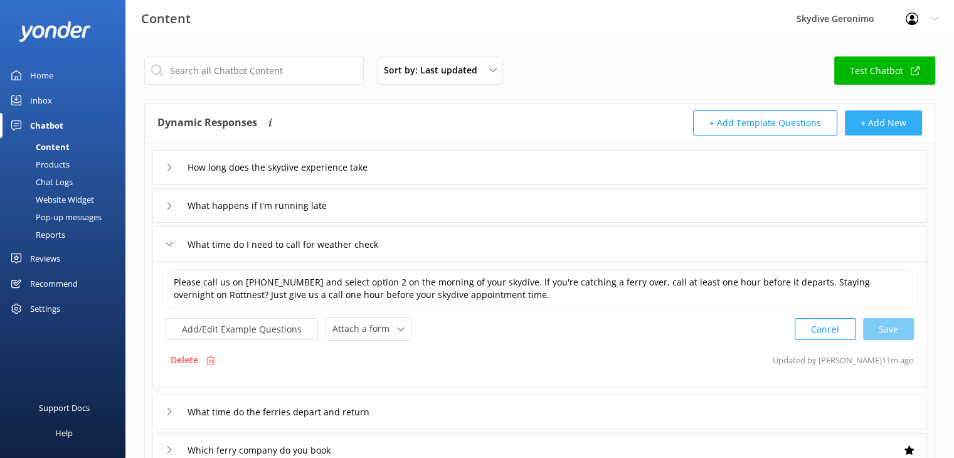
click at [892, 123] on button "+ Add New" at bounding box center [883, 122] width 77 height 25
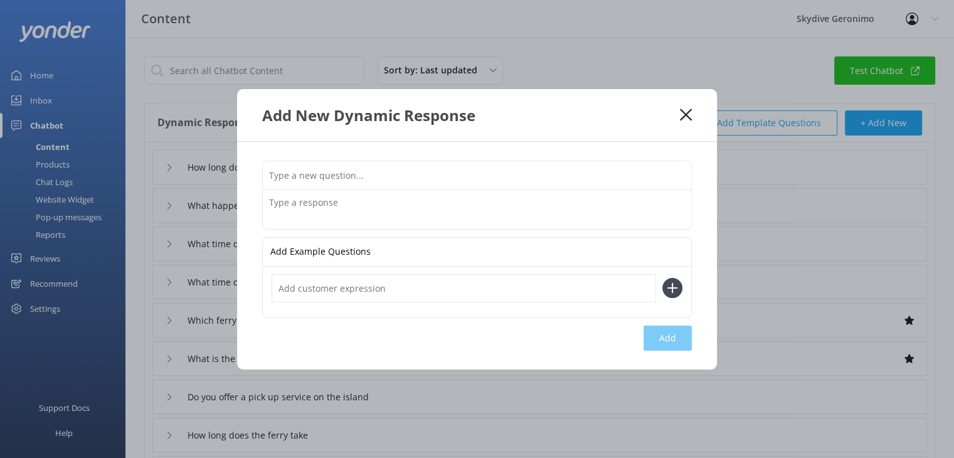
click at [448, 177] on input "text" at bounding box center [477, 175] width 428 height 28
type input "Is a ferry ticket included"
click at [394, 203] on textarea at bounding box center [477, 209] width 428 height 39
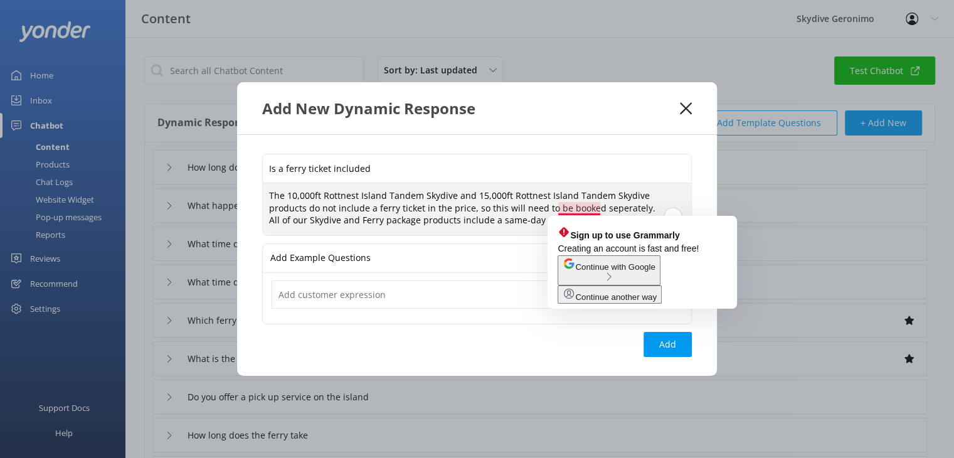
click at [574, 206] on textarea "The 10,000ft Rottnest Island Tandem Skydive and 15,000ft Rottnest Island Tandem…" at bounding box center [477, 209] width 428 height 52
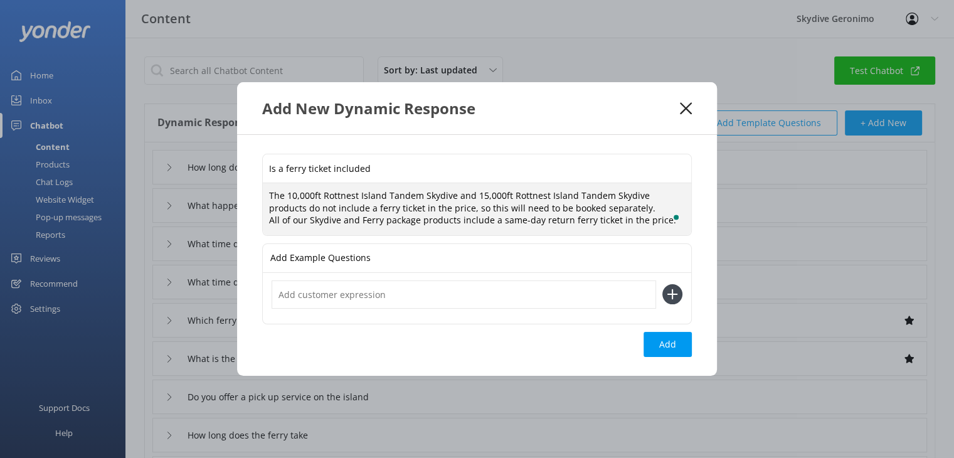
drag, startPoint x: 445, startPoint y: 209, endPoint x: 598, endPoint y: 208, distance: 153.6
click at [598, 208] on textarea "The 10,000ft Rottnest Island Tandem Skydive and 15,000ft Rottnest Island Tandem…" at bounding box center [477, 209] width 428 height 52
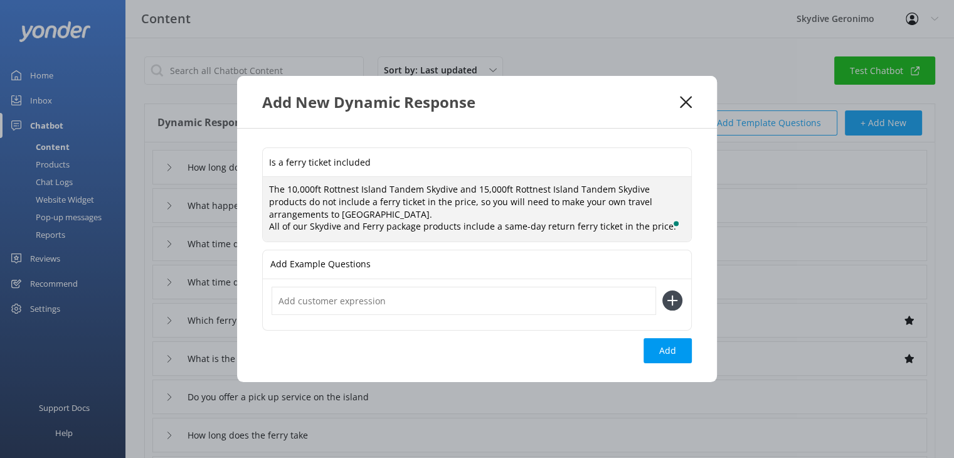
click at [614, 201] on textarea "The 10,000ft Rottnest Island Tandem Skydive and 15,000ft Rottnest Island Tandem…" at bounding box center [477, 209] width 428 height 64
drag, startPoint x: 574, startPoint y: 209, endPoint x: 576, endPoint y: 198, distance: 11.4
click at [576, 198] on textarea "The 10,000ft Rottnest Island Tandem Skydive and 15,000ft Rottnest Island Tandem…" at bounding box center [477, 209] width 428 height 64
type textarea "The 10,000ft Rottnest Island Tandem Skydive and 15,000ft Rottnest Island Tandem…"
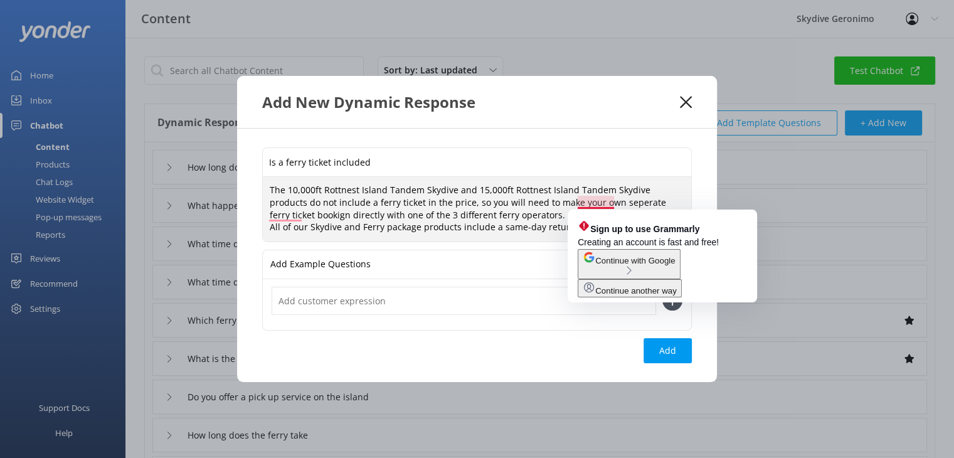
click at [596, 203] on textarea "The 10,000ft Rottnest Island Tandem Skydive and 15,000ft Rottnest Island Tandem…" at bounding box center [477, 209] width 428 height 64
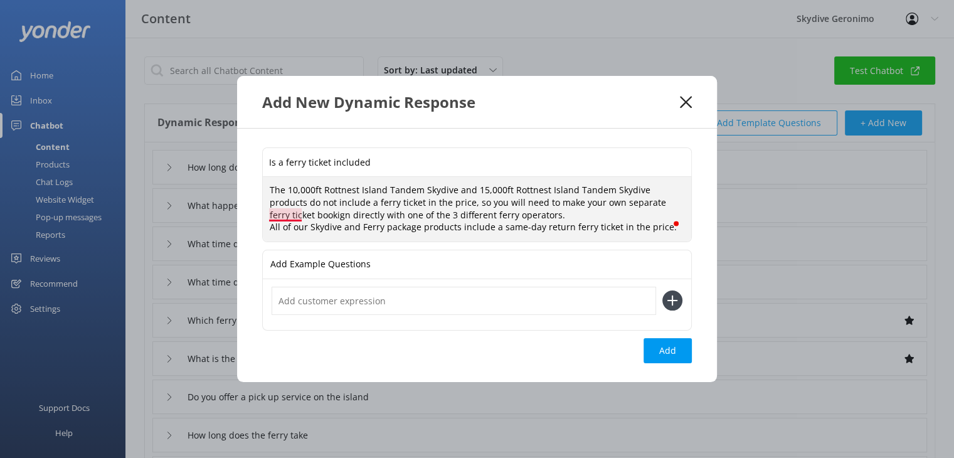
click at [293, 215] on textarea "The 10,000ft Rottnest Island Tandem Skydive and 15,000ft Rottnest Island Tandem…" at bounding box center [477, 209] width 428 height 64
type textarea "The 10,000ft Rottnest Island Tandem Skydive and 15,000ft Rottnest Island Tandem…"
click at [669, 350] on button "Add" at bounding box center [667, 350] width 48 height 25
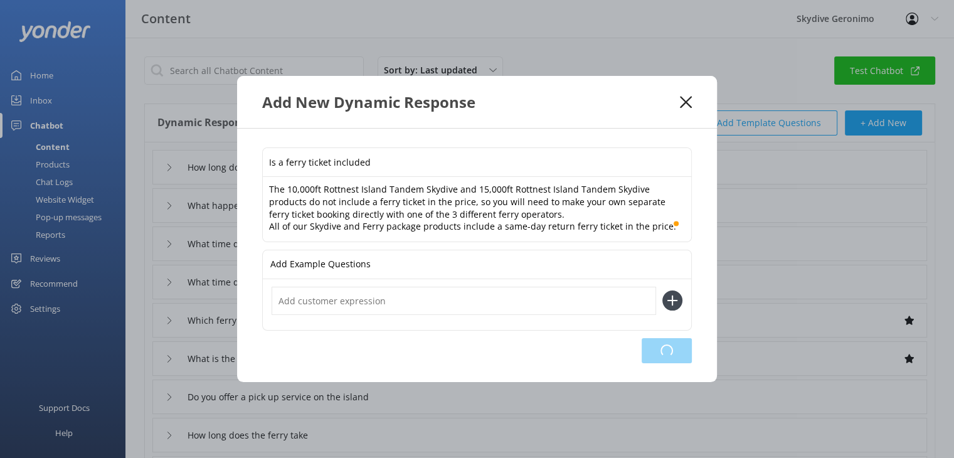
type input "Is a ferry ticket included"
type input "How long does the skydive experience take"
type input "What happens if I'm running late"
type input "What time do I need to call for weather check"
type input "What time do the ferries depart and return"
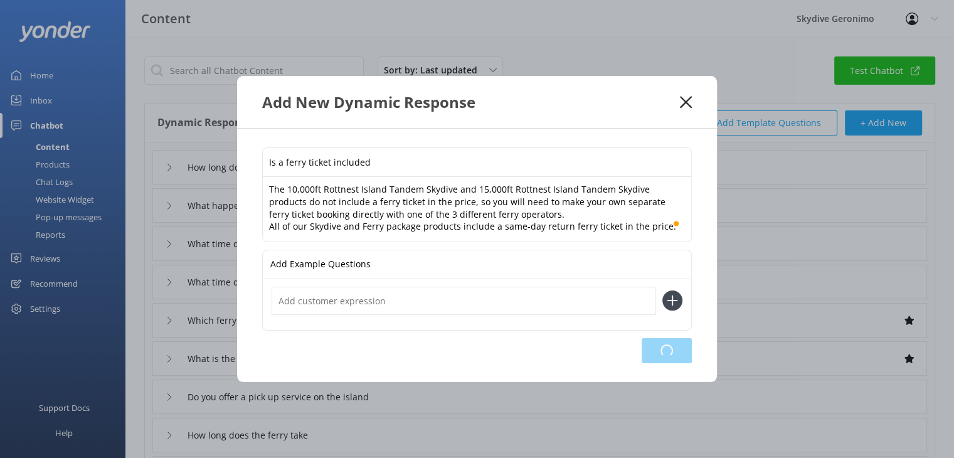
type input "Which ferry company do you book"
type input "What is the Skydive and Ferry Package"
type input "Do you offer a pick up service on the island"
type input "How long does the ferry take"
type input "Talk to a human"
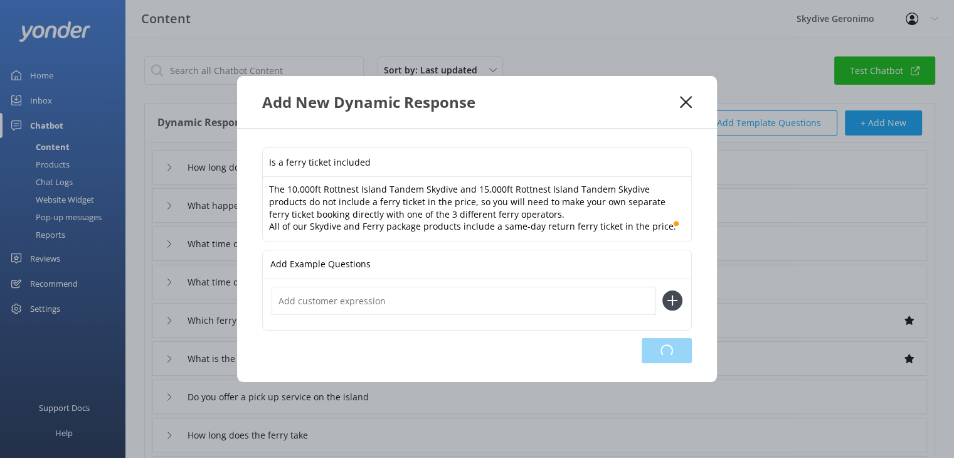
type input "What is your facebook page"
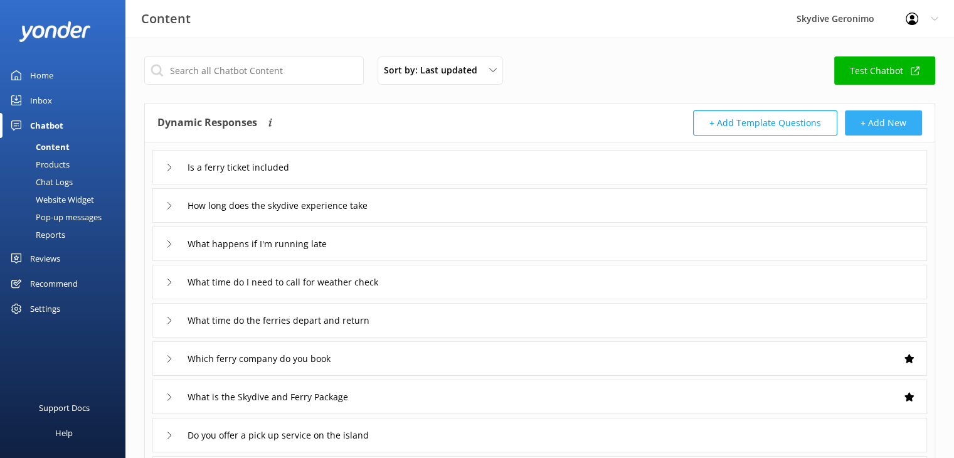
click at [893, 130] on button "+ Add New" at bounding box center [883, 122] width 77 height 25
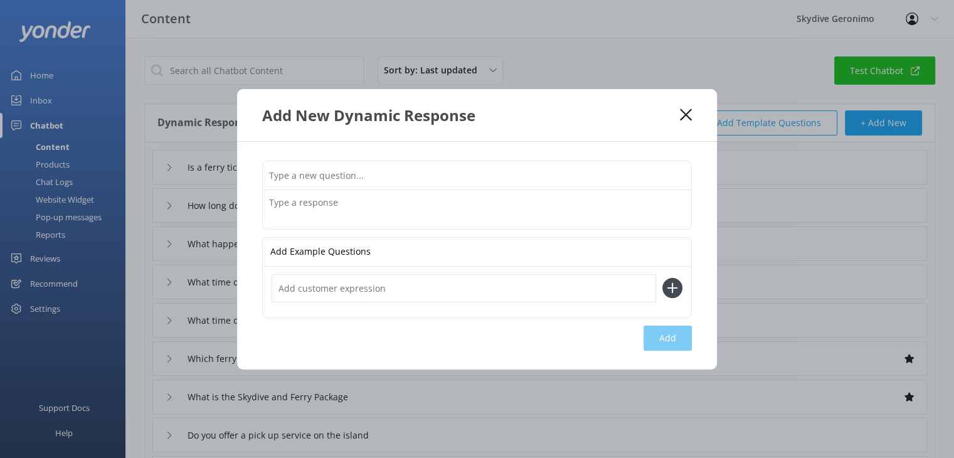
click at [489, 169] on input "text" at bounding box center [477, 175] width 428 height 28
type input "What ferry time should I book"
click at [422, 199] on textarea at bounding box center [477, 209] width 428 height 39
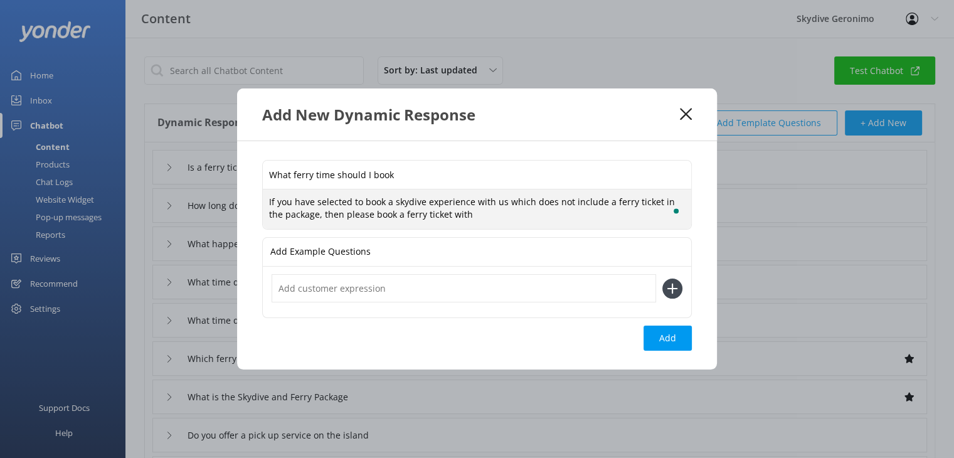
click at [566, 201] on textarea "If you have selected to book a skydive experience with us which does not includ…" at bounding box center [477, 208] width 428 height 39
click at [473, 214] on textarea "If you have selected to book a skydive experience with us which does not alread…" at bounding box center [477, 208] width 428 height 39
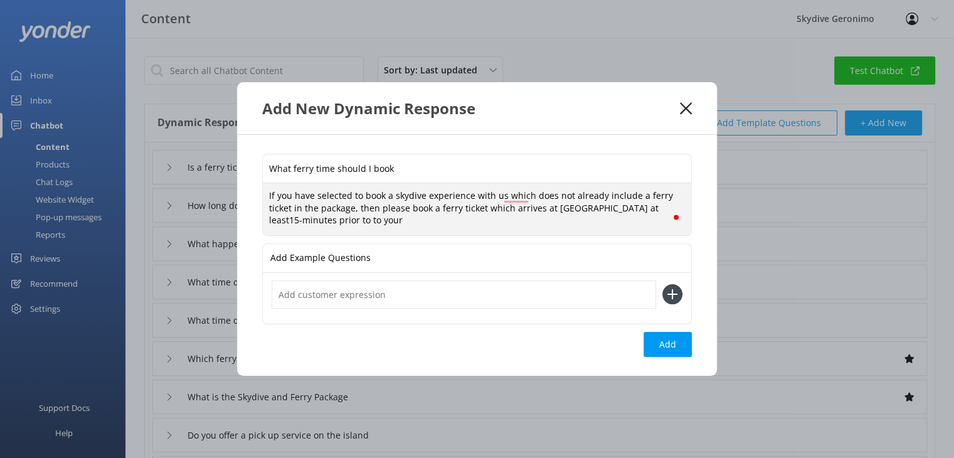
click at [619, 211] on textarea "If you have selected to book a skydive experience with us which does not alread…" at bounding box center [477, 209] width 428 height 52
click at [539, 220] on textarea "If you have selected to book a skydive experience with us which does not alread…" at bounding box center [477, 209] width 428 height 52
click at [308, 218] on textarea "If you have selected to book a skydive experience with us which does not alread…" at bounding box center [477, 209] width 428 height 52
click at [466, 216] on textarea "If you have selected to book a skydive experience with us which does not alread…" at bounding box center [477, 209] width 428 height 52
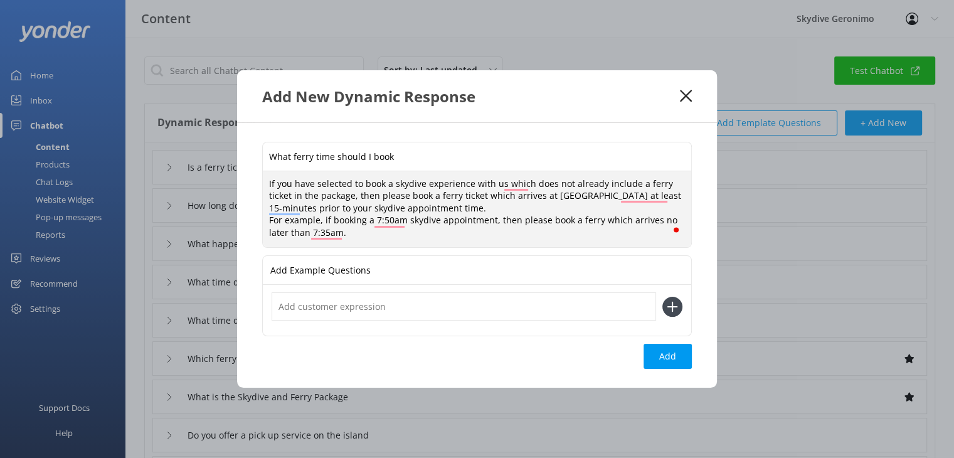
click at [655, 223] on textarea "If you have selected to book a skydive experience with us which does not alread…" at bounding box center [477, 209] width 428 height 76
click at [298, 192] on textarea "If you have selected to book a skydive experience with us which does not alread…" at bounding box center [477, 209] width 428 height 76
click at [451, 208] on textarea "If you have selected to book a skydive experience with us which does not alread…" at bounding box center [477, 209] width 428 height 76
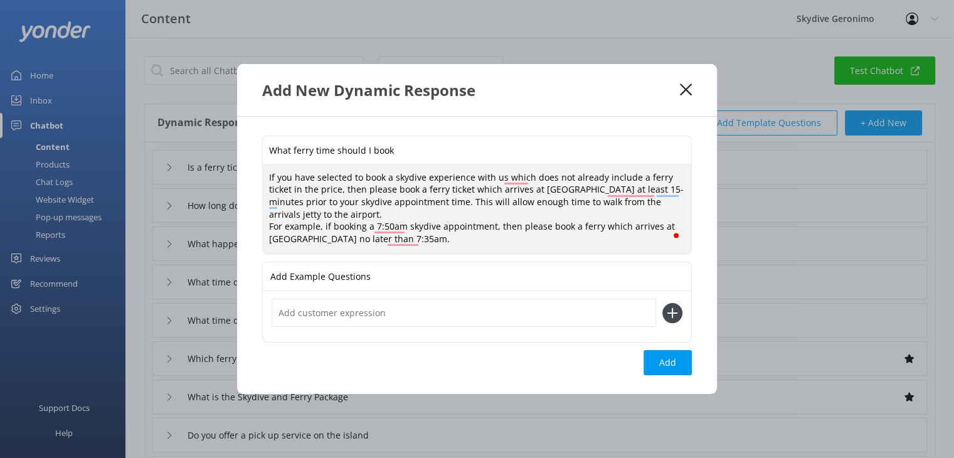
click at [524, 200] on textarea "If you have selected to book a skydive experience with us which does not alread…" at bounding box center [477, 209] width 428 height 89
click at [587, 204] on textarea "If you have selected to book a skydive experience with us which does not alread…" at bounding box center [477, 209] width 428 height 89
click at [353, 211] on textarea "If you have selected to book a skydive experience with us which does not alread…" at bounding box center [477, 209] width 428 height 89
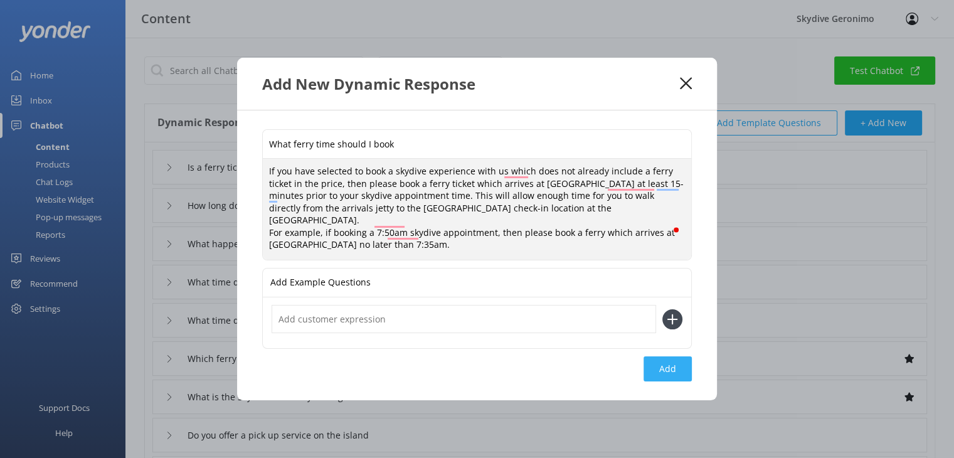
type textarea "If you have selected to book a skydive experience with us which does not alread…"
click at [673, 369] on button "Add" at bounding box center [667, 368] width 48 height 25
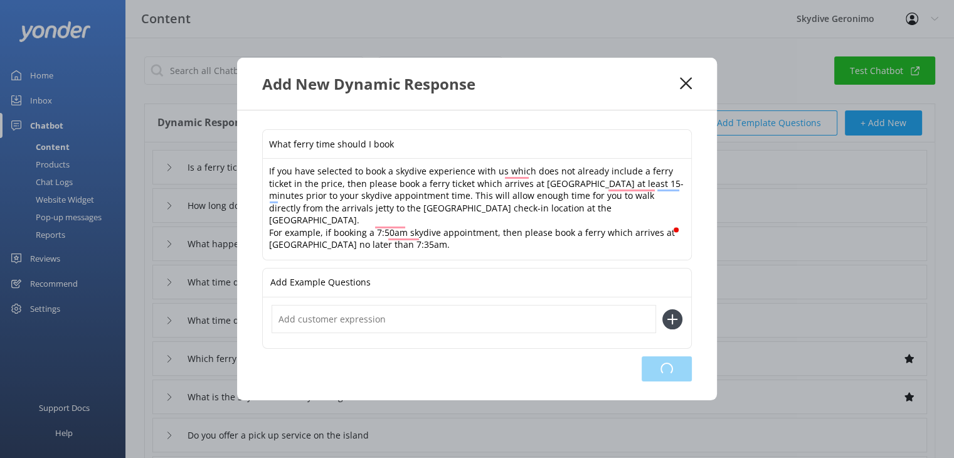
type input "What ferry time should I book"
type input "Is a ferry ticket included"
type input "How long does the skydive experience take"
type input "What happens if I'm running late"
type input "What time do I need to call for weather check"
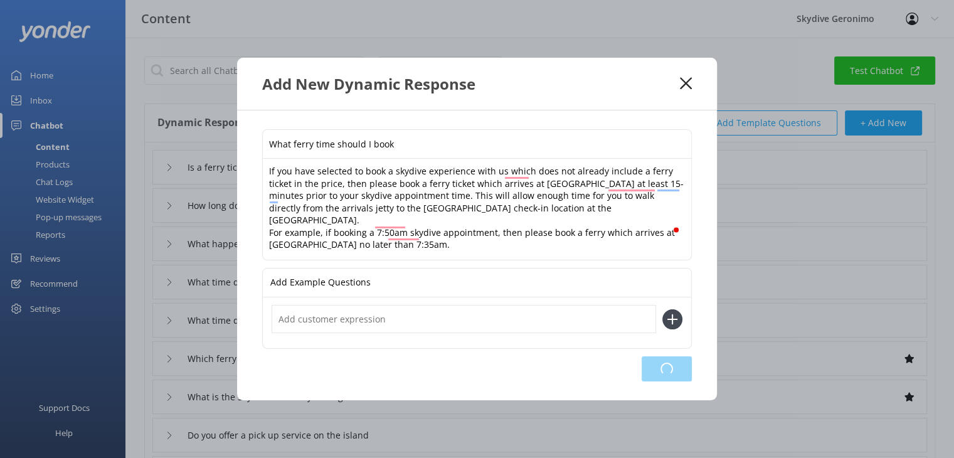
type input "What time do the ferries depart and return"
type input "Which ferry company do you book"
type input "What is the Skydive and Ferry Package"
type input "Do you offer a pick up service on the island"
type input "How long does the ferry take"
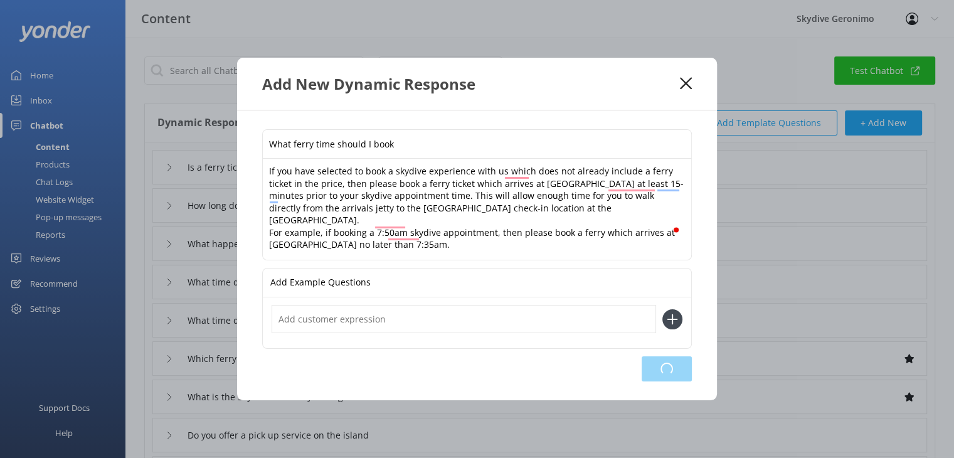
type input "Talk to a human"
type input "What is your facebook page"
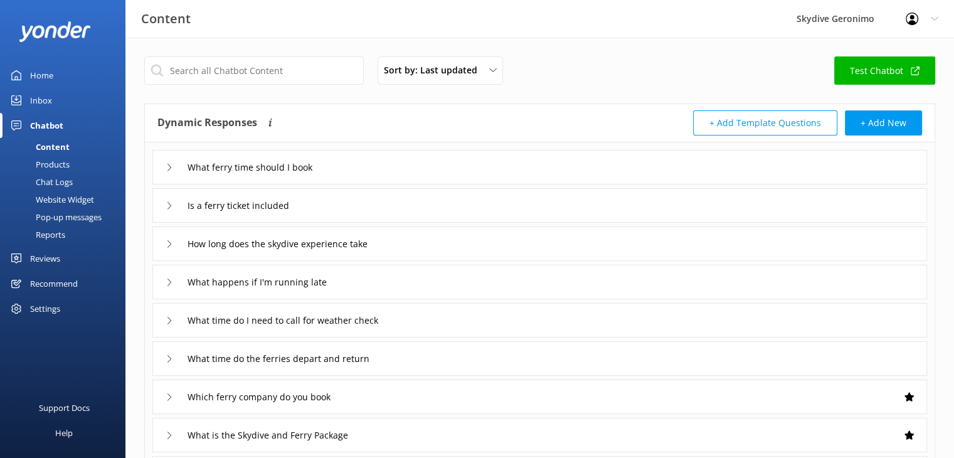
click at [898, 70] on link "Test Chatbot" at bounding box center [884, 70] width 101 height 28
click at [191, 71] on input "text" at bounding box center [253, 70] width 219 height 28
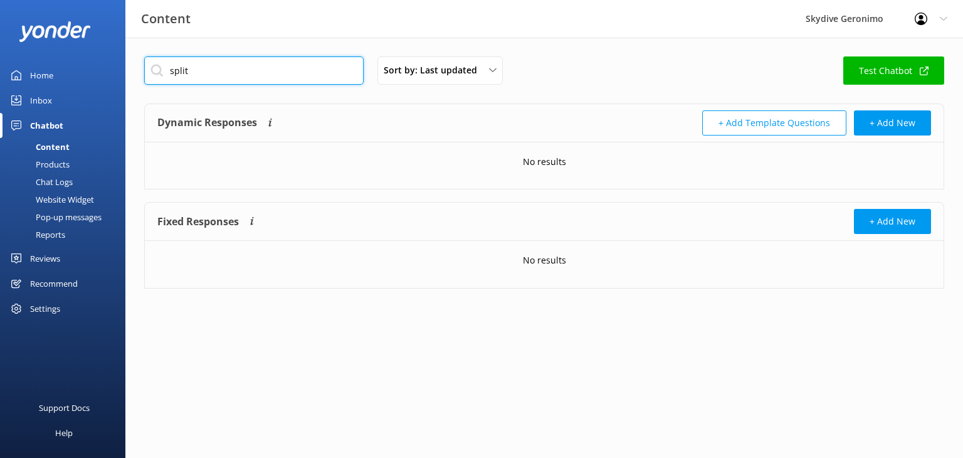
click at [191, 71] on input "split" at bounding box center [253, 70] width 219 height 28
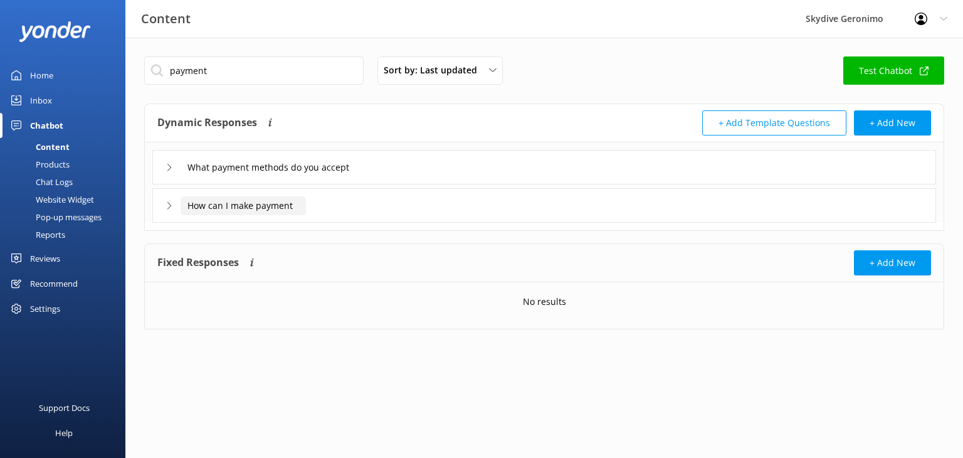
click at [267, 200] on input "How can I make payment" at bounding box center [243, 205] width 125 height 19
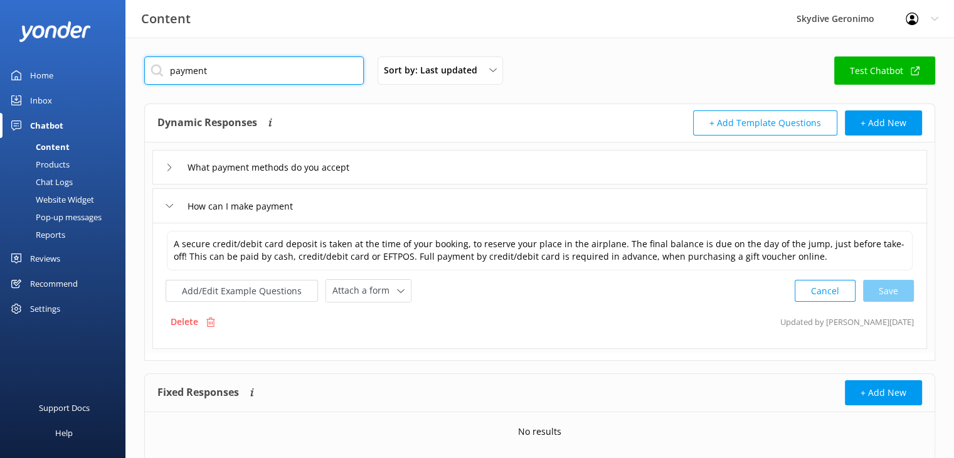
click at [191, 63] on input "payment" at bounding box center [253, 70] width 219 height 28
type input "group"
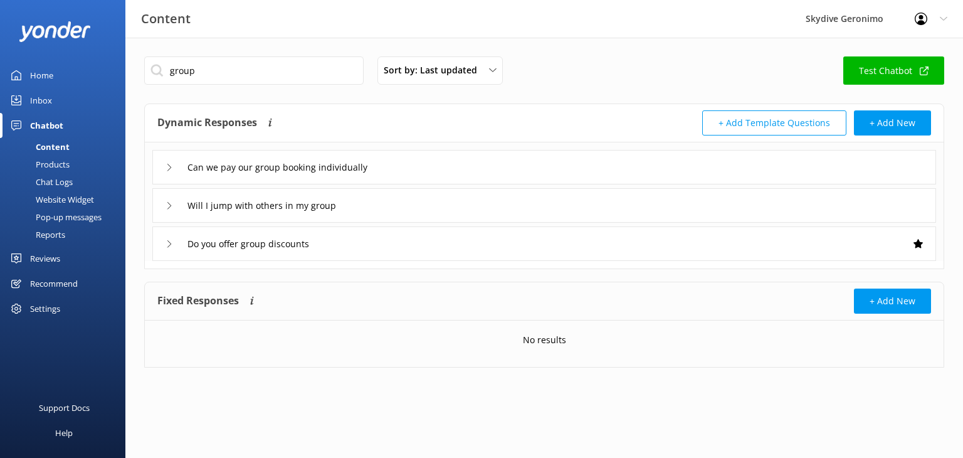
click at [411, 169] on div "Can we pay our group booking individually" at bounding box center [544, 167] width 784 height 34
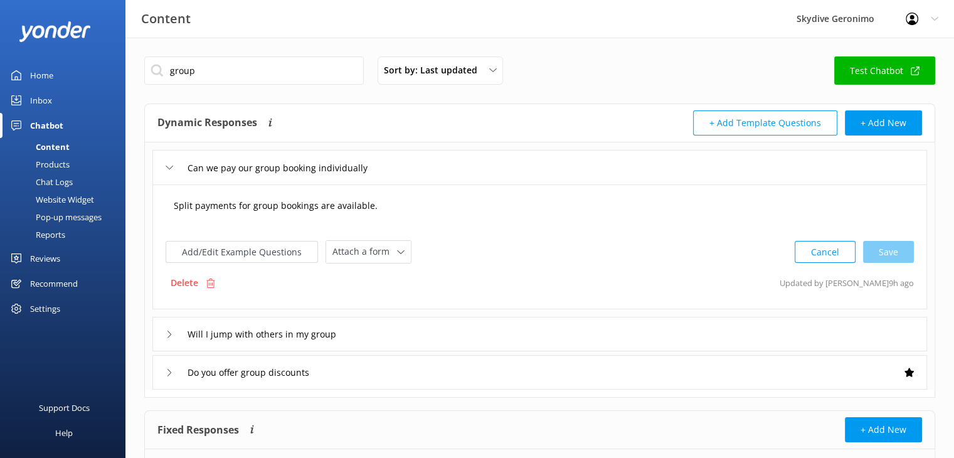
click at [171, 205] on textarea "Split payments for group bookings are available." at bounding box center [539, 211] width 745 height 39
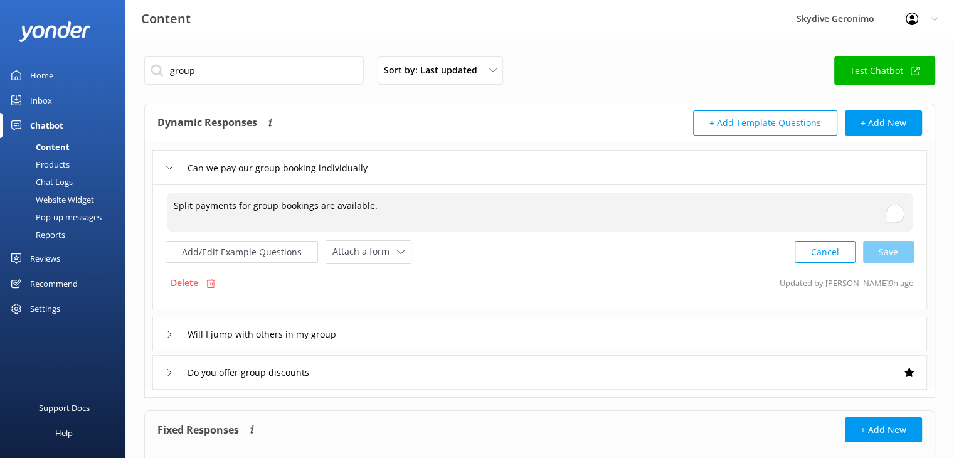
click at [236, 203] on textarea "Split payments for group bookings are available." at bounding box center [539, 211] width 745 height 39
click at [173, 203] on textarea "Split payments for group bookings are available." at bounding box center [539, 211] width 745 height 39
click at [383, 207] on textarea "Split payments for group bookings are available." at bounding box center [539, 211] width 745 height 39
click at [383, 207] on textarea "When you make a booking online a deposit is required." at bounding box center [539, 211] width 745 height 39
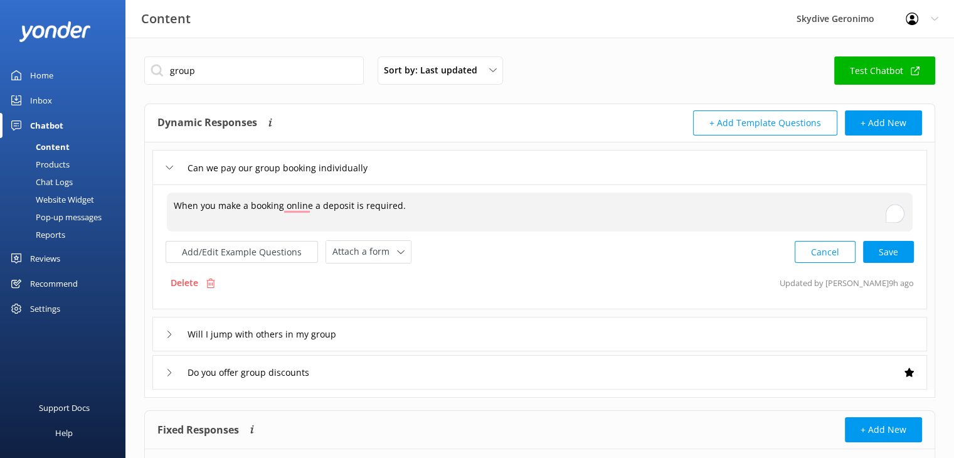
click at [383, 207] on textarea "When you make a booking online a deposit is required." at bounding box center [539, 211] width 745 height 39
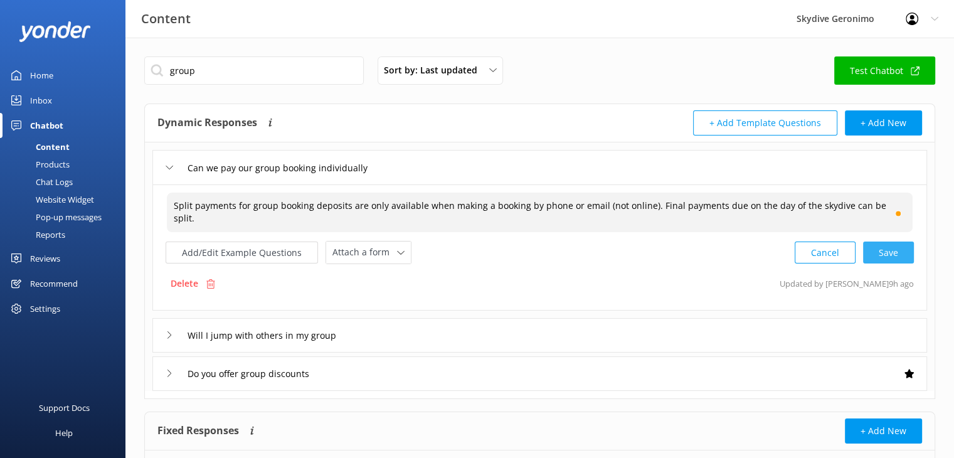
click at [883, 259] on div "Cancel Save" at bounding box center [853, 252] width 119 height 23
type textarea "Split payments for group booking deposits are only available when making a book…"
click at [901, 251] on div "Cancel Save" at bounding box center [853, 251] width 119 height 23
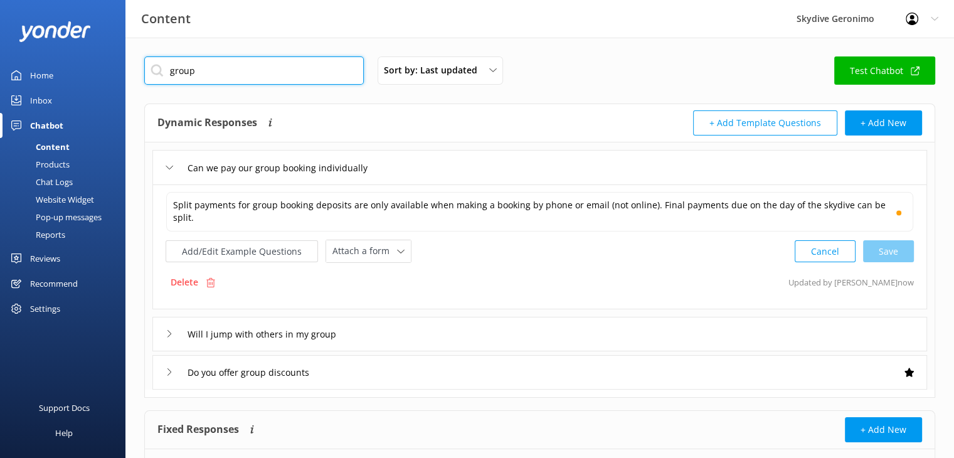
click at [189, 73] on input "group" at bounding box center [253, 70] width 219 height 28
click at [382, 334] on div "Will I jump with others in my group" at bounding box center [539, 334] width 774 height 34
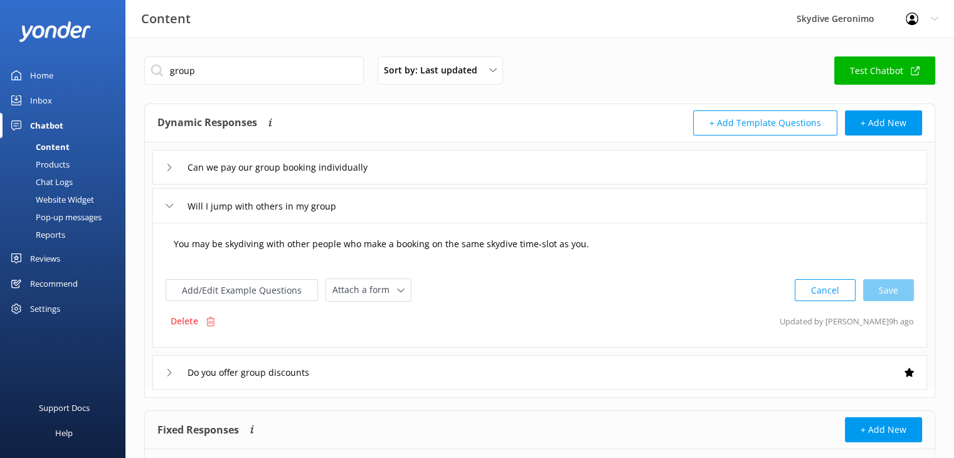
click at [613, 239] on textarea "You may be skydiving with other people who make a booking on the same skydive t…" at bounding box center [539, 250] width 745 height 39
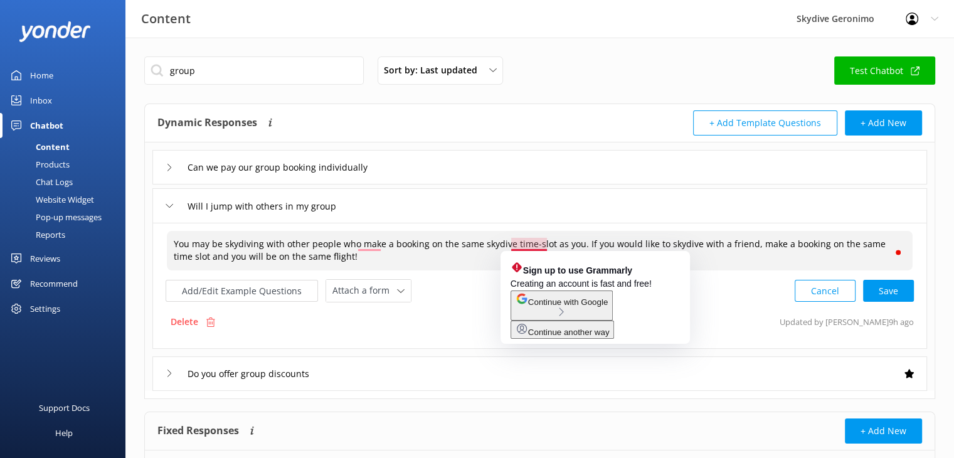
click at [530, 240] on textarea "You may be skydiving with other people who make a booking on the same skydive t…" at bounding box center [539, 250] width 745 height 39
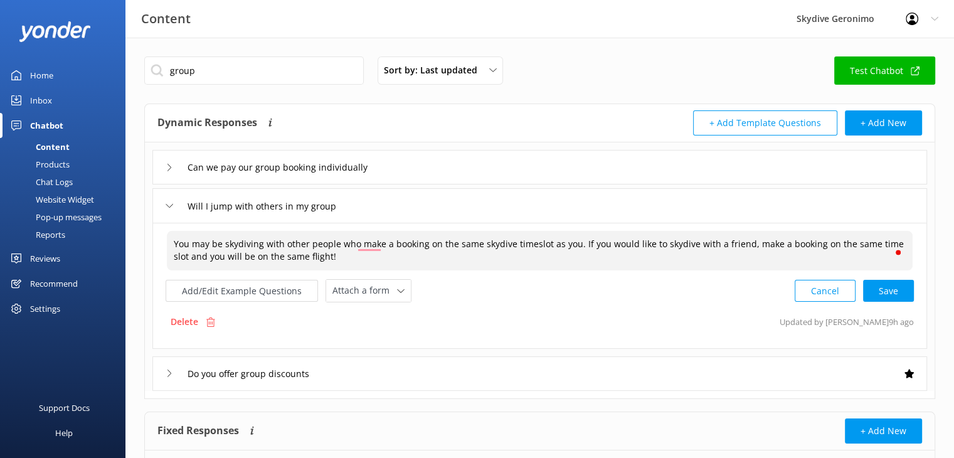
click at [573, 263] on textarea "You may be skydiving with other people who make a booking on the same skydive t…" at bounding box center [539, 250] width 745 height 39
click at [885, 244] on textarea "You may be skydiving with other people who make a booking on the same skydive t…" at bounding box center [539, 250] width 745 height 39
click at [909, 290] on div "Cancel Loading.." at bounding box center [854, 289] width 118 height 23
click at [791, 257] on textarea "You may be skydiving with other people who make a booking on the same skydive t…" at bounding box center [539, 249] width 747 height 39
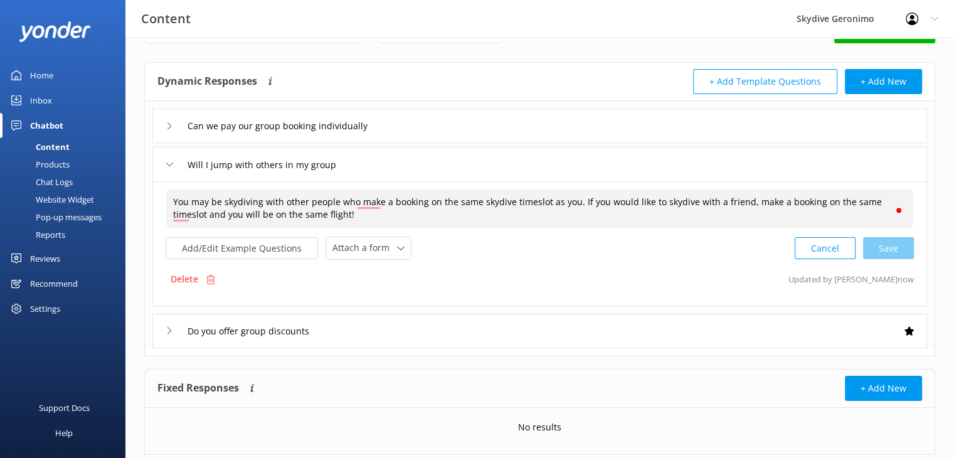
scroll to position [75, 0]
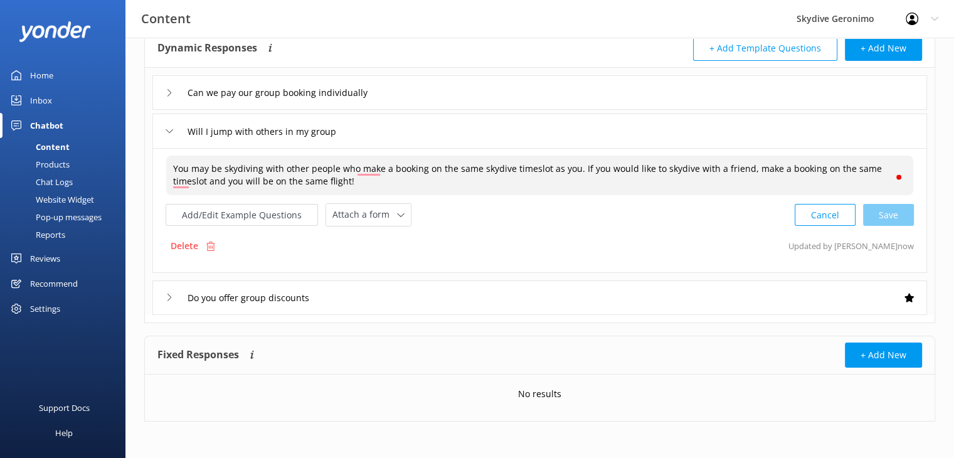
type textarea "You may be skydiving with other people who make a booking on the same skydive t…"
click at [568, 301] on div "Do you offer group discounts" at bounding box center [539, 297] width 774 height 34
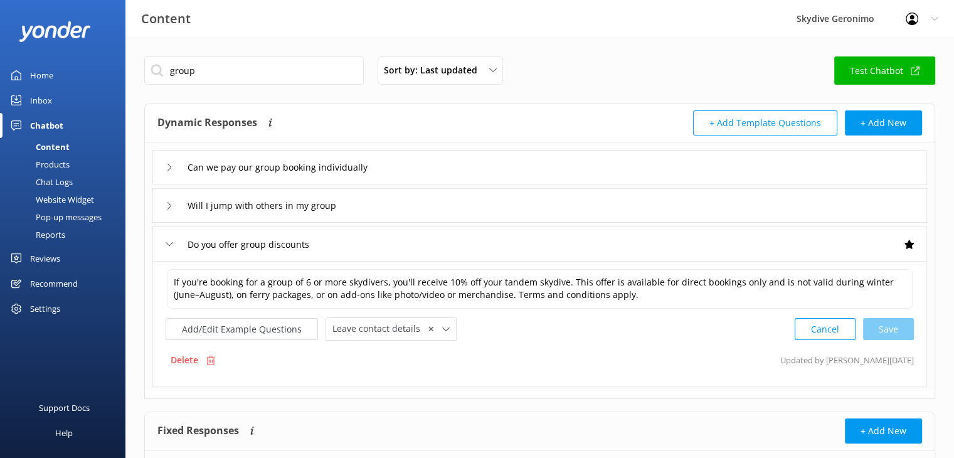
click at [451, 171] on div "Can we pay our group booking individually" at bounding box center [539, 167] width 774 height 34
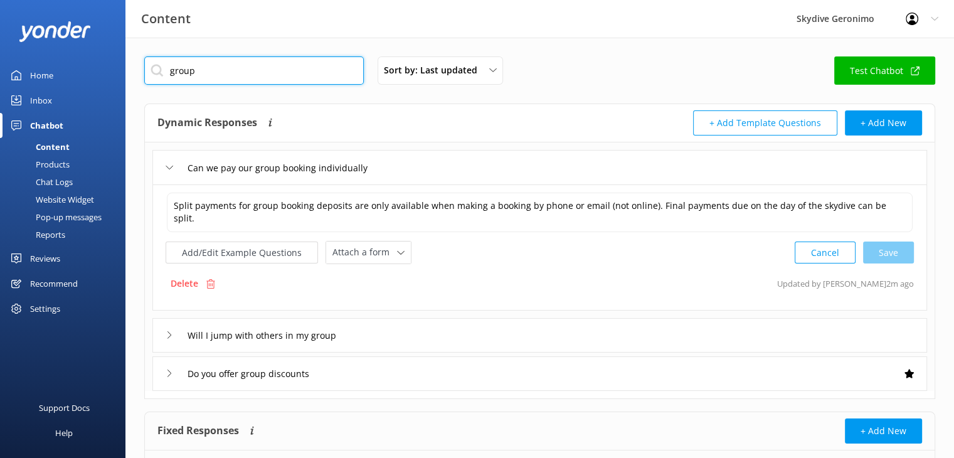
click at [213, 63] on input "group" at bounding box center [253, 70] width 219 height 28
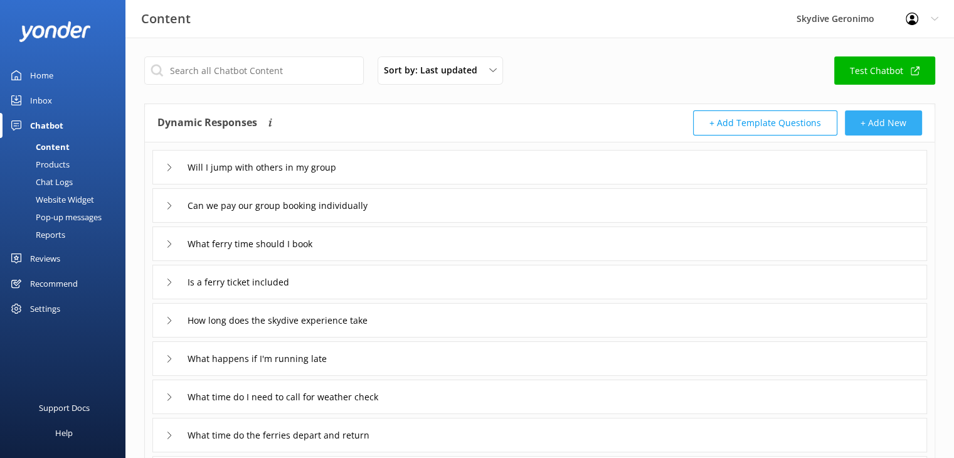
click at [893, 129] on button "+ Add New" at bounding box center [883, 122] width 77 height 25
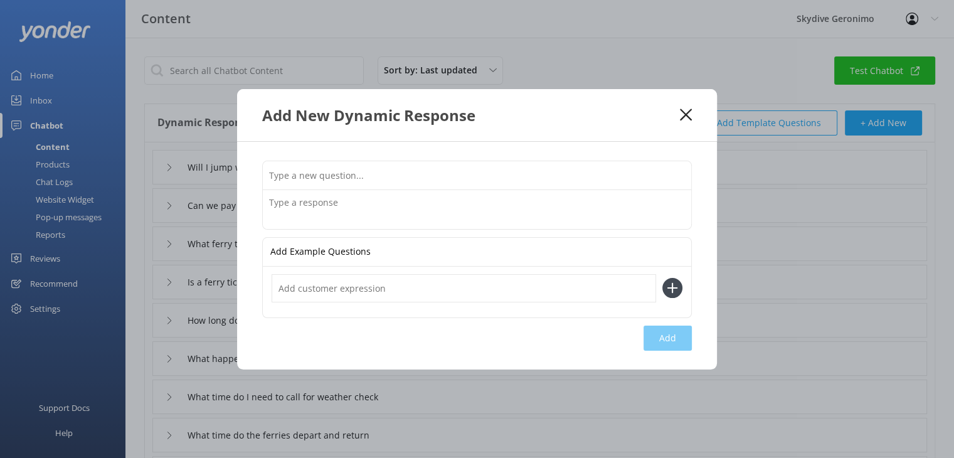
click at [558, 172] on input "text" at bounding box center [477, 175] width 428 height 28
click at [487, 197] on textarea at bounding box center [477, 209] width 428 height 39
drag, startPoint x: 463, startPoint y: 177, endPoint x: 291, endPoint y: 179, distance: 172.4
click at [291, 179] on input "What ferry companies travel to [GEOGRAPHIC_DATA]" at bounding box center [477, 175] width 428 height 28
click at [345, 200] on textarea "To enrich screen reader interactions, please activate Accessibility in Grammarl…" at bounding box center [477, 209] width 428 height 39
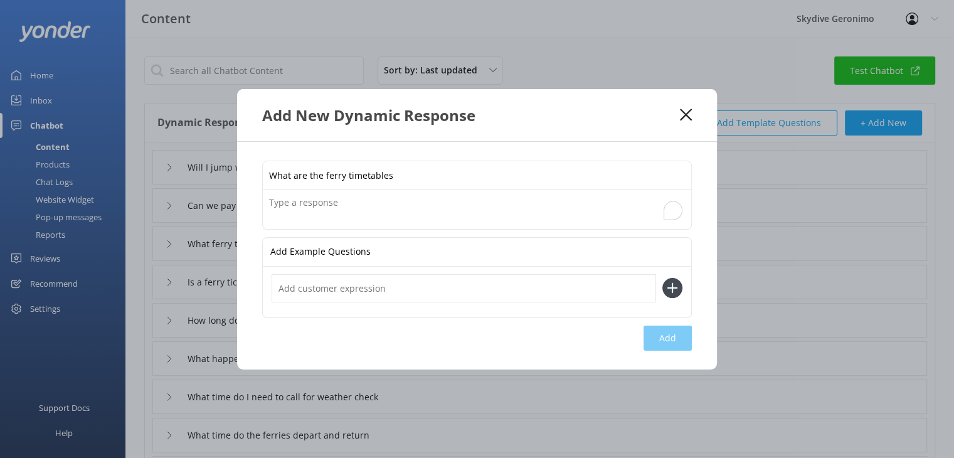
drag, startPoint x: 410, startPoint y: 172, endPoint x: 345, endPoint y: 171, distance: 64.6
click at [345, 171] on input "What are the ferry timetables" at bounding box center [477, 175] width 428 height 28
type input "What ferry companies are there"
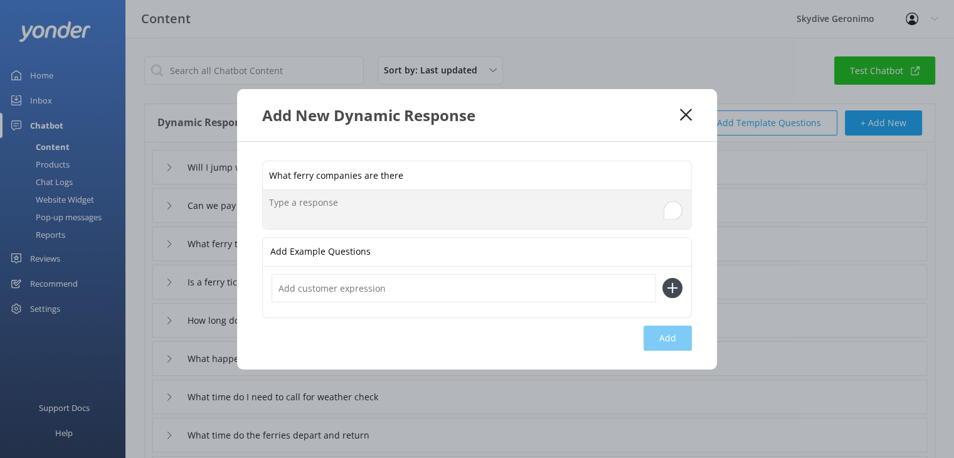
click at [316, 206] on textarea "To enrich screen reader interactions, please activate Accessibility in Grammarl…" at bounding box center [477, 209] width 428 height 39
click at [334, 202] on textarea "Sealink Rottnest; [DOMAIN_NAME]. Rottnest Express" at bounding box center [477, 209] width 428 height 39
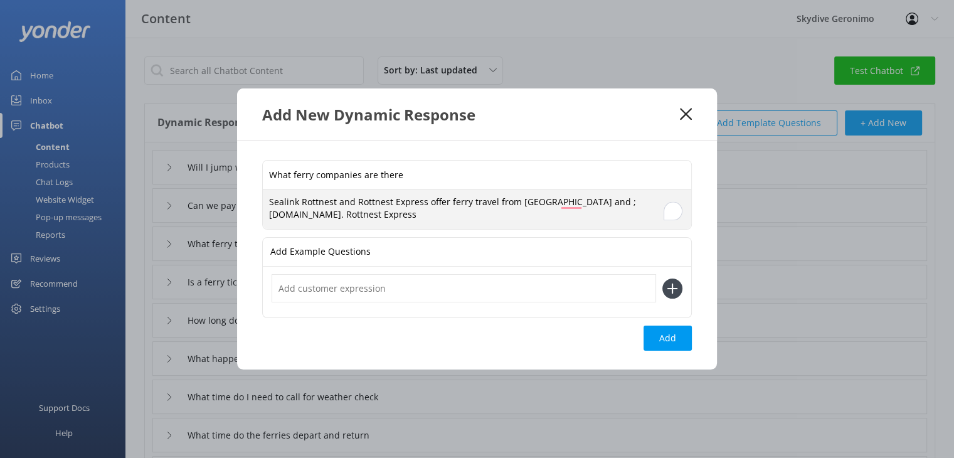
click at [450, 202] on textarea "Sealink Rottnest and Rottnest Express offer ferry travel from [GEOGRAPHIC_DATA]…" at bounding box center [477, 208] width 428 height 39
click at [446, 201] on textarea "Sealink Rottnest and Rottnest Express offer ferry travel from [GEOGRAPHIC_DATA]…" at bounding box center [477, 208] width 428 height 39
click at [480, 202] on textarea "Sealink Rottnest and Rottnest Express offer ferry travel from [GEOGRAPHIC_DATA]…" at bounding box center [477, 208] width 428 height 39
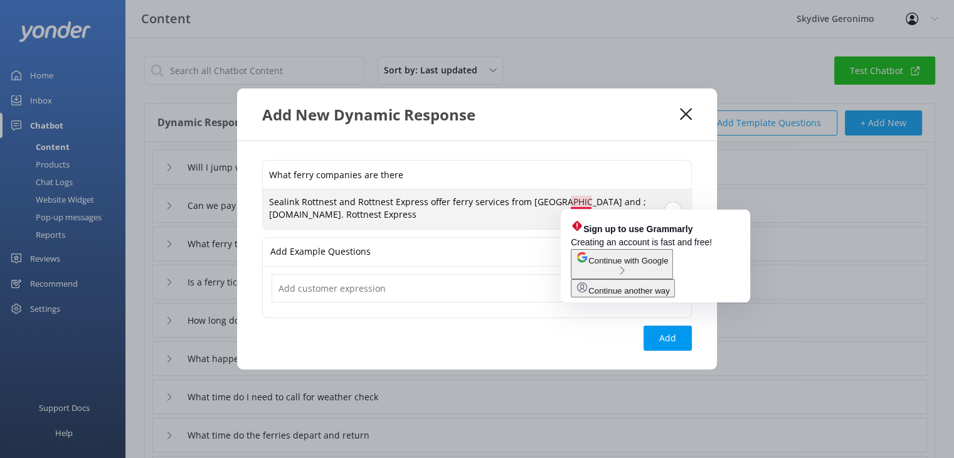
click at [588, 201] on textarea "Sealink Rottnest and Rottnest Express offer ferry services from [GEOGRAPHIC_DAT…" at bounding box center [477, 208] width 428 height 39
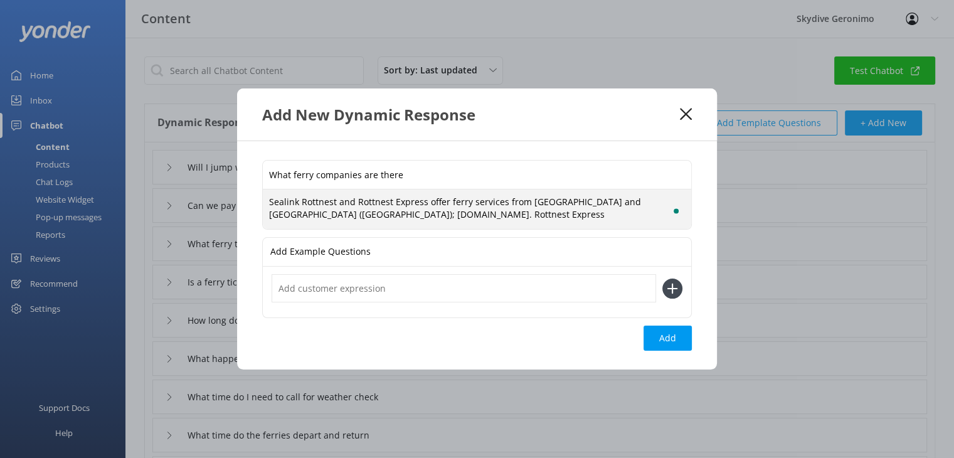
drag, startPoint x: 488, startPoint y: 214, endPoint x: 412, endPoint y: 216, distance: 76.5
click at [412, 216] on textarea "Sealink Rottnest and Rottnest Express offer ferry services from [GEOGRAPHIC_DAT…" at bounding box center [477, 208] width 428 height 39
drag, startPoint x: 418, startPoint y: 216, endPoint x: 296, endPoint y: 215, distance: 121.6
click at [296, 215] on textarea "Sealink Rottnest and Rottnest Express offer ferry services from [GEOGRAPHIC_DAT…" at bounding box center [477, 208] width 428 height 39
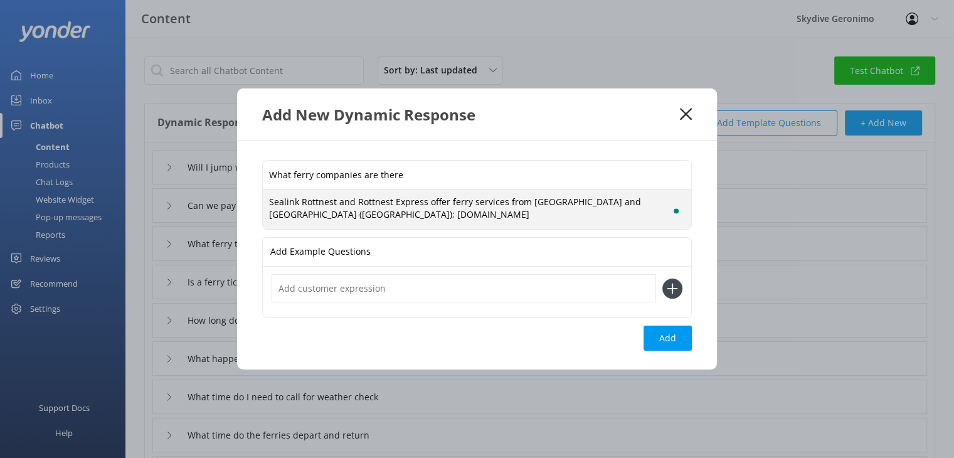
click at [334, 200] on textarea "Sealink Rottnest and Rottnest Express offer ferry services from [GEOGRAPHIC_DAT…" at bounding box center [477, 208] width 428 height 39
drag, startPoint x: 422, startPoint y: 213, endPoint x: 295, endPoint y: 216, distance: 126.7
click at [295, 216] on textarea "Sealink Rottnest ( and Rottnest Express offer ferry services from [GEOGRAPHIC_D…" at bounding box center [477, 208] width 428 height 39
click at [340, 201] on textarea "Sealink Rottnest ( and Rottnest Express offer ferry services from [GEOGRAPHIC_D…" at bounding box center [477, 208] width 428 height 39
paste textarea "[DOMAIN_NAME]"
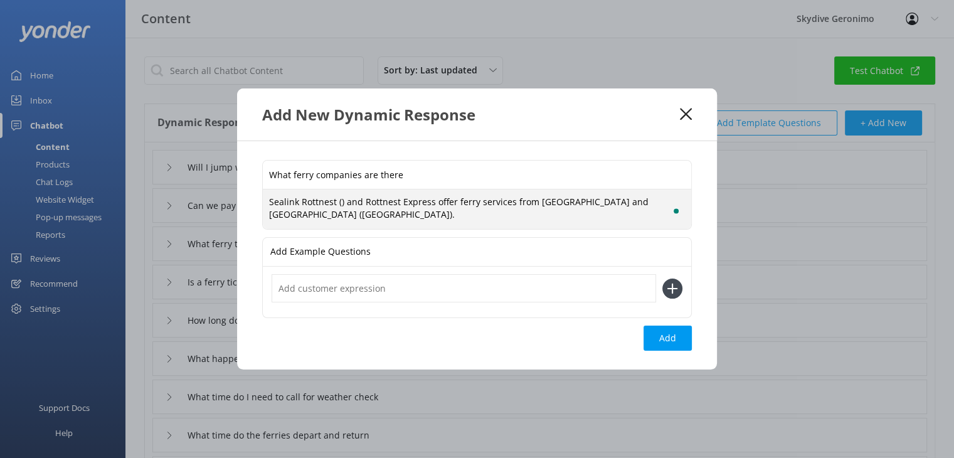
paste textarea "[URL][DOMAIN_NAME]"
click at [610, 201] on textarea "Sealink Rottnest ([URL][DOMAIN_NAME]) and Rottnest Express offer ferry services…" at bounding box center [477, 208] width 428 height 39
click at [369, 201] on textarea "Sealink Rottnest ([URL][DOMAIN_NAME]) and Rottnest Express ( offer ferry servic…" at bounding box center [477, 208] width 428 height 39
click at [488, 197] on textarea "Sealink Rottnest ([DOMAIN_NAME][URL]) and Rottnest Express ( offer ferry servic…" at bounding box center [477, 208] width 428 height 39
click at [581, 199] on textarea "Sealink Rottnest ([DOMAIN_NAME][URL]) and Rottnest Express ( offer ferry servic…" at bounding box center [477, 208] width 428 height 39
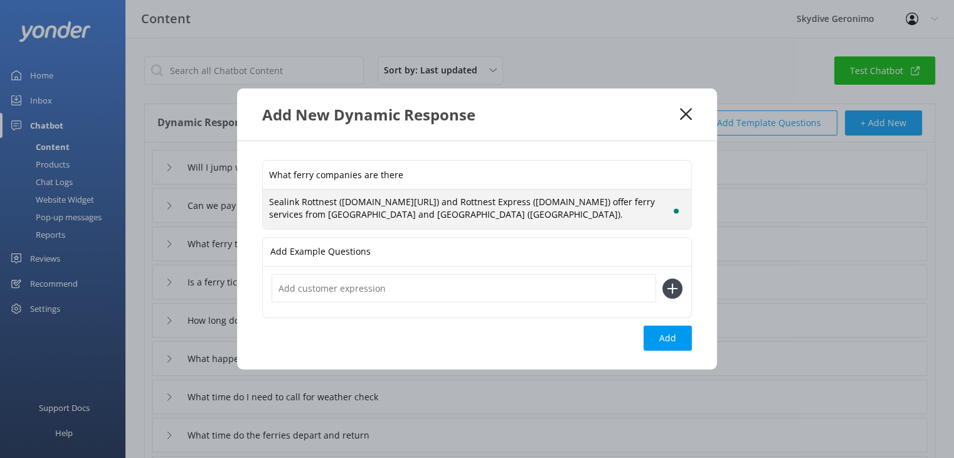
click at [670, 216] on textarea "Sealink Rottnest ([DOMAIN_NAME][URL]) and Rottnest Express ([DOMAIN_NAME]) offe…" at bounding box center [477, 208] width 428 height 39
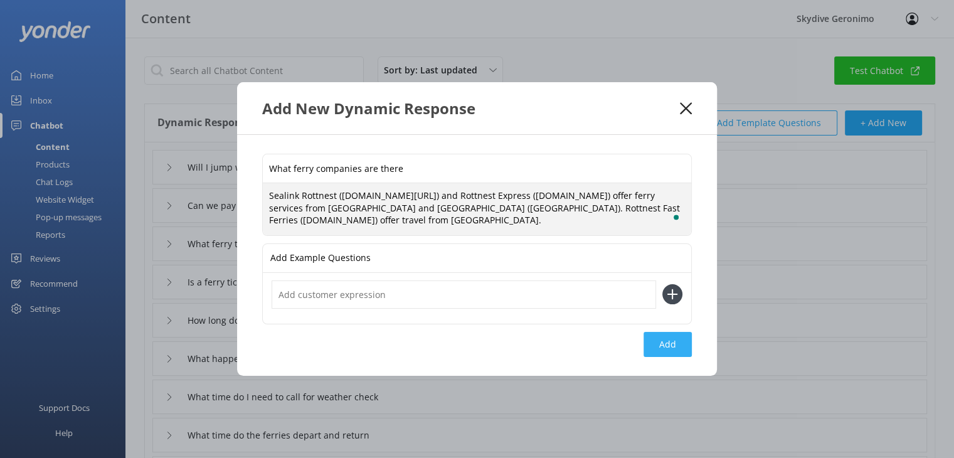
type textarea "Sealink Rottnest ([DOMAIN_NAME][URL]) and Rottnest Express ([DOMAIN_NAME]) offe…"
click at [668, 339] on button "Add" at bounding box center [667, 344] width 48 height 25
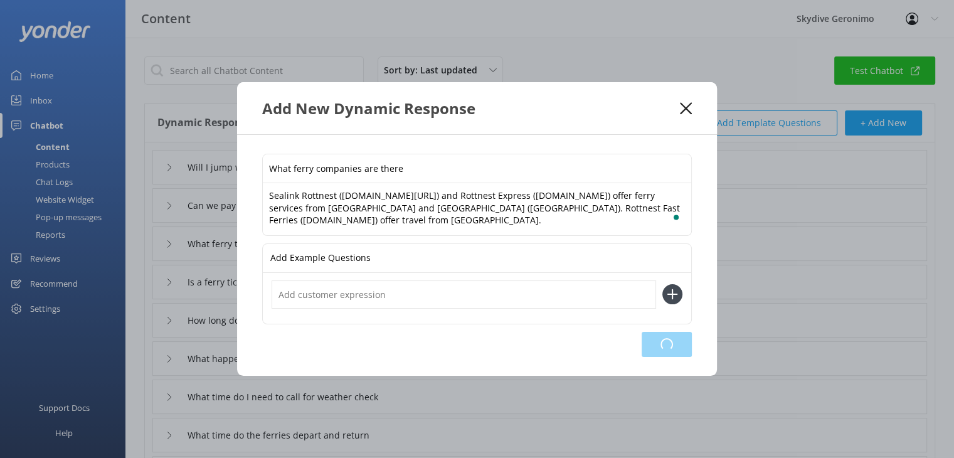
type input "What ferry companies are there"
type input "Will I jump with others in my group"
type input "Can we pay our group booking individually"
type input "What ferry time should I book"
type input "Is a ferry ticket included"
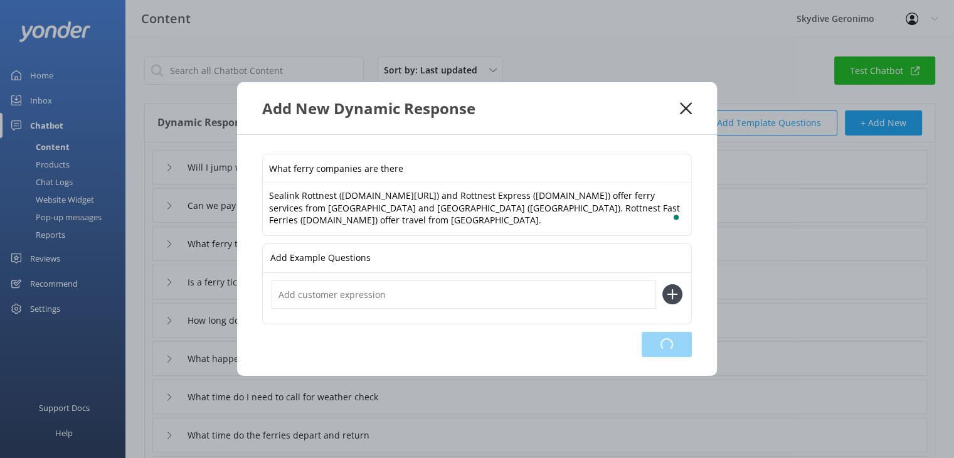
type input "How long does the skydive experience take"
type input "What happens if I'm running late"
type input "What time do I need to call for weather check"
type input "What time do the ferries depart and return"
type input "Which ferry company do you book"
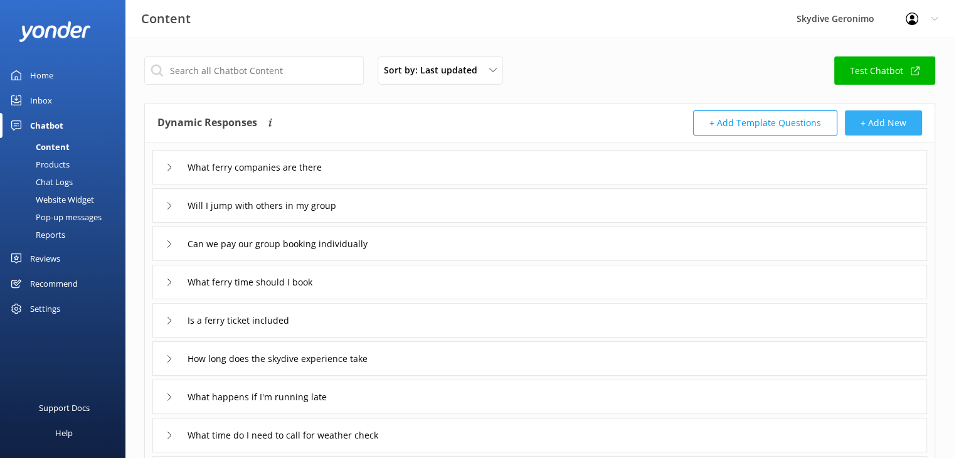
click at [900, 128] on button "+ Add New" at bounding box center [883, 122] width 77 height 25
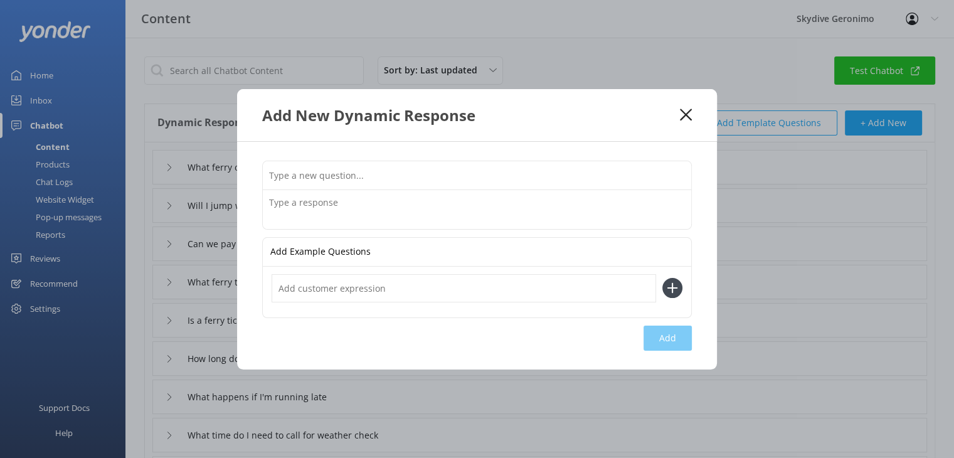
click at [392, 169] on input "text" at bounding box center [477, 175] width 428 height 28
type input "How do I get my ferry ticket"
click at [313, 206] on textarea at bounding box center [477, 209] width 428 height 39
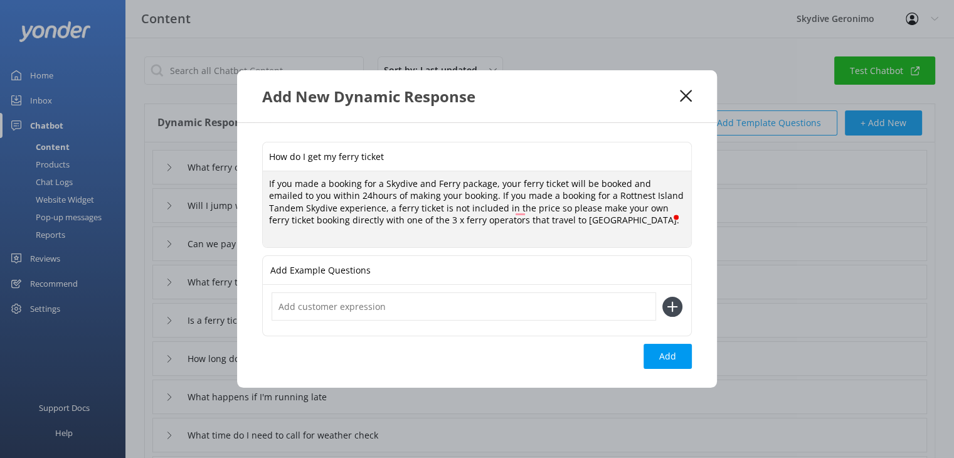
click at [461, 199] on textarea "If you made a booking for a Skydive and Ferry package, your ferry ticket will b…" at bounding box center [477, 209] width 428 height 76
type textarea "If you made a booking for a Skydive and Ferry package, your ferry ticket will b…"
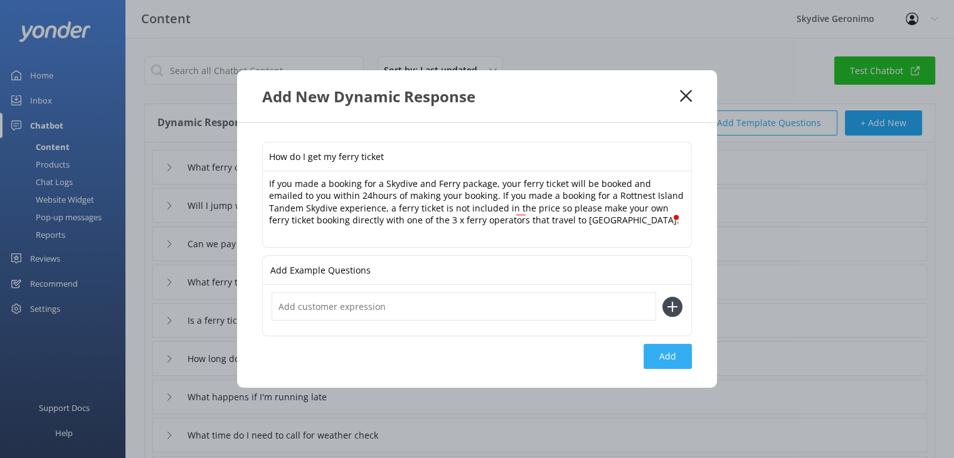
click at [678, 358] on button "Add" at bounding box center [667, 356] width 48 height 25
type input "How do I get my ferry ticket"
type input "What ferry companies are there"
type input "Will I jump with others in my group"
type input "Can we pay our group booking individually"
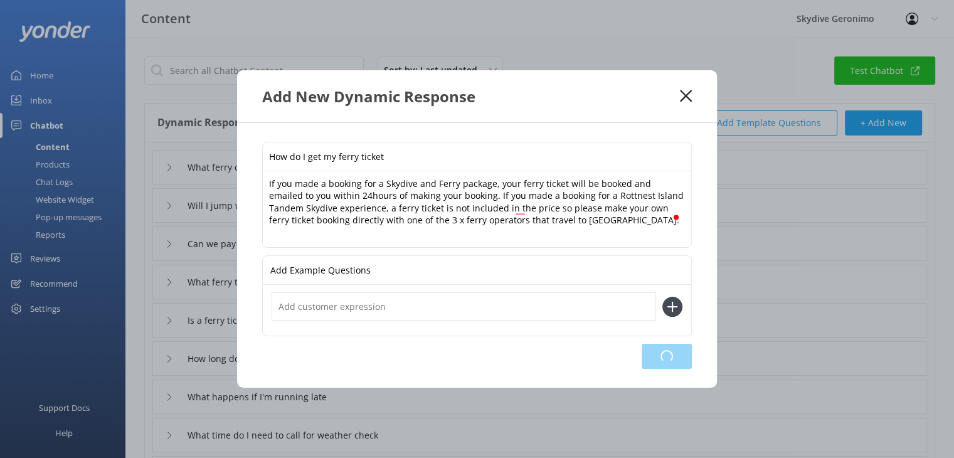
type input "What ferry time should I book"
type input "Is a ferry ticket included"
type input "How long does the skydive experience take"
type input "What happens if I'm running late"
type input "What time do I need to call for weather check"
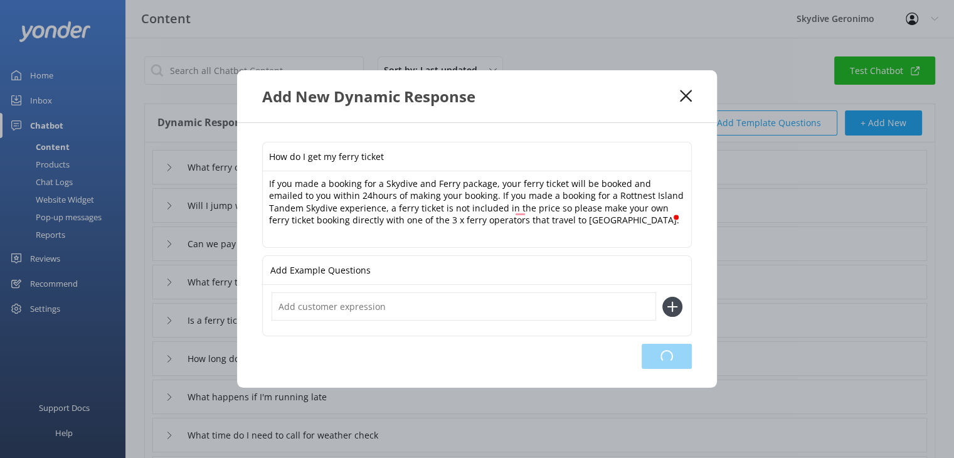
type input "What time do the ferries depart and return"
type input "Which ferry company do you book"
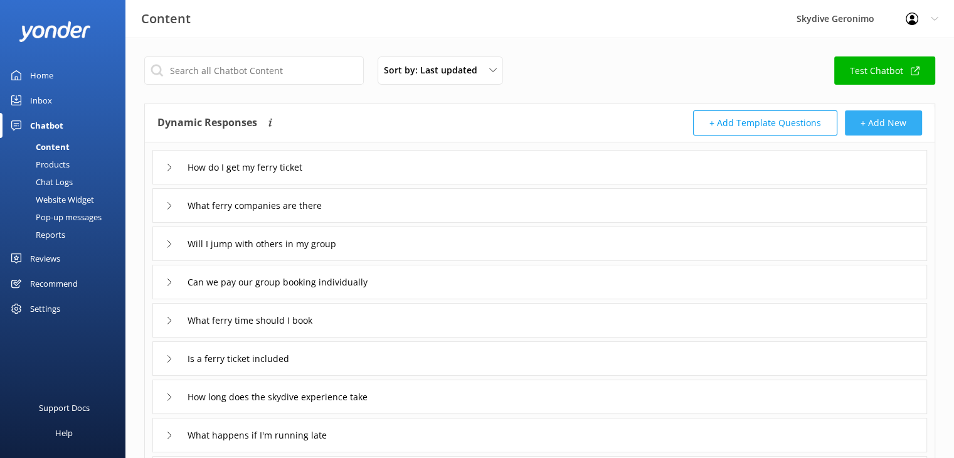
click at [892, 124] on button "+ Add New" at bounding box center [883, 122] width 77 height 25
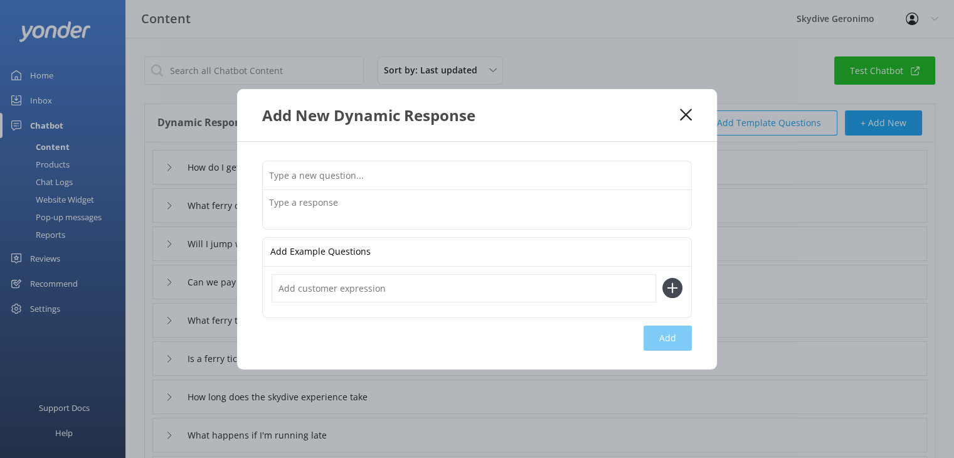
click at [602, 175] on input "text" at bounding box center [477, 175] width 428 height 28
type input "I haven't got my ferry ticket"
click at [496, 203] on textarea at bounding box center [477, 209] width 428 height 39
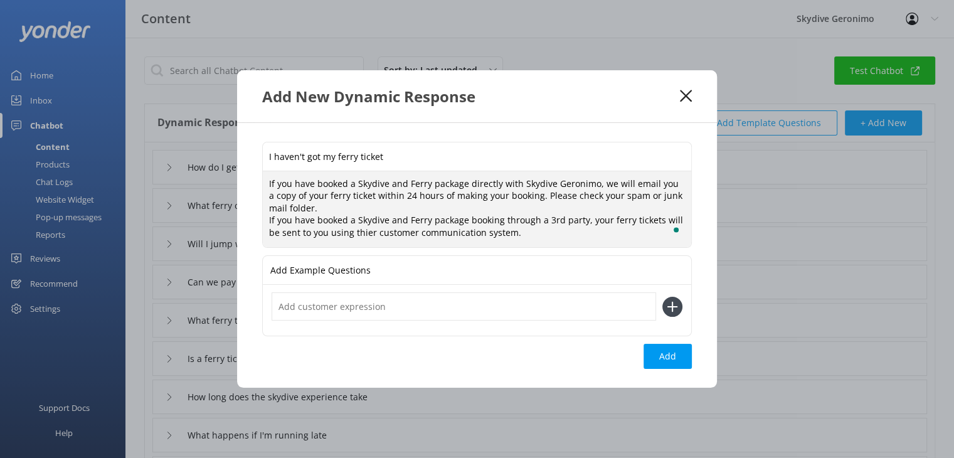
click at [361, 231] on textarea "If you have booked a Skydive and Ferry package directly with Skydive Geronimo, …" at bounding box center [477, 209] width 428 height 76
click at [354, 234] on textarea "If you have booked a Skydive and Ferry package directly with Skydive Geronimo, …" at bounding box center [477, 209] width 428 height 76
click at [569, 239] on textarea "If you have booked a Skydive and Ferry package directly with Skydive Geronimo, …" at bounding box center [477, 209] width 428 height 76
click at [357, 232] on textarea "If you have booked a Skydive and Ferry package directly with Skydive Geronimo, …" at bounding box center [477, 209] width 428 height 76
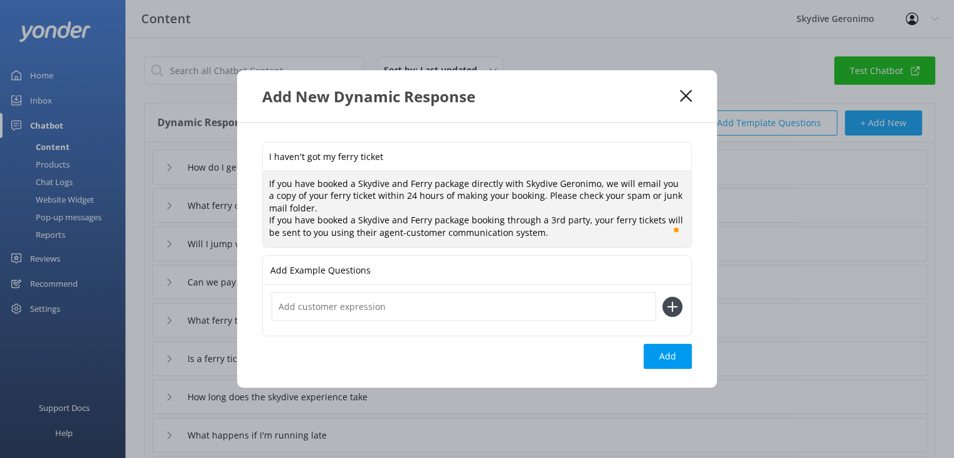
click at [554, 234] on textarea "If you have booked a Skydive and Ferry package directly with Skydive Geronimo, …" at bounding box center [477, 209] width 428 height 76
click at [539, 236] on textarea "If you have booked a Skydive and Ferry package directly with Skydive Geronimo, …" at bounding box center [477, 209] width 428 height 76
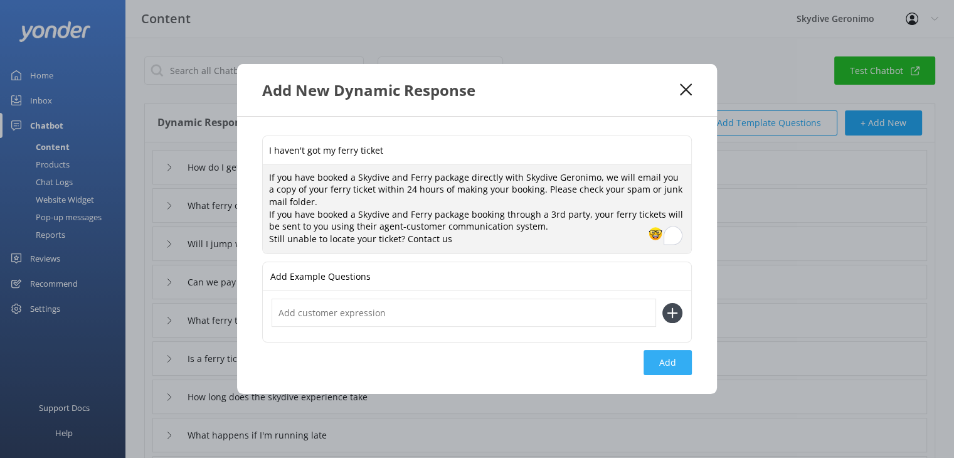
type textarea "If you have booked a Skydive and Ferry package directly with Skydive Geronimo, …"
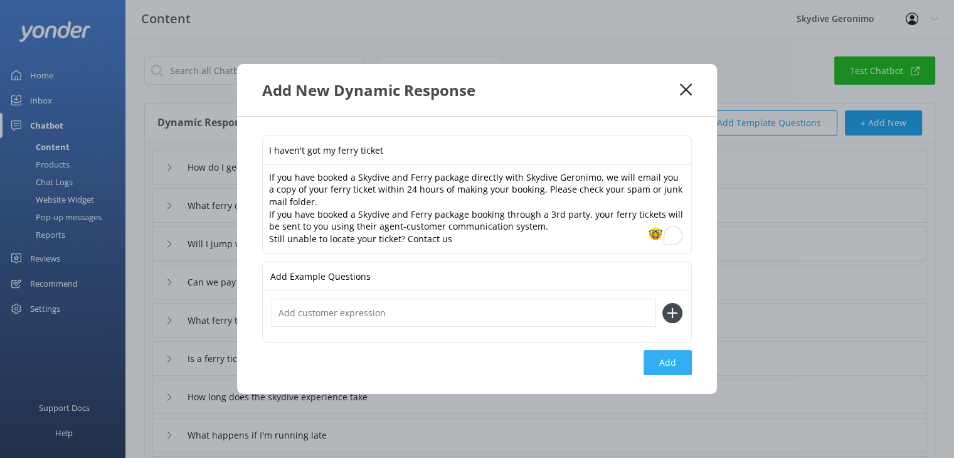
click at [670, 364] on button "Add" at bounding box center [667, 362] width 48 height 25
type input "I haven't got my ferry ticket"
type input "How do I get my ferry ticket"
type input "What ferry companies are there"
type input "Will I jump with others in my group"
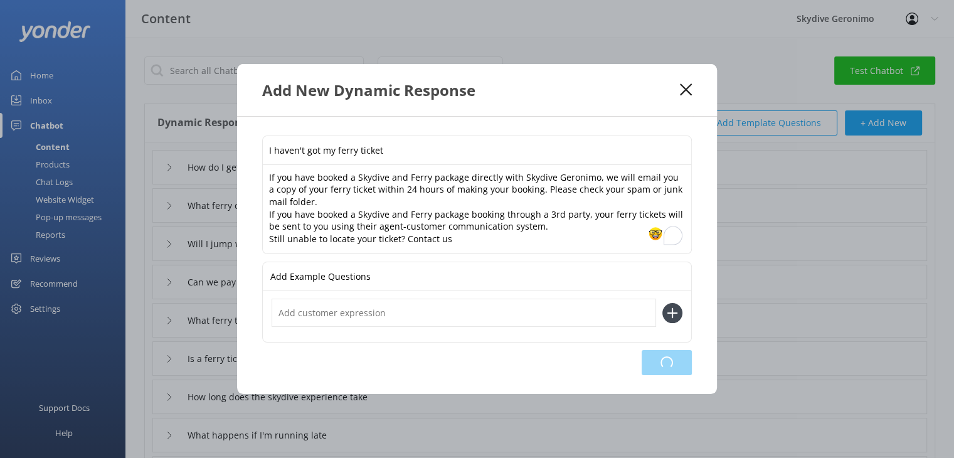
type input "Can we pay our group booking individually"
type input "What ferry time should I book"
type input "Is a ferry ticket included"
type input "How long does the skydive experience take"
type input "What happens if I'm running late"
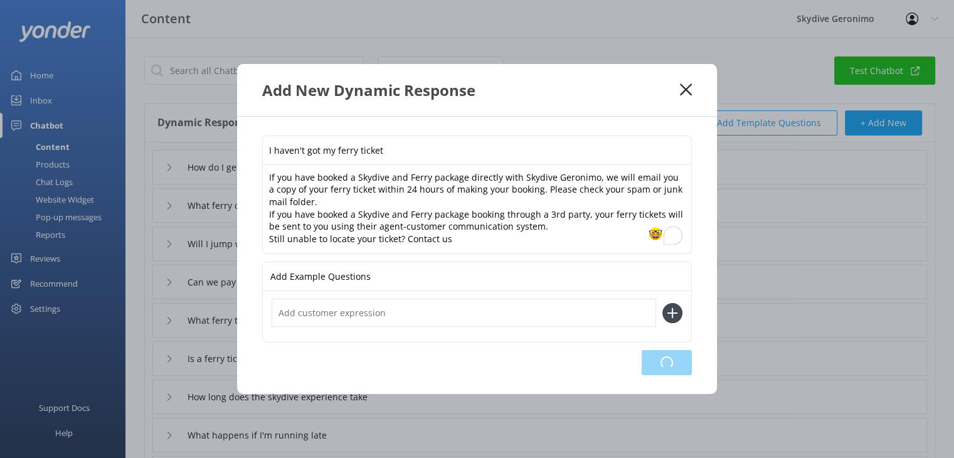
type input "What time do I need to call for weather check"
type input "What time do the ferries depart and return"
type input "Which ferry company do you book"
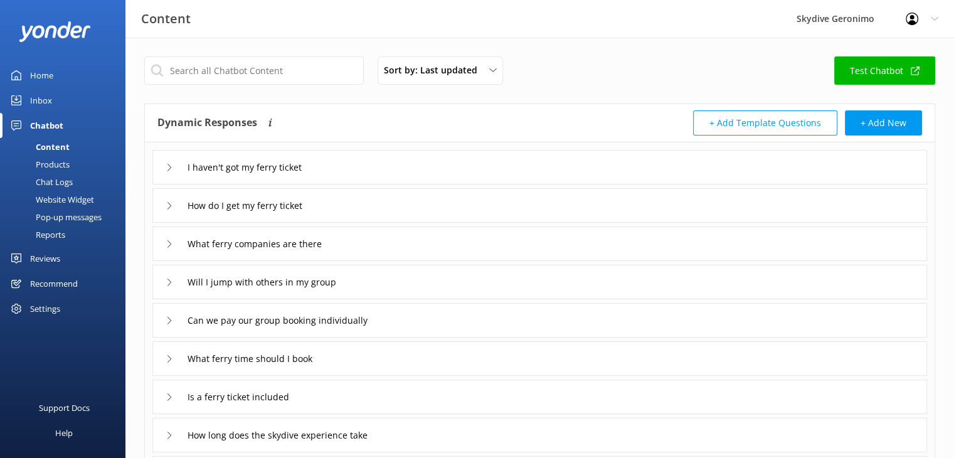
click at [453, 179] on div "I haven't got my ferry ticket" at bounding box center [539, 167] width 774 height 34
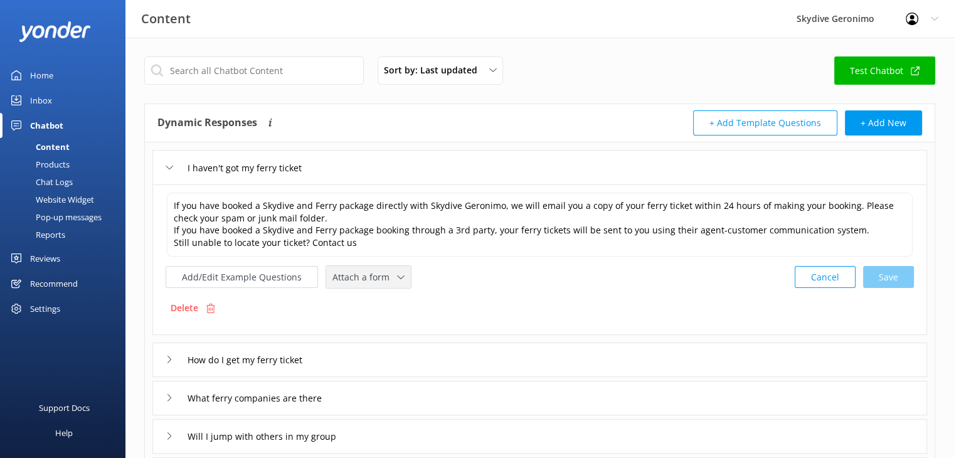
click at [384, 277] on span "Attach a form" at bounding box center [364, 277] width 65 height 14
click at [381, 308] on div "Leave contact details" at bounding box center [371, 303] width 76 height 13
click at [371, 243] on textarea "If you have booked a Skydive and Ferry package directly with Skydive Geronimo, …" at bounding box center [539, 224] width 747 height 64
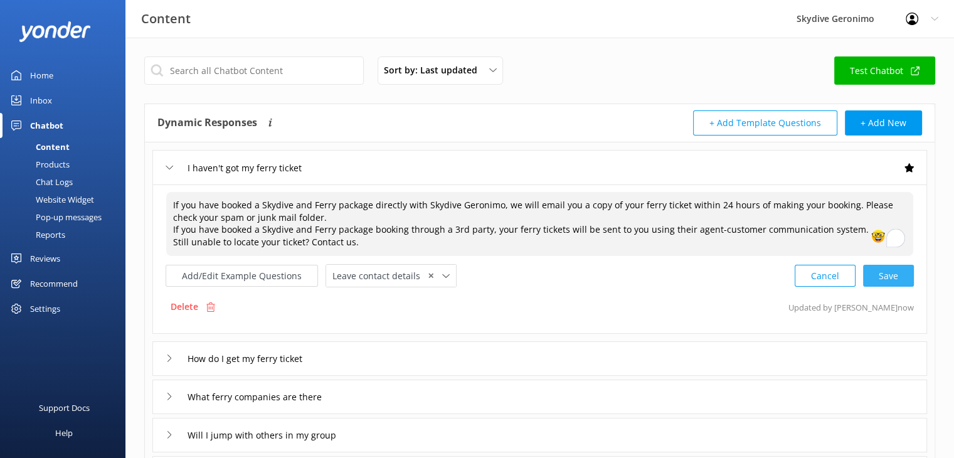
click at [895, 275] on div "Cancel Save" at bounding box center [853, 275] width 119 height 23
click at [698, 242] on textarea "If you have booked a Skydive and Ferry package directly with Skydive Geronimo, …" at bounding box center [539, 224] width 747 height 64
click at [883, 278] on div "Cancel Save" at bounding box center [853, 275] width 119 height 23
type textarea "If you have booked a Skydive and Ferry package directly with Skydive Geronimo, …"
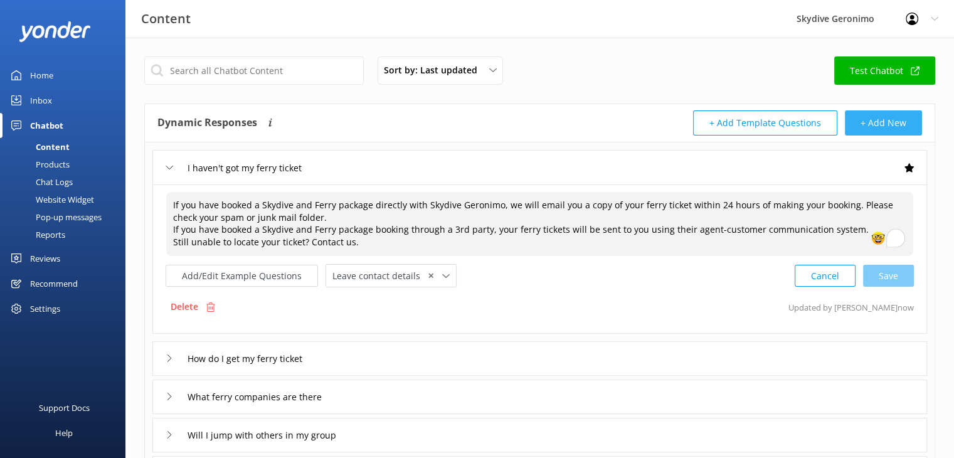
click at [885, 127] on button "+ Add New" at bounding box center [883, 122] width 77 height 25
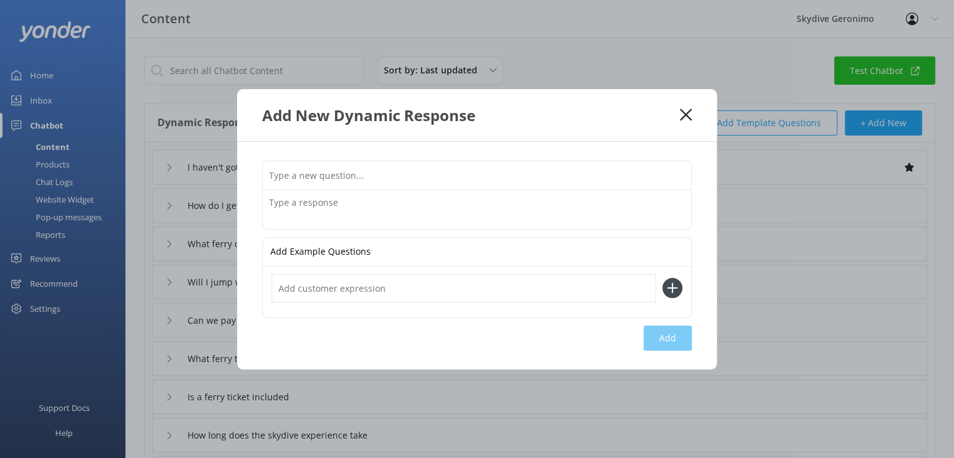
click at [535, 176] on input "text" at bounding box center [477, 175] width 428 height 28
type input "Can I buy my ferry ticket on the day"
click at [466, 199] on textarea at bounding box center [477, 209] width 428 height 39
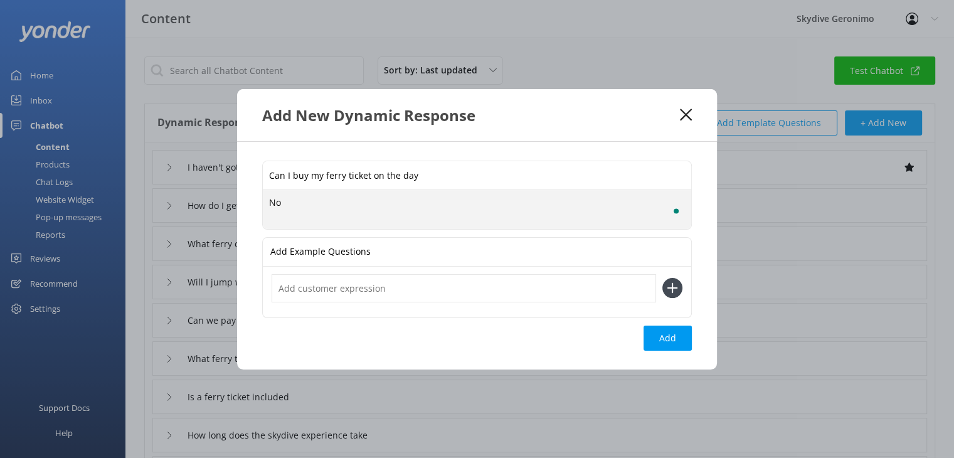
type textarea "N"
type textarea "I"
click at [286, 199] on textarea "No. It is important to pre-book your ferry tickets to [GEOGRAPHIC_DATA] as they…" at bounding box center [477, 209] width 428 height 39
click at [510, 200] on textarea "While it is possible to buy your ticket last minute, It is important to pre-boo…" at bounding box center [477, 208] width 428 height 39
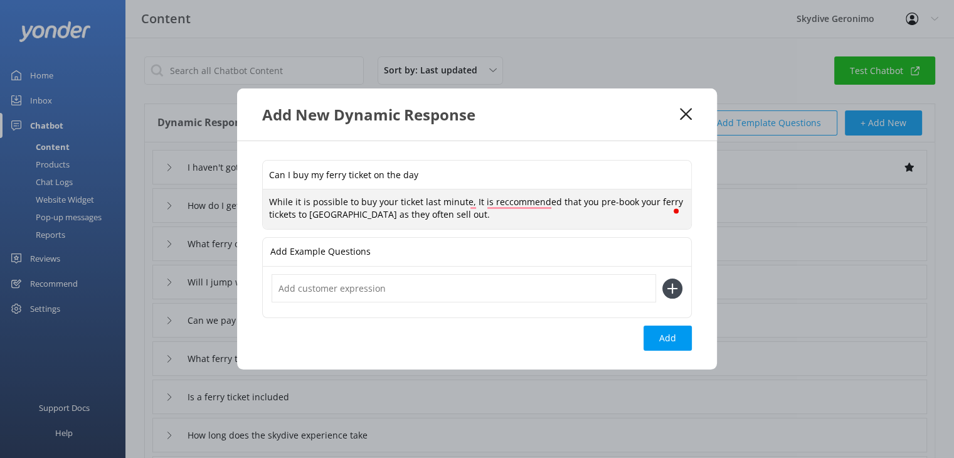
click at [485, 211] on textarea "While it is possible to buy your ticket last minute, It is reccommended that yo…" at bounding box center [477, 208] width 428 height 39
click at [477, 201] on textarea "While it is possible to buy your ticket last minute, It is reccommended that yo…" at bounding box center [477, 208] width 428 height 39
click at [501, 199] on textarea "While it is possible to buy your ticket last minute, it is reccommended that yo…" at bounding box center [477, 208] width 428 height 39
click at [534, 216] on textarea "While it is possible to buy your ticket last minute, it is recommended that you…" at bounding box center [477, 208] width 428 height 39
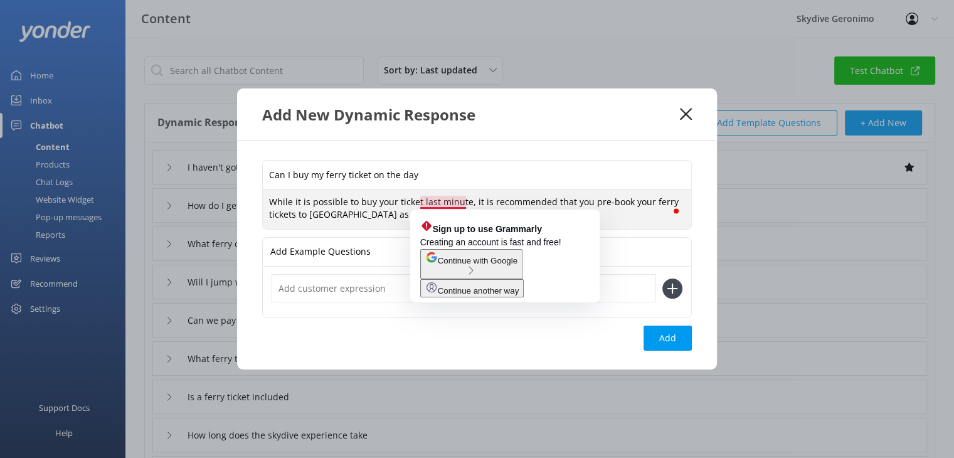
click at [436, 199] on textarea "While it is possible to buy your ticket last minute, it is recommended that you…" at bounding box center [477, 208] width 428 height 39
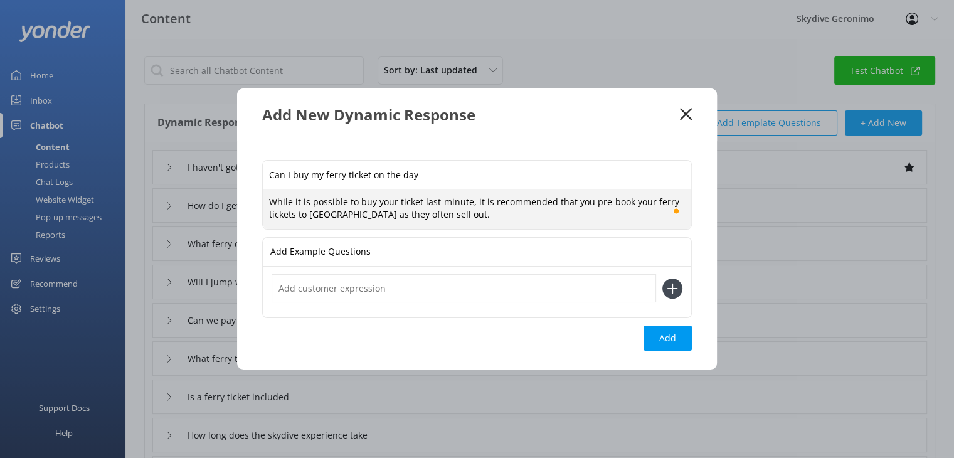
click at [487, 219] on textarea "While it is possible to buy your ticket last-minute, it is recommended that you…" at bounding box center [477, 208] width 428 height 39
type textarea "While it is possible to buy your ticket last-minute, it is recommended that you…"
click at [672, 340] on button "Add" at bounding box center [667, 337] width 48 height 25
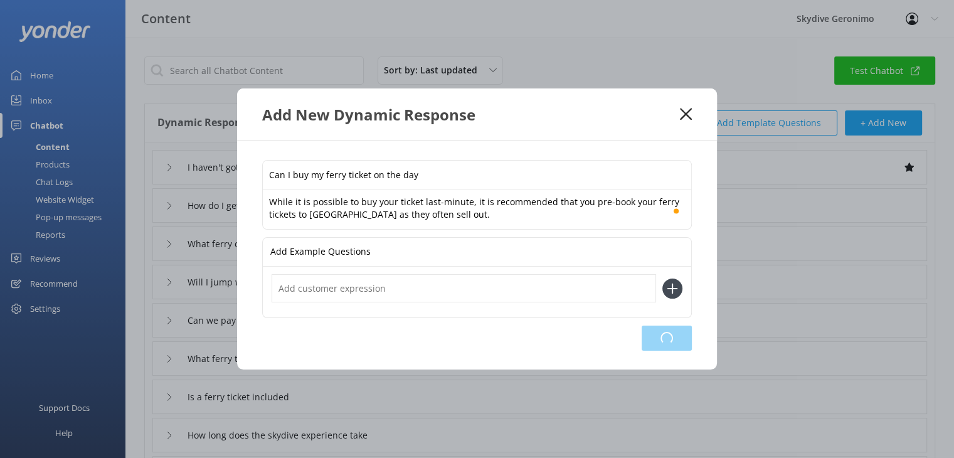
type input "Can I buy my ferry ticket on the day"
type input "I haven't got my ferry ticket"
type input "How do I get my ferry ticket"
type input "What ferry companies are there"
type input "Will I jump with others in my group"
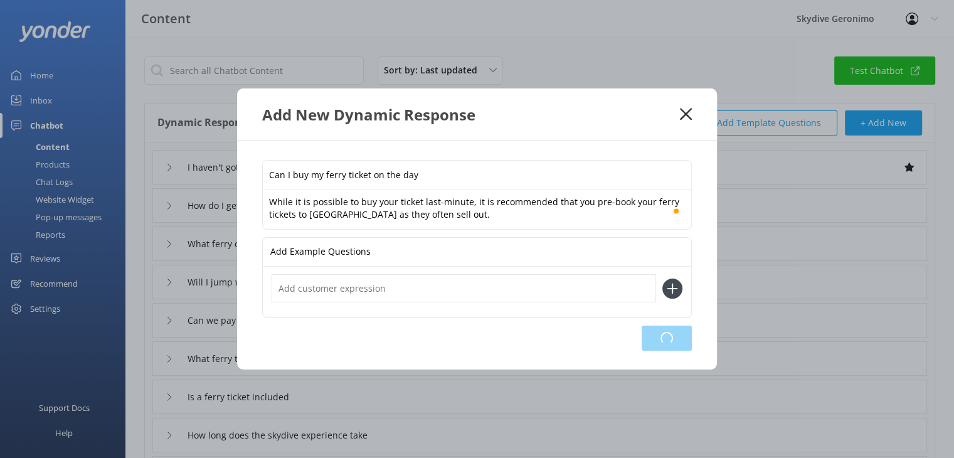
type input "Can we pay our group booking individually"
type input "What ferry time should I book"
type input "Is a ferry ticket included"
type input "How long does the skydive experience take"
type input "What happens if I'm running late"
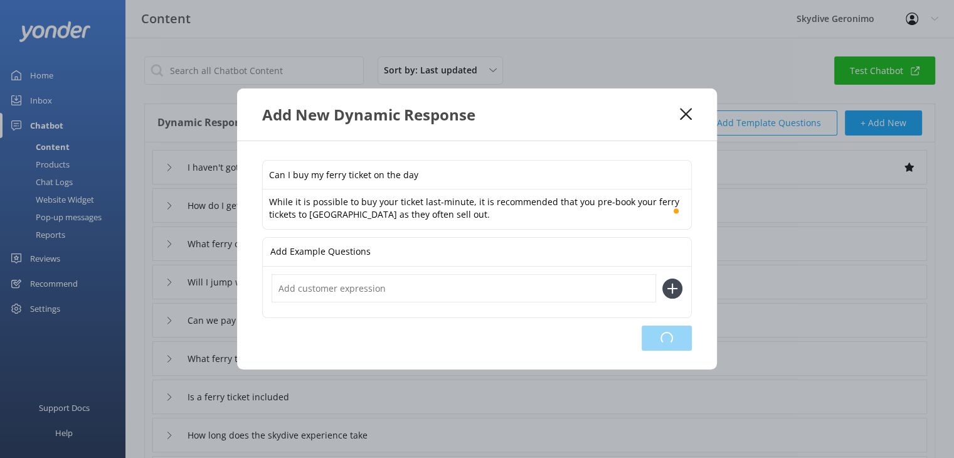
type input "What time do I need to call for weather check"
type input "What time do the ferries depart and return"
type input "Which ferry company do you book"
